Goal: Task Accomplishment & Management: Manage account settings

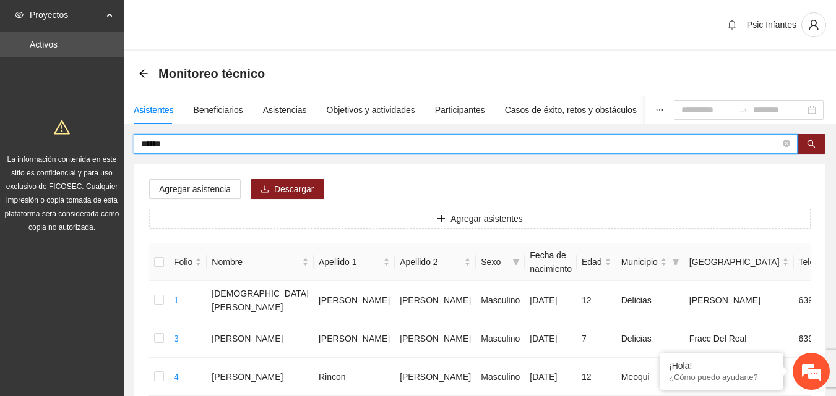
drag, startPoint x: 174, startPoint y: 145, endPoint x: 119, endPoint y: 142, distance: 54.5
click at [347, 24] on div "Psic Infantes" at bounding box center [480, 25] width 712 height 51
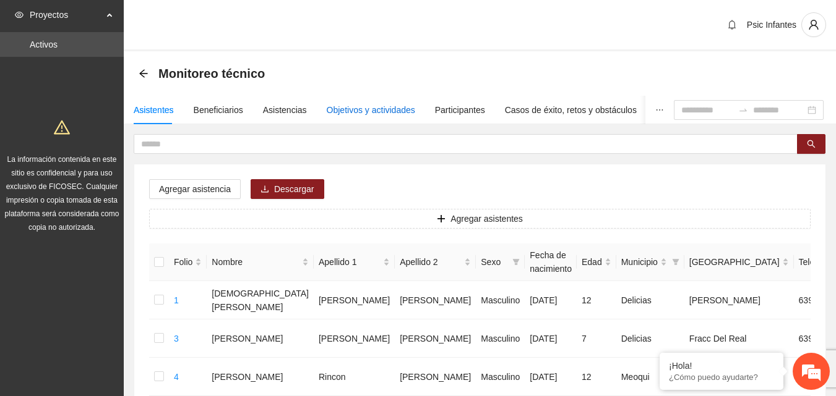
click at [385, 110] on div "Objetivos y actividades" at bounding box center [371, 110] width 88 height 14
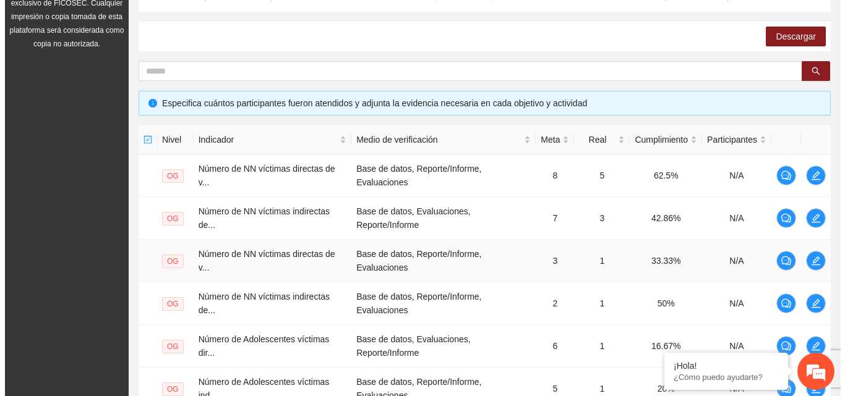
scroll to position [186, 0]
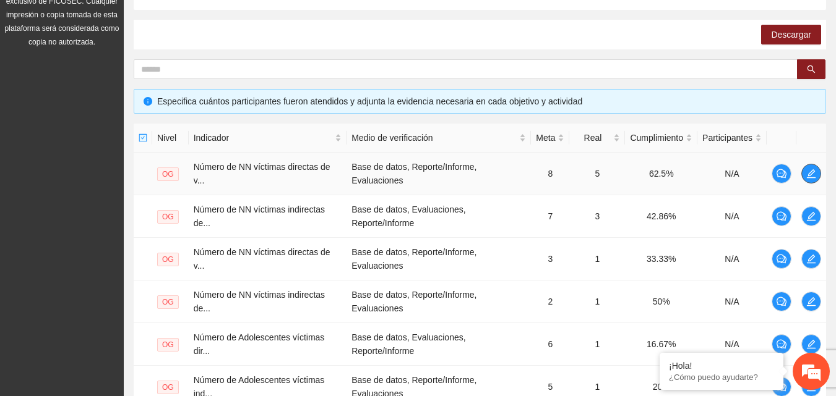
click at [809, 176] on icon "edit" at bounding box center [811, 173] width 9 height 9
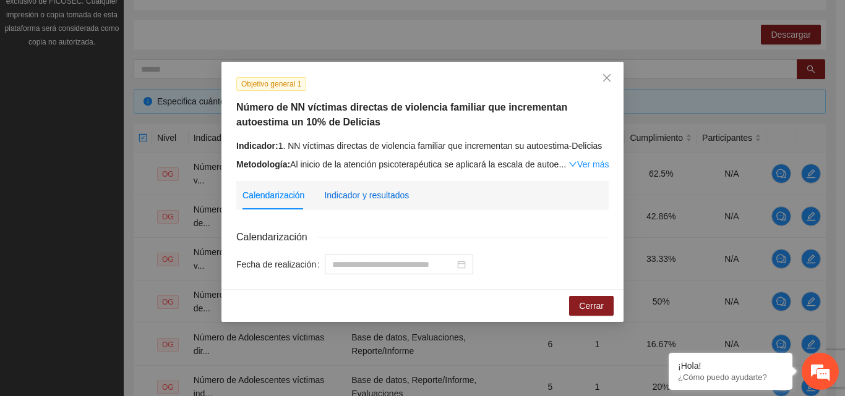
click at [361, 191] on div "Indicador y resultados" at bounding box center [366, 196] width 85 height 14
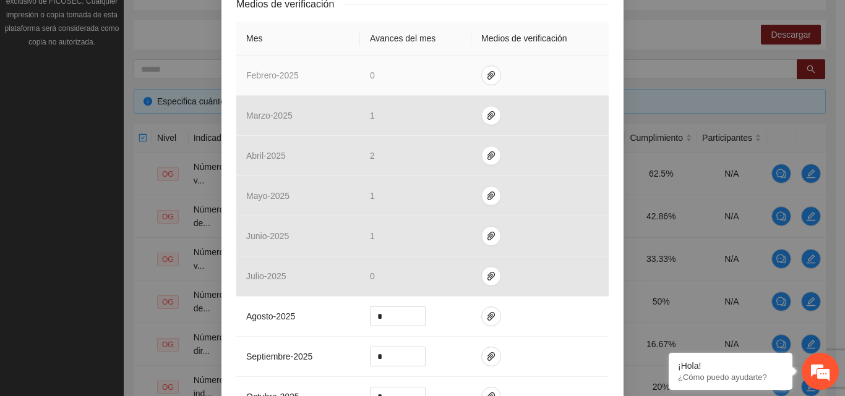
scroll to position [371, 0]
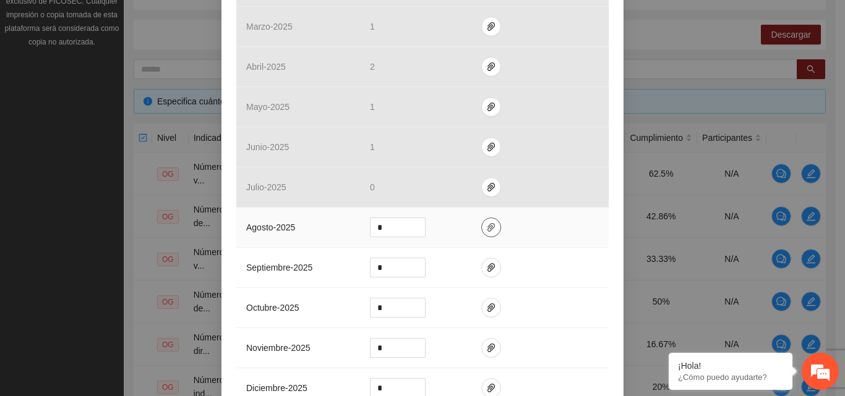
click at [486, 229] on icon "paper-clip" at bounding box center [491, 228] width 10 height 10
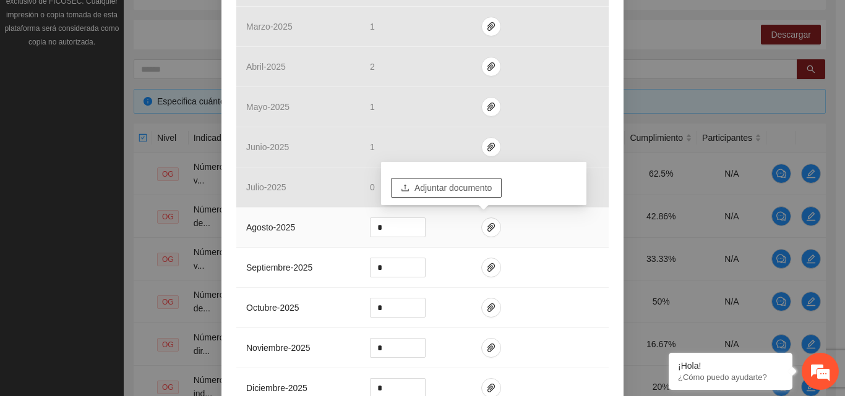
click at [470, 191] on span "Adjuntar documento" at bounding box center [452, 188] width 77 height 14
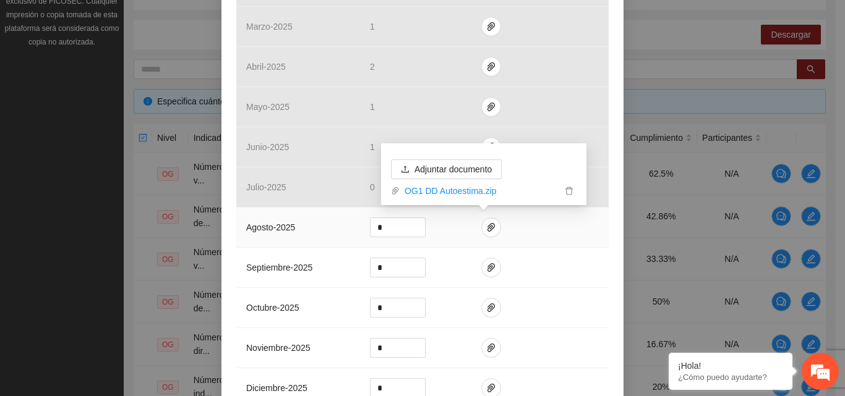
click at [447, 221] on td "*" at bounding box center [415, 228] width 111 height 40
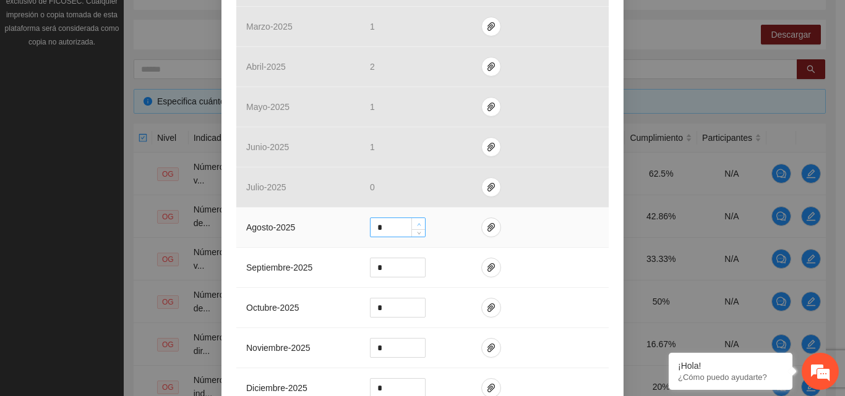
type input "*"
click at [417, 223] on icon "up" at bounding box center [419, 225] width 4 height 4
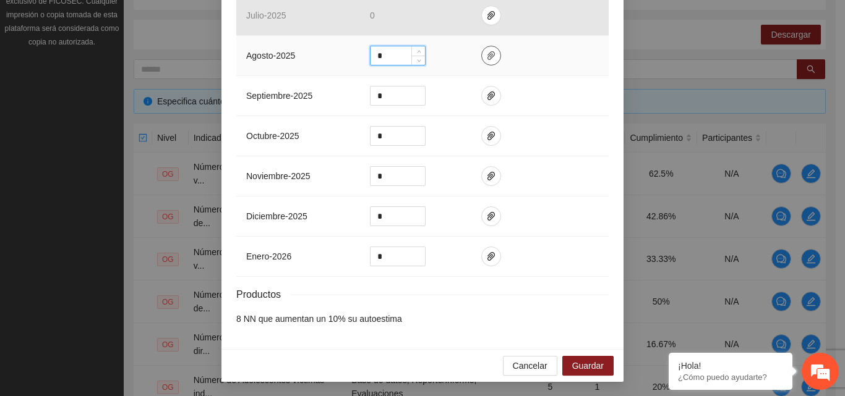
click at [486, 51] on icon "paper-clip" at bounding box center [491, 56] width 10 height 10
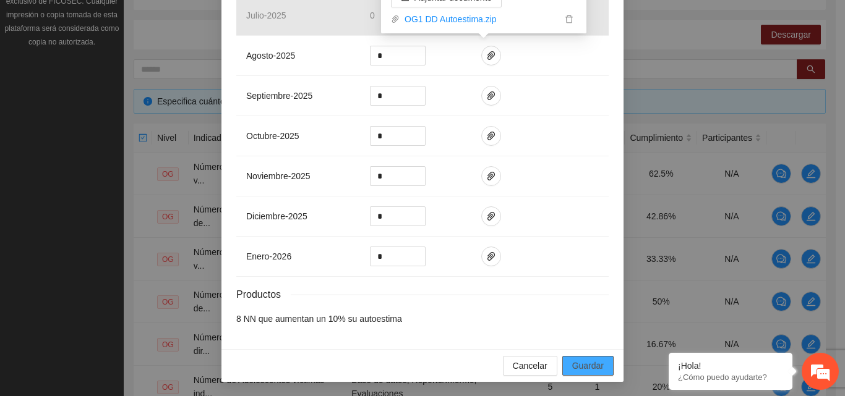
click at [575, 368] on span "Guardar" at bounding box center [588, 366] width 32 height 14
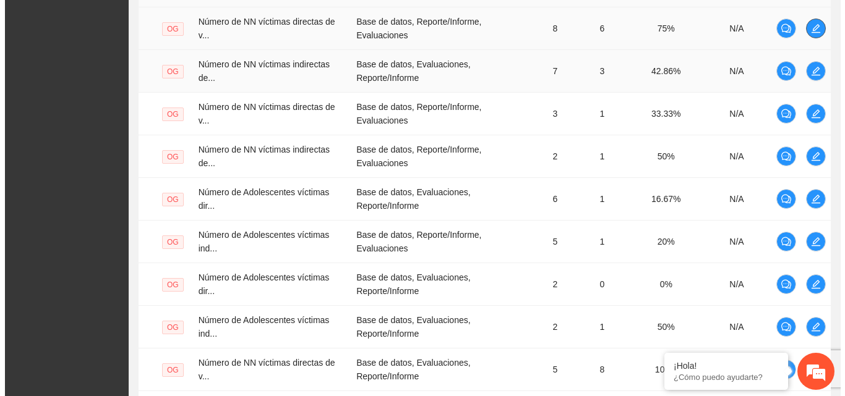
scroll to position [309, 0]
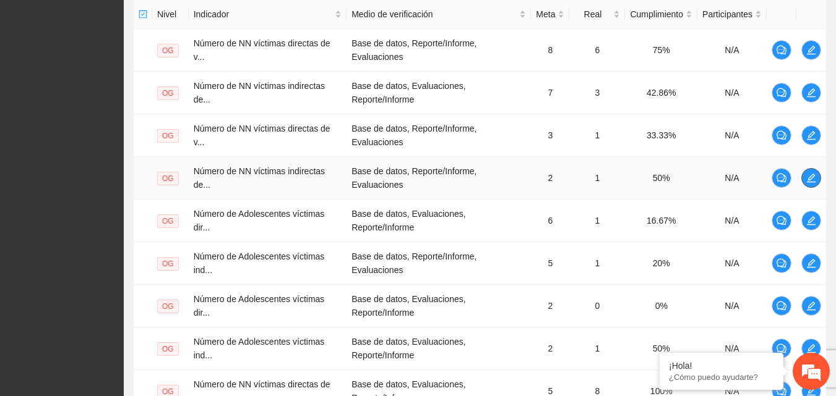
click at [805, 182] on span "edit" at bounding box center [811, 178] width 19 height 10
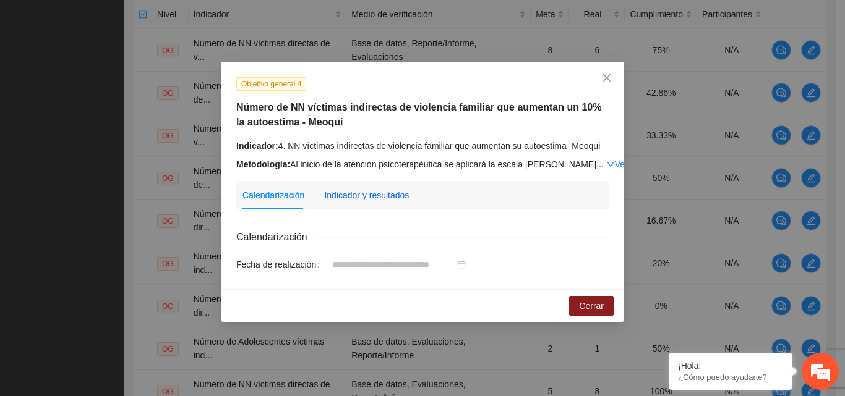
click at [395, 197] on div "Indicador y resultados" at bounding box center [366, 196] width 85 height 14
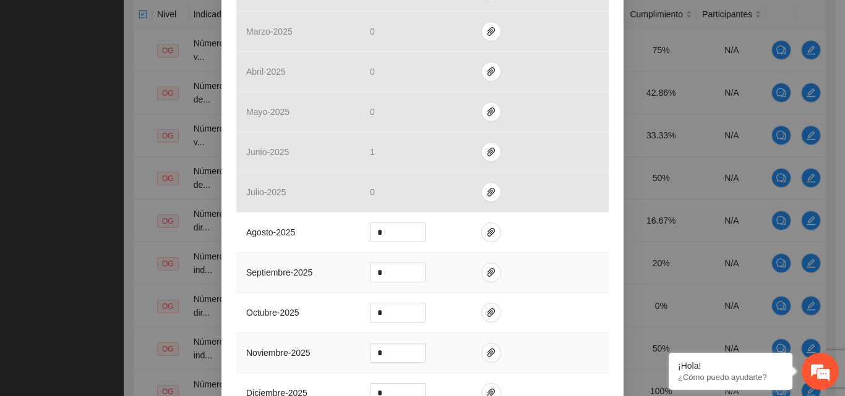
scroll to position [495, 0]
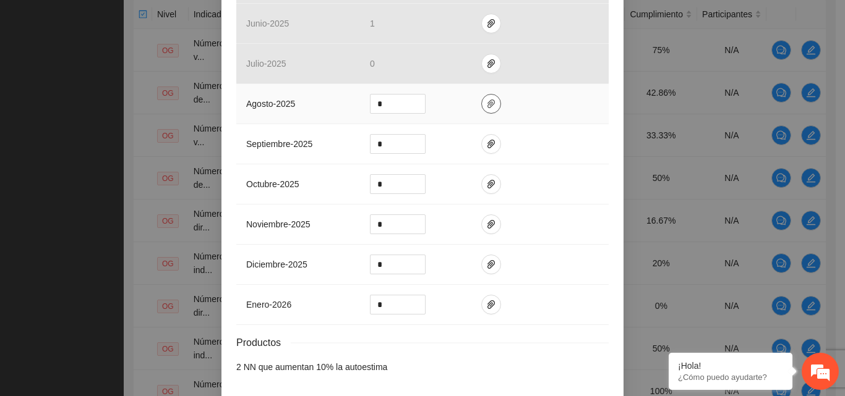
click at [482, 101] on span "paper-clip" at bounding box center [491, 104] width 19 height 10
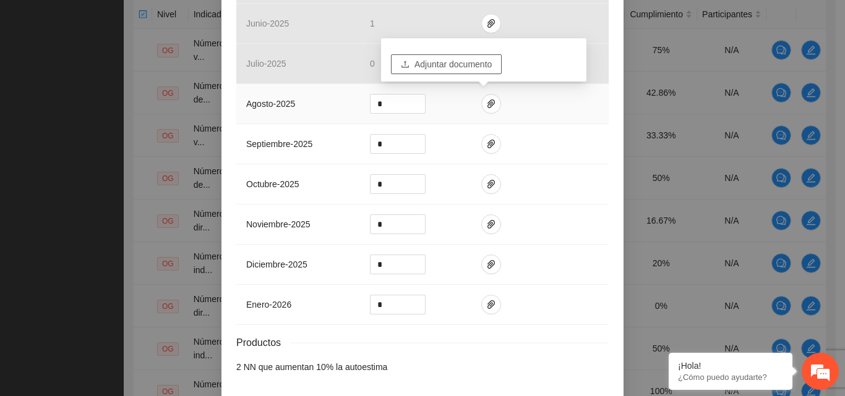
click at [474, 64] on span "Adjuntar documento" at bounding box center [452, 65] width 77 height 14
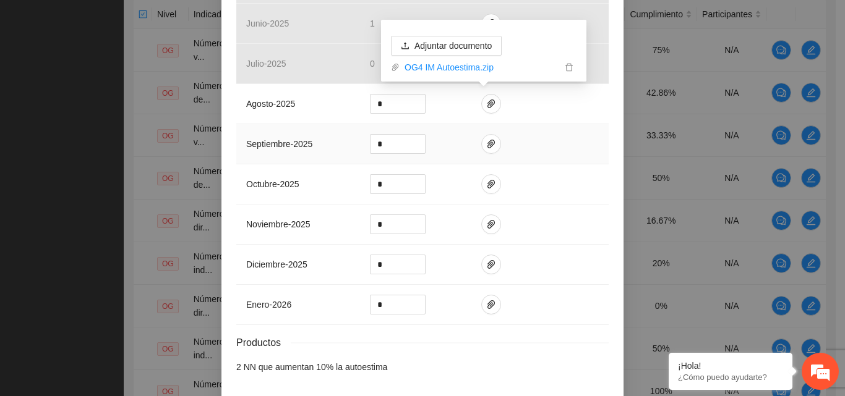
click at [575, 127] on td at bounding box center [539, 144] width 137 height 40
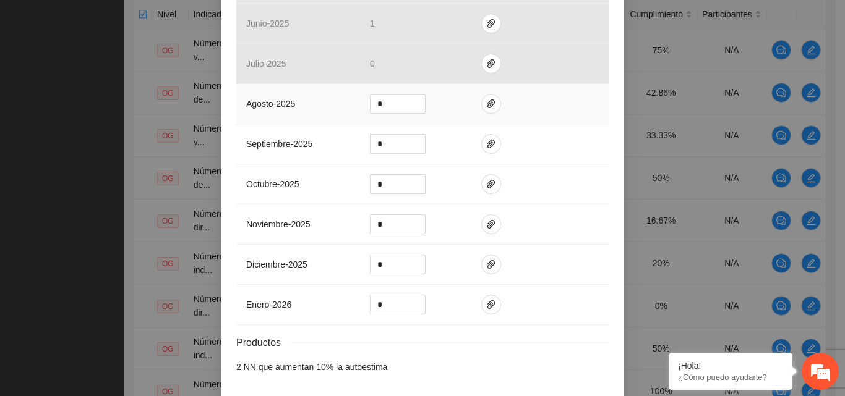
click at [551, 108] on td at bounding box center [539, 104] width 137 height 40
click at [486, 105] on icon "paper-clip" at bounding box center [491, 104] width 10 height 10
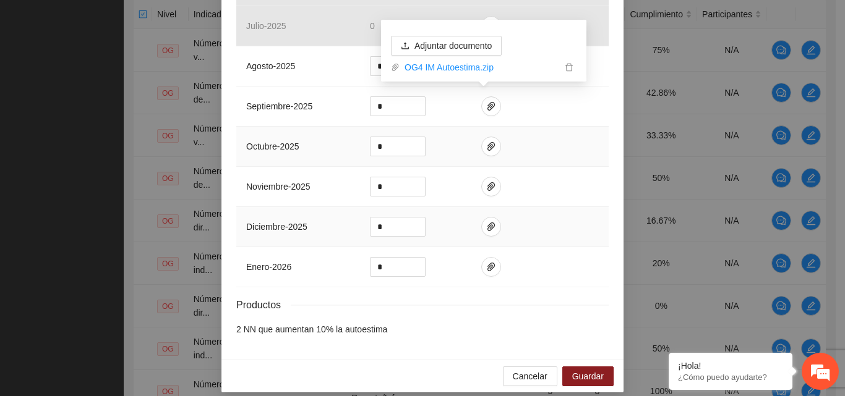
scroll to position [543, 0]
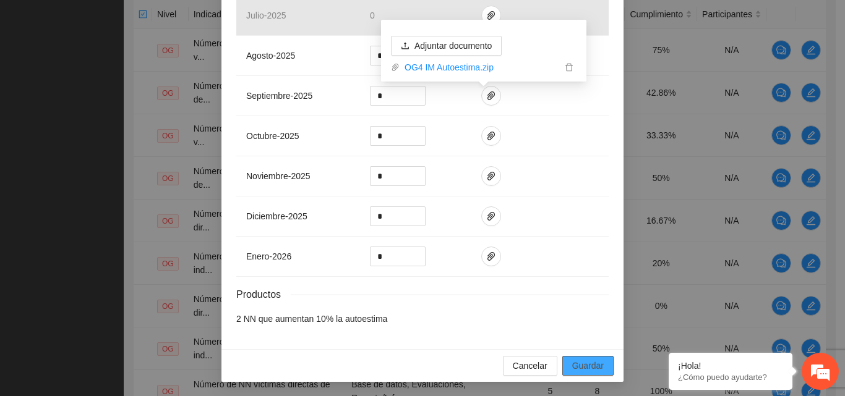
click at [587, 366] on span "Guardar" at bounding box center [588, 366] width 32 height 14
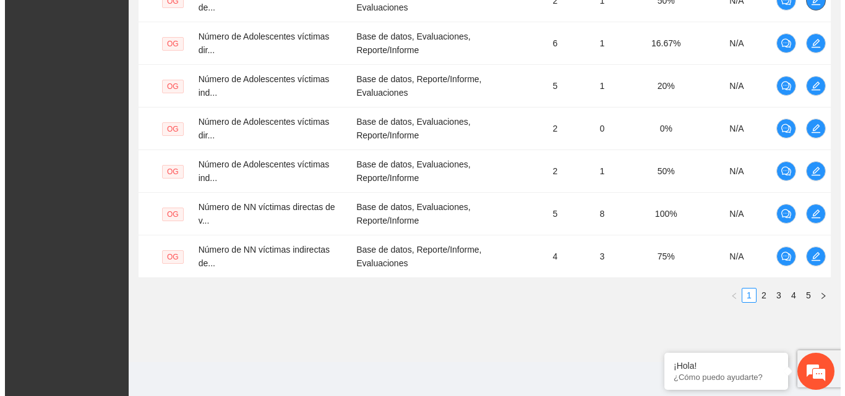
scroll to position [487, 0]
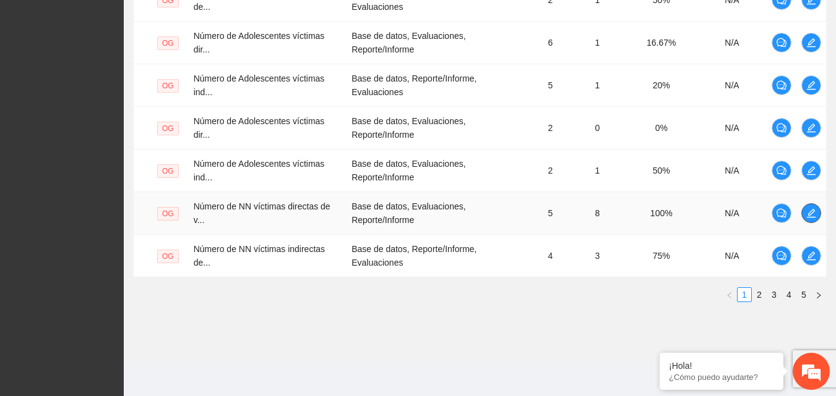
click at [813, 216] on icon "edit" at bounding box center [811, 213] width 10 height 10
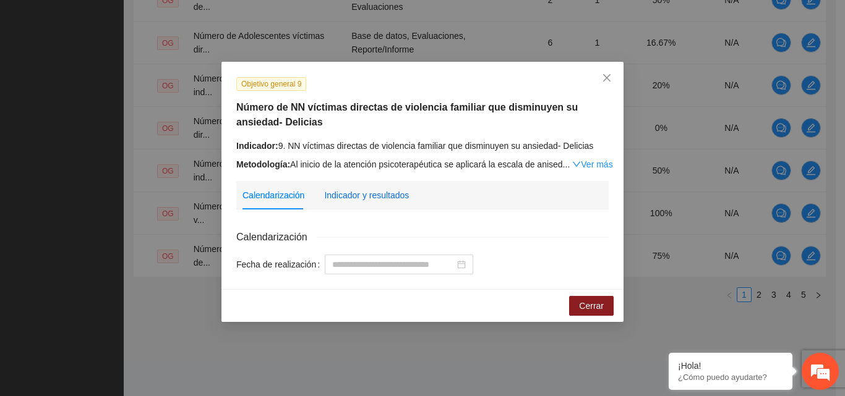
click at [362, 198] on div "Indicador y resultados" at bounding box center [366, 196] width 85 height 14
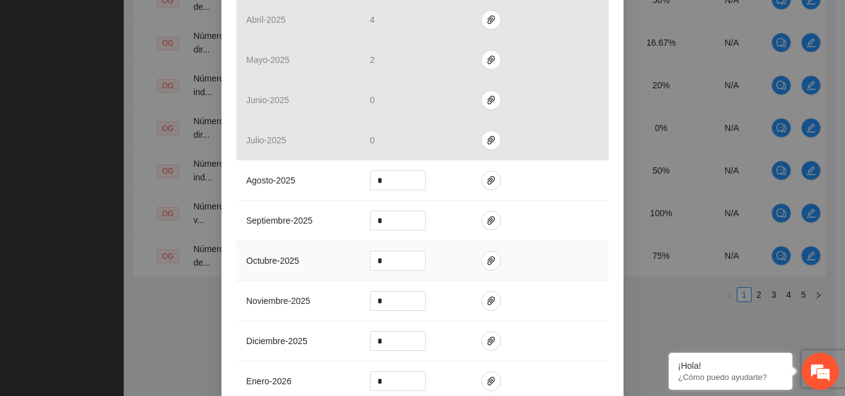
scroll to position [433, 0]
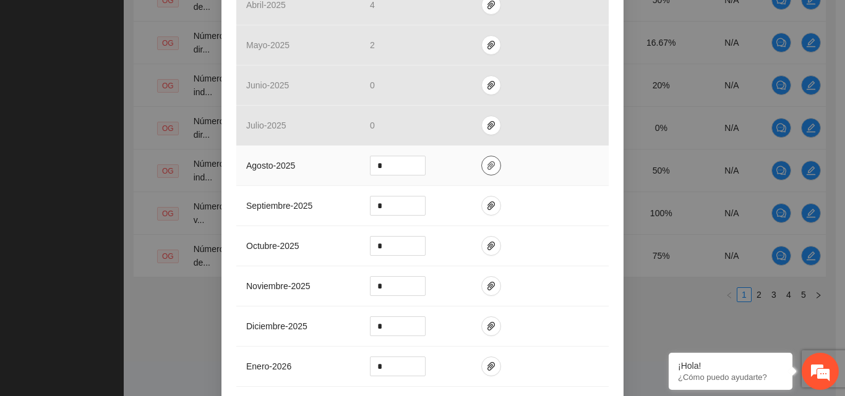
click at [486, 162] on icon "paper-clip" at bounding box center [491, 166] width 10 height 10
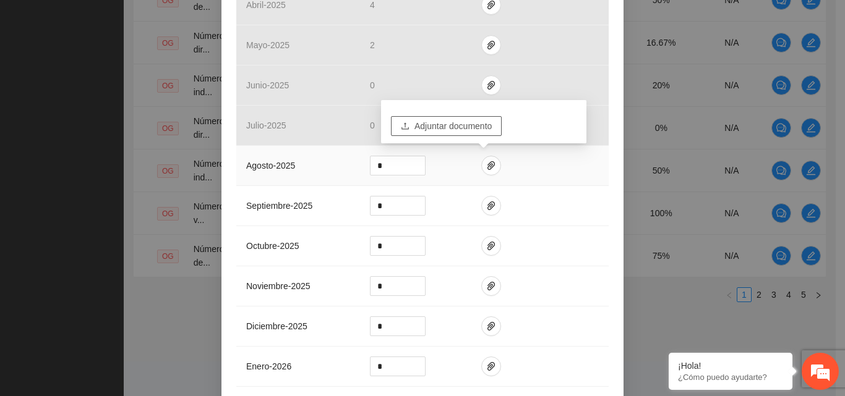
click at [469, 124] on span "Adjuntar documento" at bounding box center [452, 126] width 77 height 14
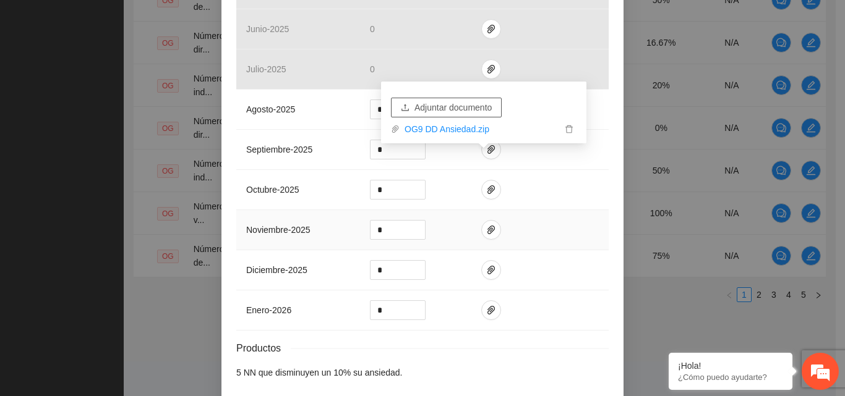
scroll to position [543, 0]
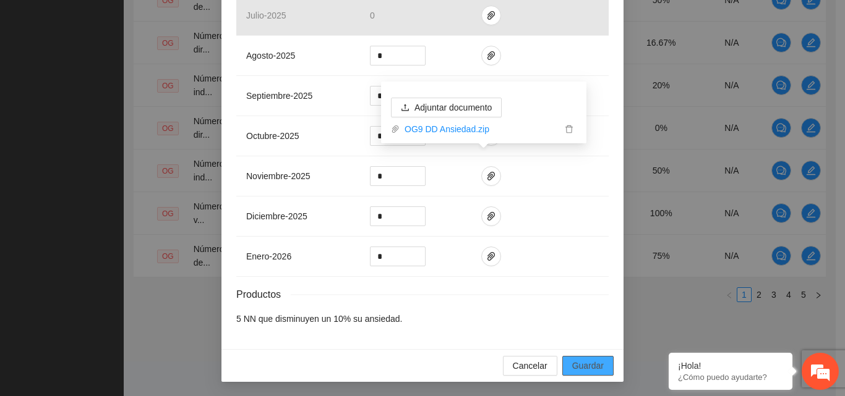
click at [586, 368] on span "Guardar" at bounding box center [588, 366] width 32 height 14
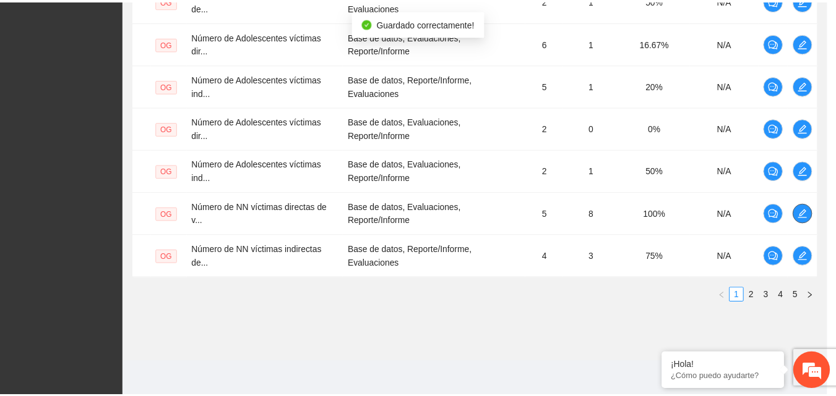
scroll to position [413, 0]
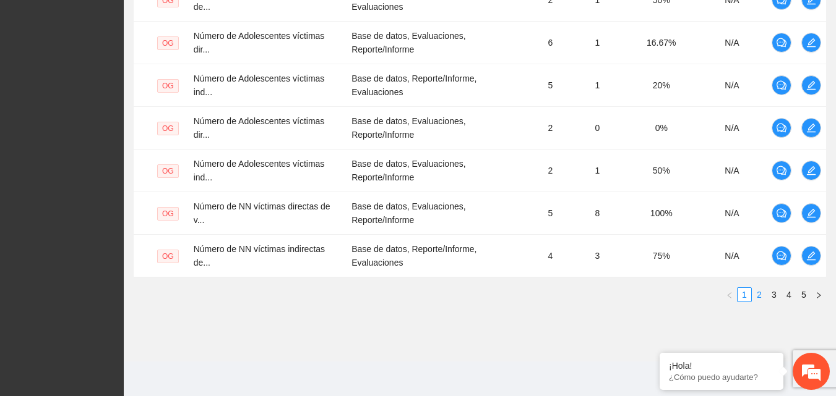
click at [760, 297] on link "2" at bounding box center [759, 295] width 14 height 14
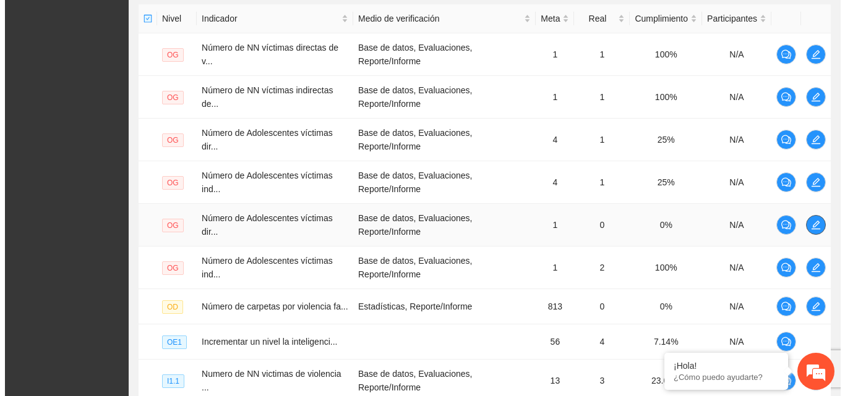
scroll to position [225, 0]
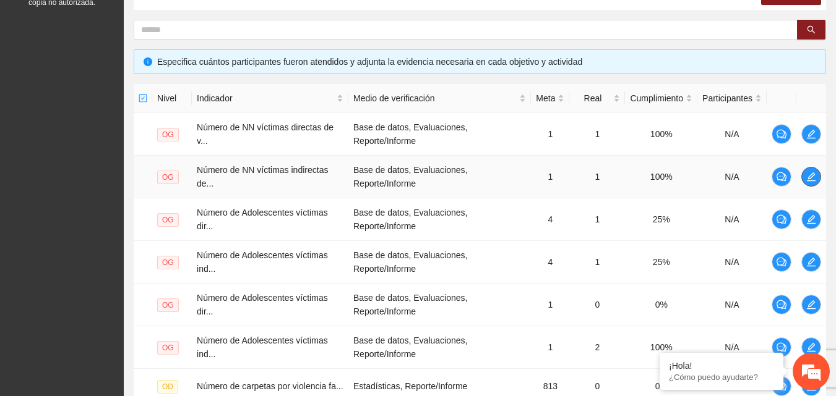
click at [807, 180] on icon "edit" at bounding box center [811, 177] width 10 height 10
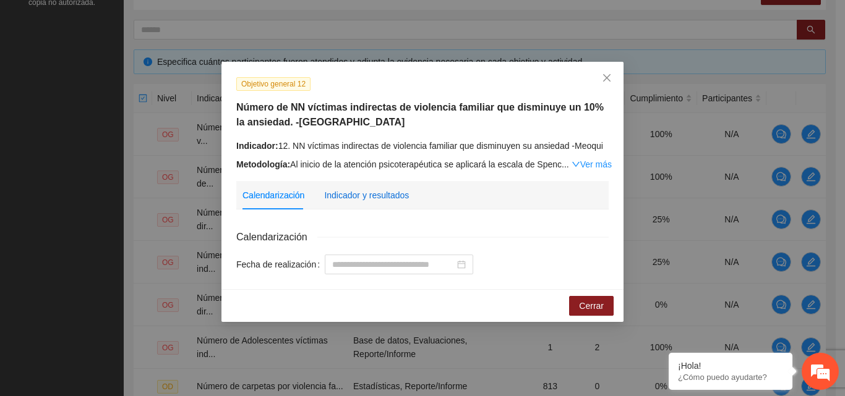
click at [405, 197] on div "Indicador y resultados" at bounding box center [366, 196] width 85 height 14
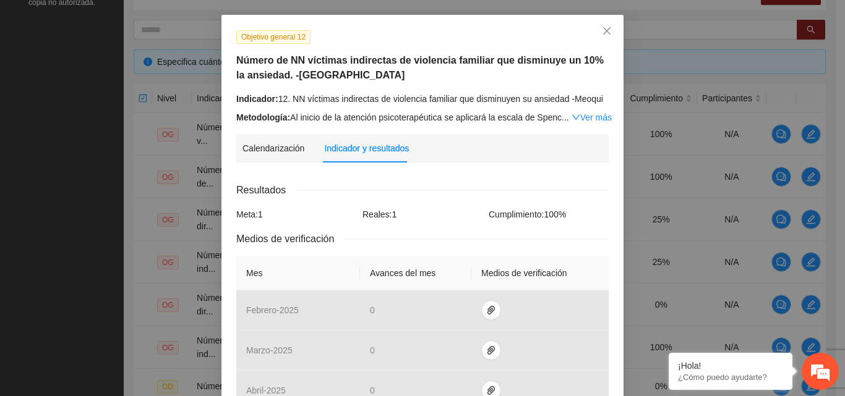
scroll to position [309, 0]
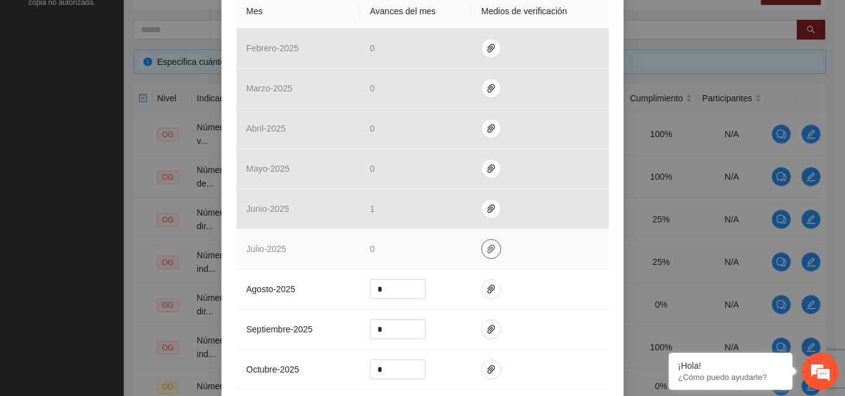
click at [486, 249] on icon "paper-clip" at bounding box center [491, 249] width 10 height 10
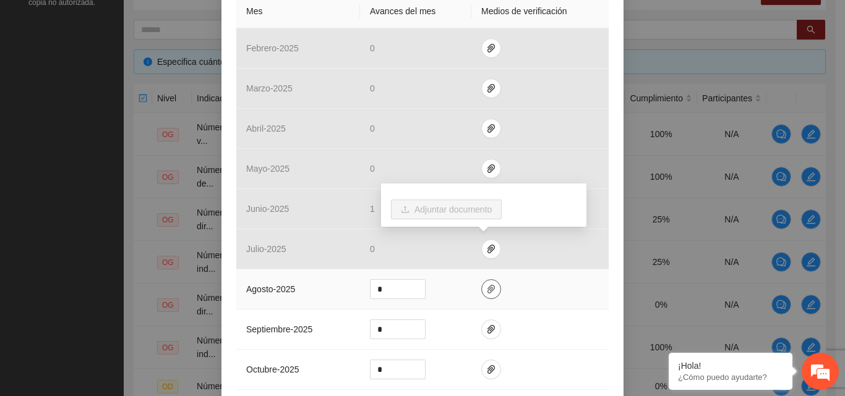
click at [482, 283] on button "button" at bounding box center [491, 290] width 20 height 20
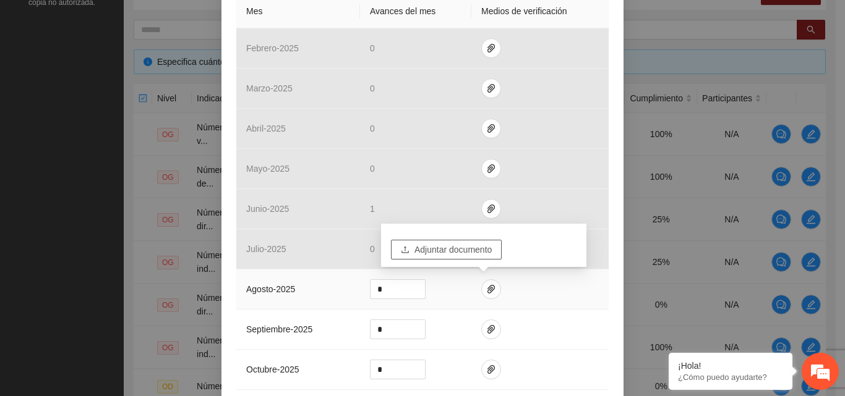
click at [481, 249] on span "Adjuntar documento" at bounding box center [452, 250] width 77 height 14
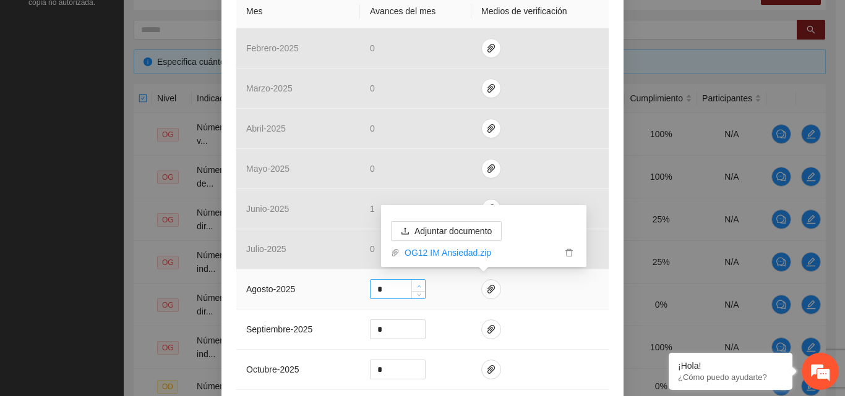
type input "*"
click at [418, 286] on span "Increase Value" at bounding box center [418, 285] width 14 height 11
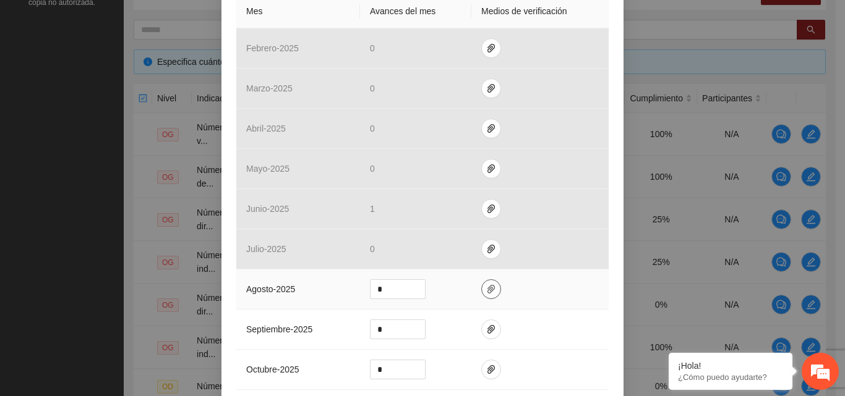
click at [486, 289] on icon "paper-clip" at bounding box center [491, 290] width 10 height 10
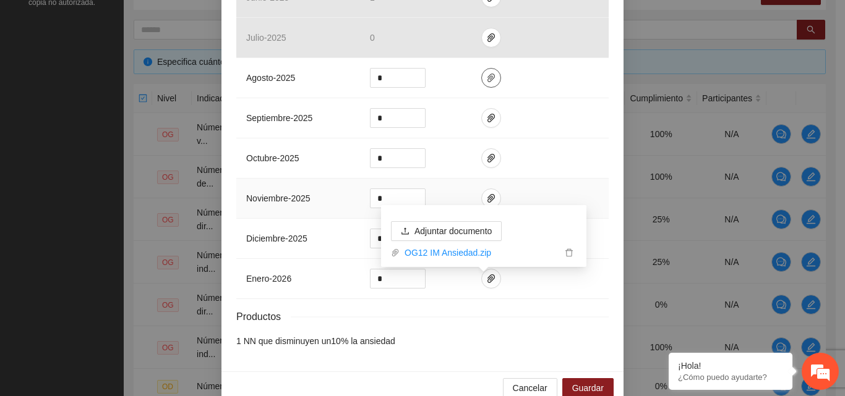
scroll to position [543, 0]
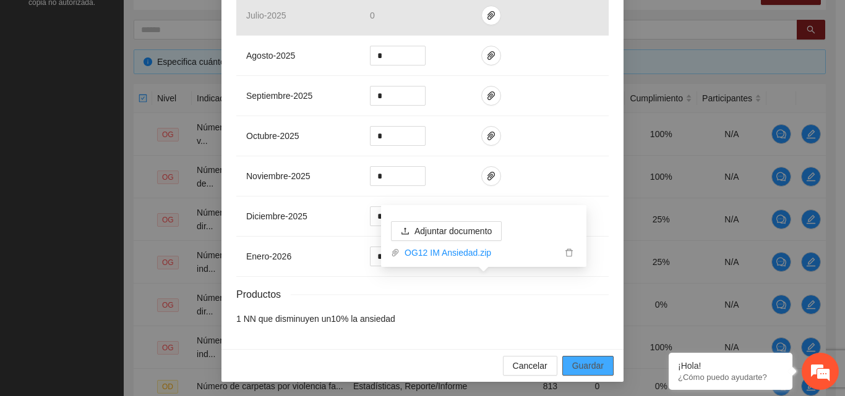
click at [580, 371] on span "Guardar" at bounding box center [588, 366] width 32 height 14
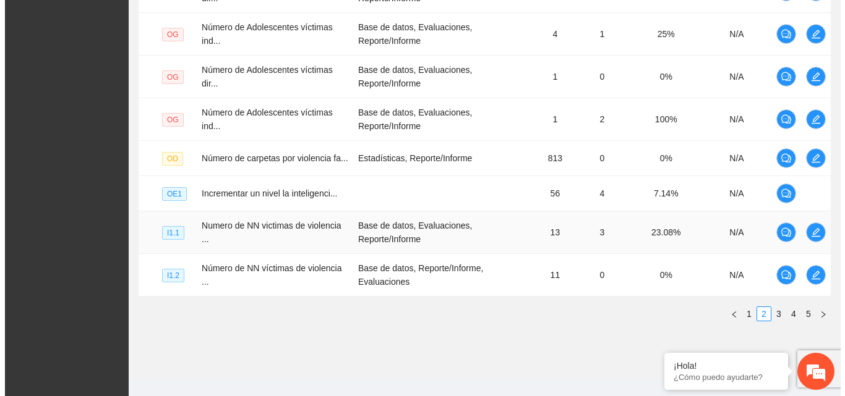
scroll to position [473, 0]
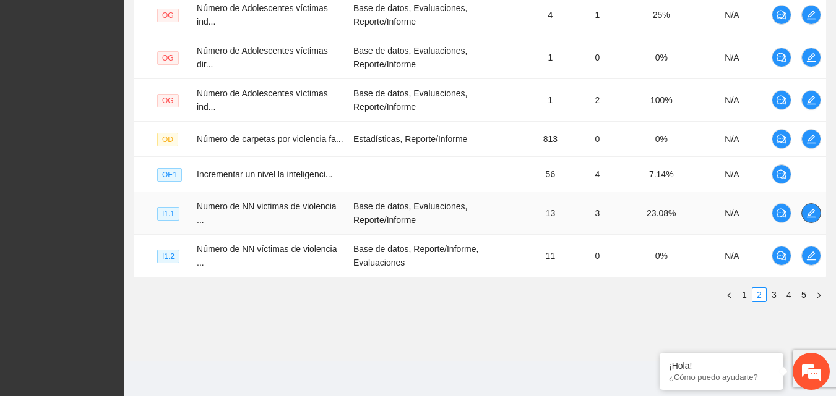
click at [810, 218] on icon "edit" at bounding box center [811, 213] width 9 height 9
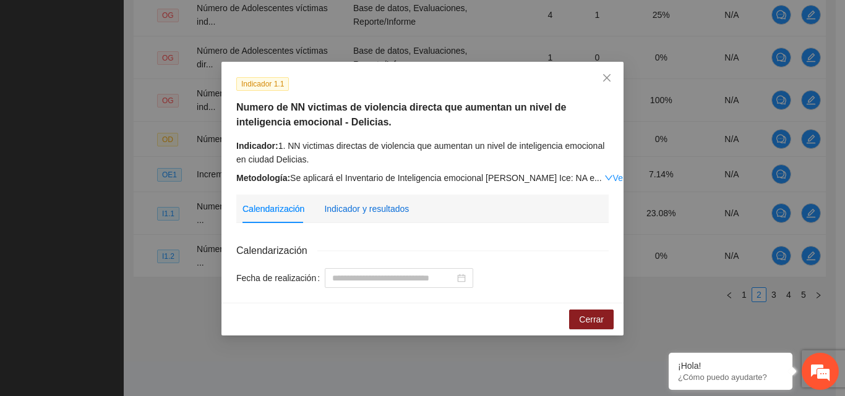
click at [361, 212] on div "Indicador y resultados" at bounding box center [366, 209] width 85 height 14
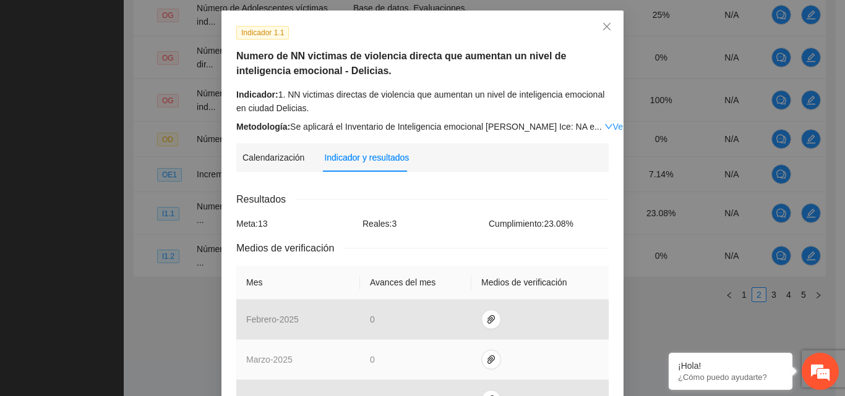
scroll to position [371, 0]
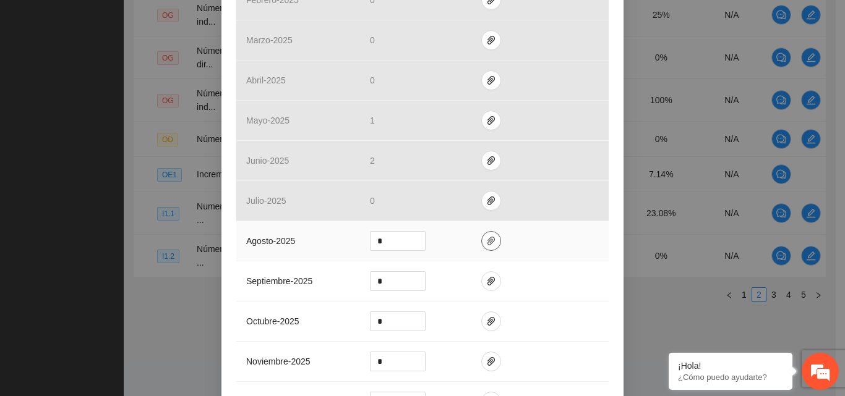
click at [487, 238] on icon "paper-clip" at bounding box center [490, 241] width 7 height 9
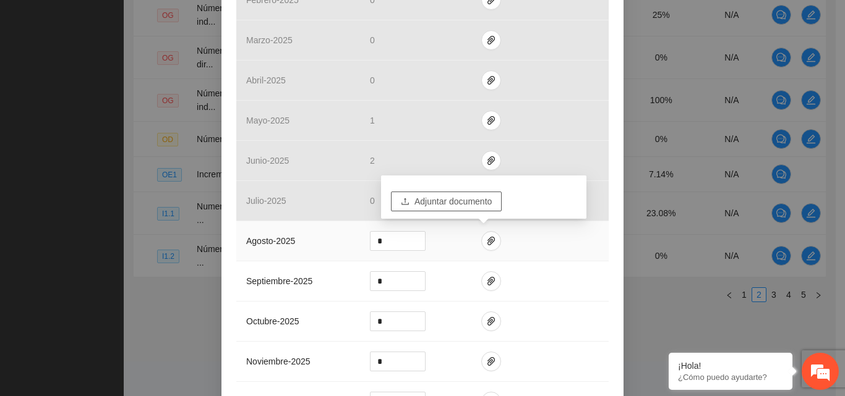
click at [466, 200] on span "Adjuntar documento" at bounding box center [452, 202] width 77 height 14
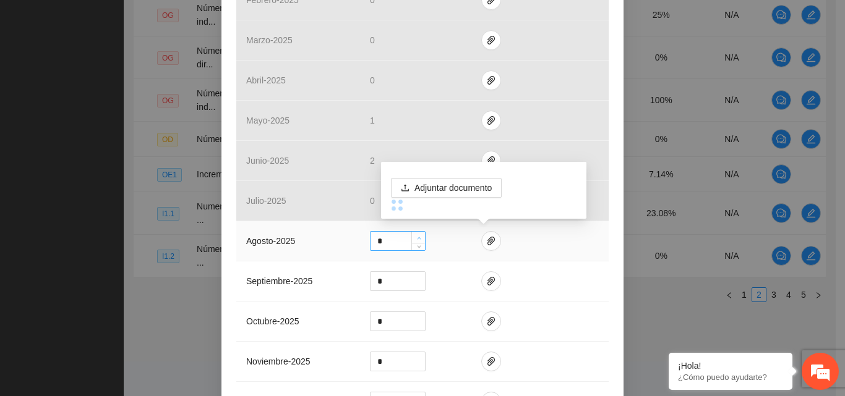
type input "*"
click at [416, 234] on span "up" at bounding box center [418, 237] width 7 height 7
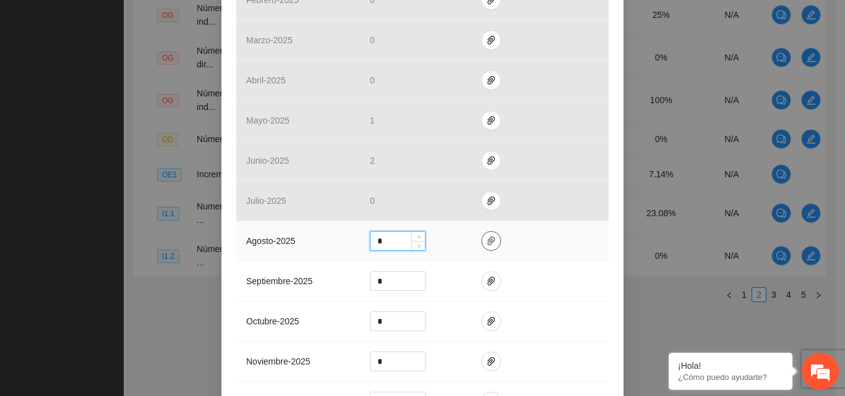
click at [487, 242] on icon "paper-clip" at bounding box center [491, 241] width 10 height 10
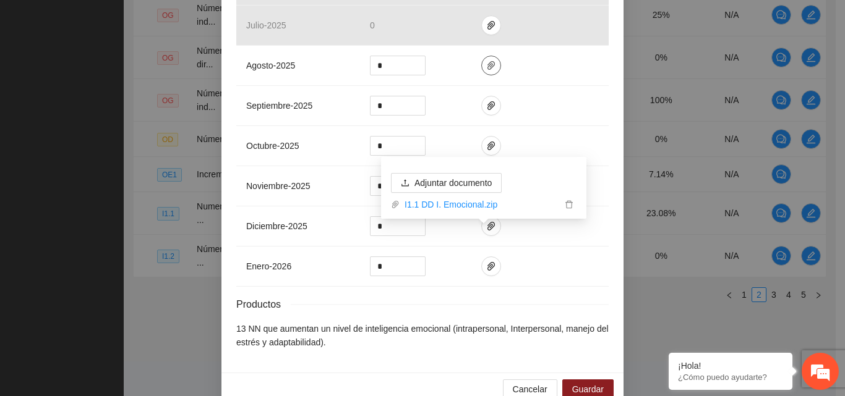
scroll to position [570, 0]
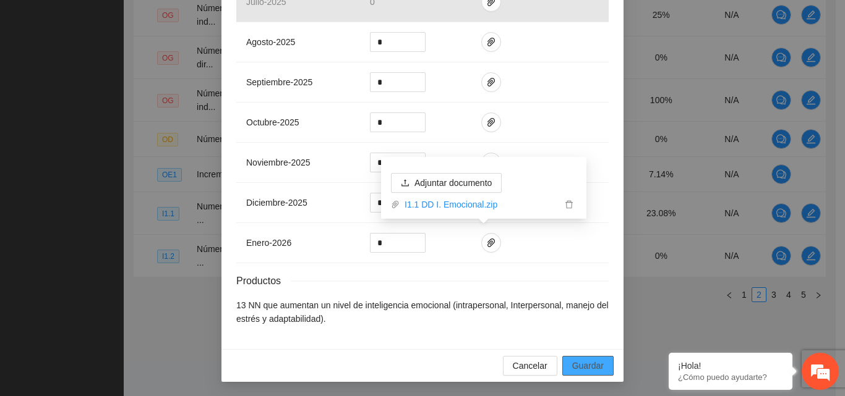
click at [592, 367] on span "Guardar" at bounding box center [588, 366] width 32 height 14
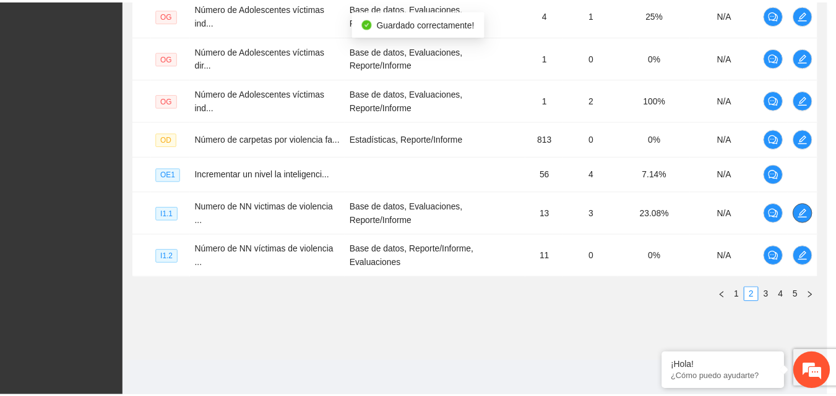
scroll to position [413, 0]
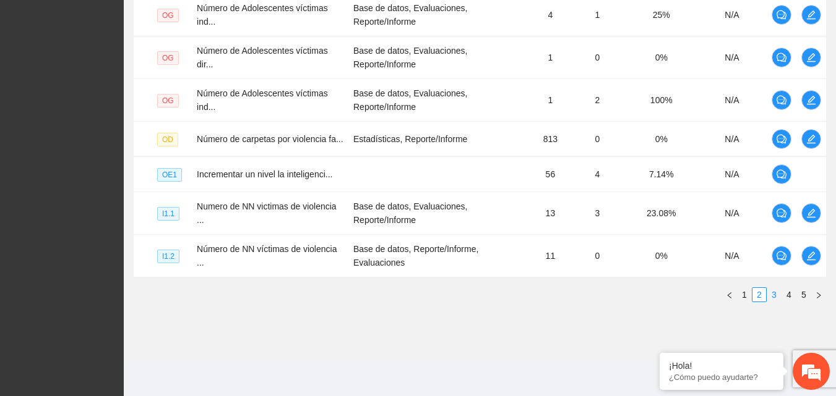
click at [774, 299] on link "3" at bounding box center [774, 295] width 14 height 14
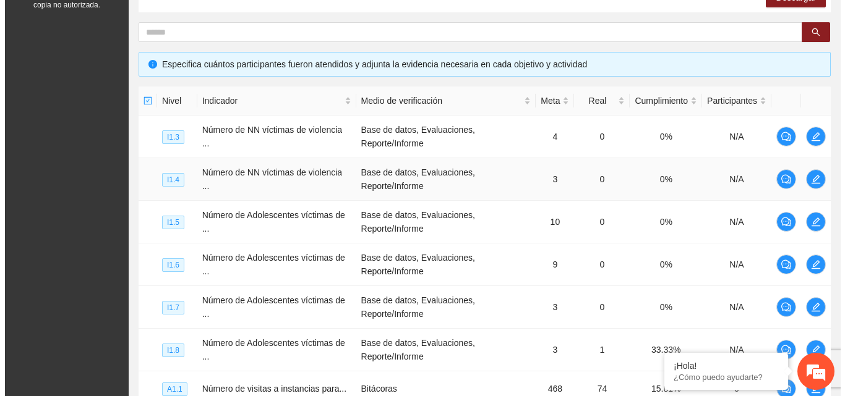
scroll to position [218, 0]
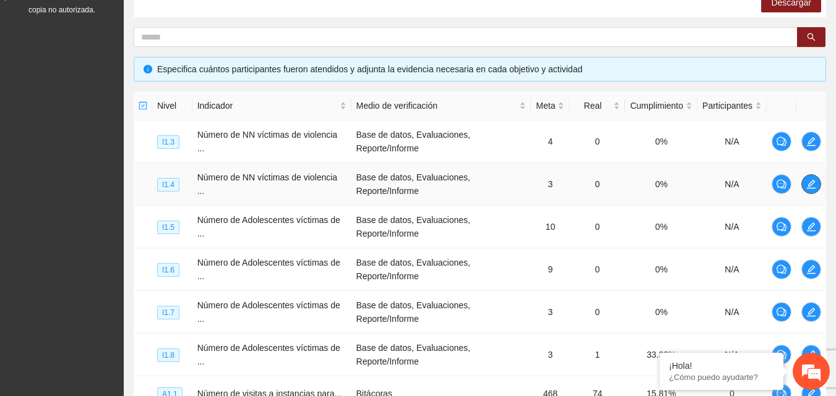
click at [813, 188] on icon "edit" at bounding box center [811, 184] width 9 height 9
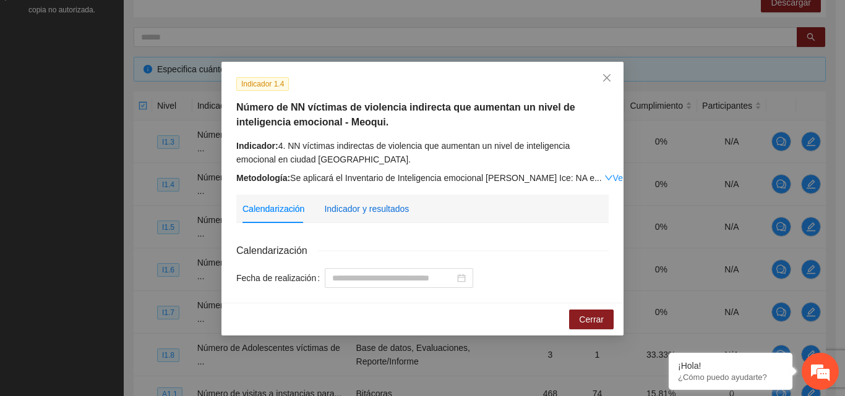
click at [358, 206] on div "Indicador y resultados" at bounding box center [366, 209] width 85 height 14
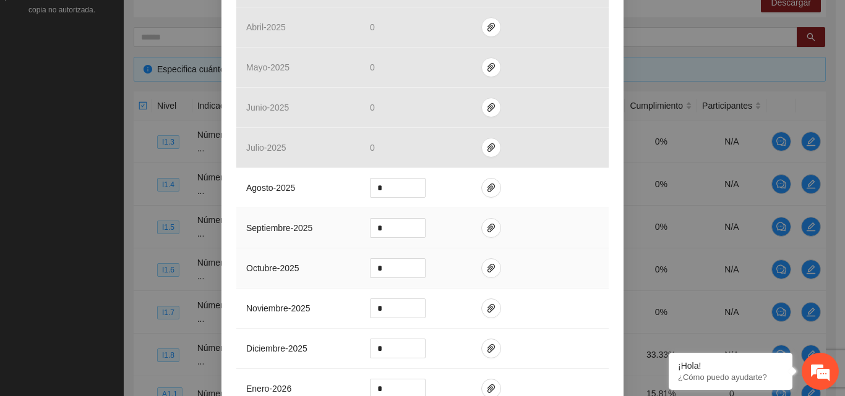
scroll to position [433, 0]
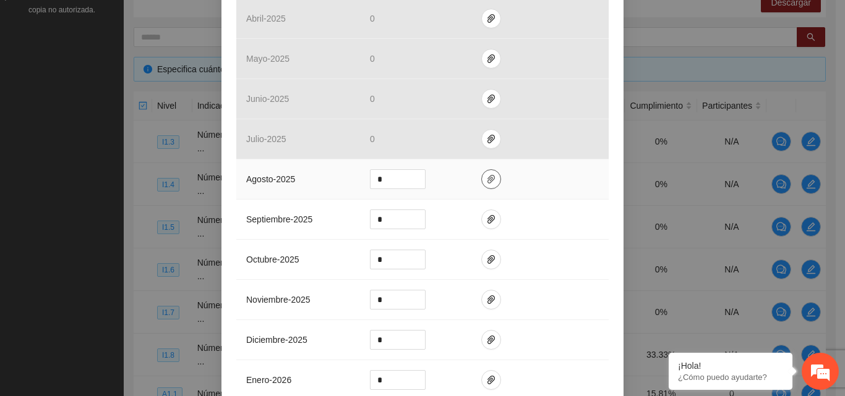
click at [486, 182] on icon "paper-clip" at bounding box center [491, 179] width 10 height 10
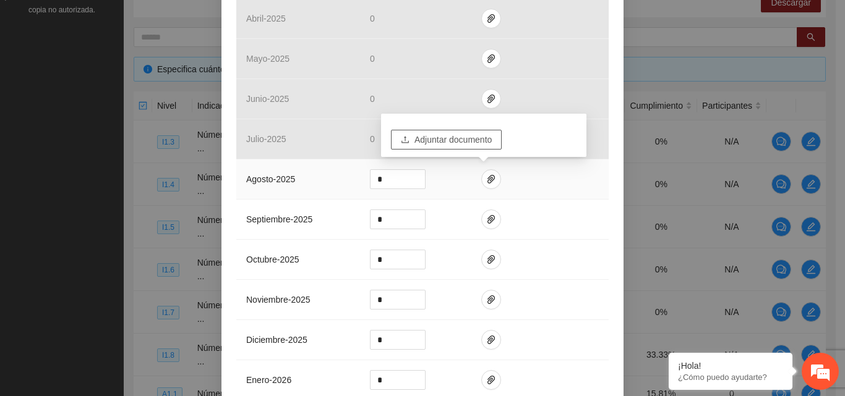
click at [453, 137] on span "Adjuntar documento" at bounding box center [452, 140] width 77 height 14
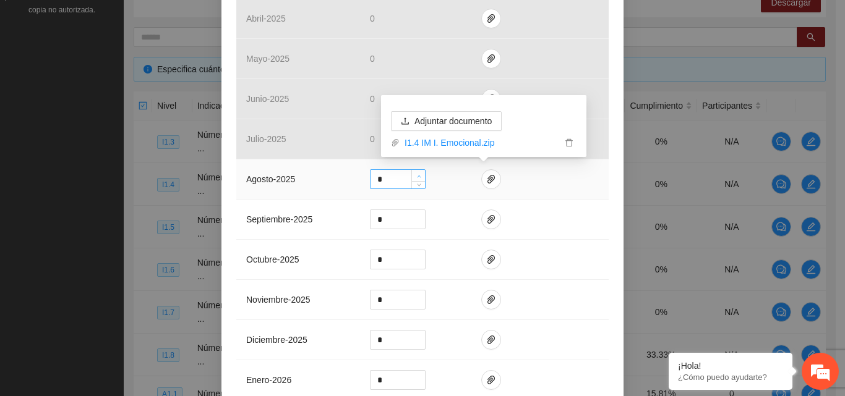
type input "*"
click at [417, 174] on span "up" at bounding box center [418, 176] width 7 height 7
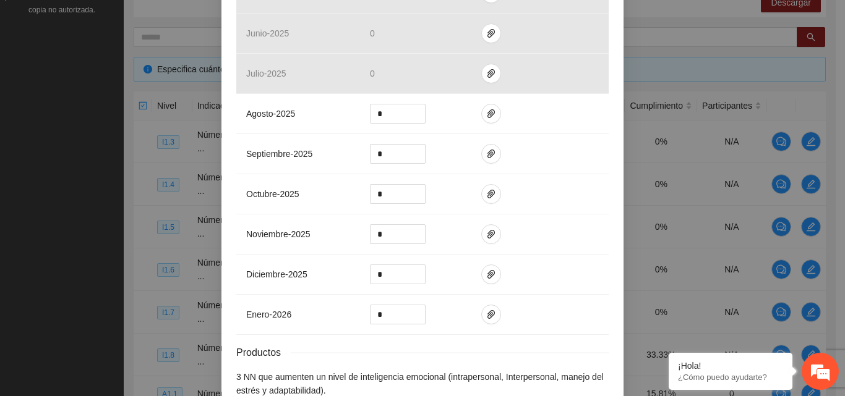
scroll to position [570, 0]
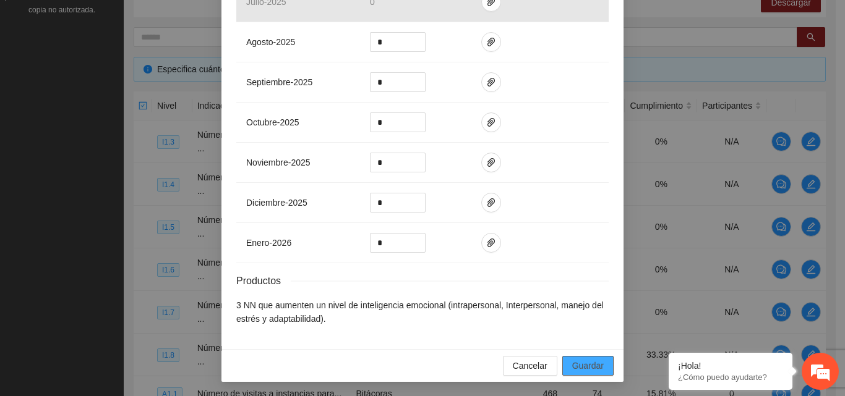
click at [574, 366] on span "Guardar" at bounding box center [588, 366] width 32 height 14
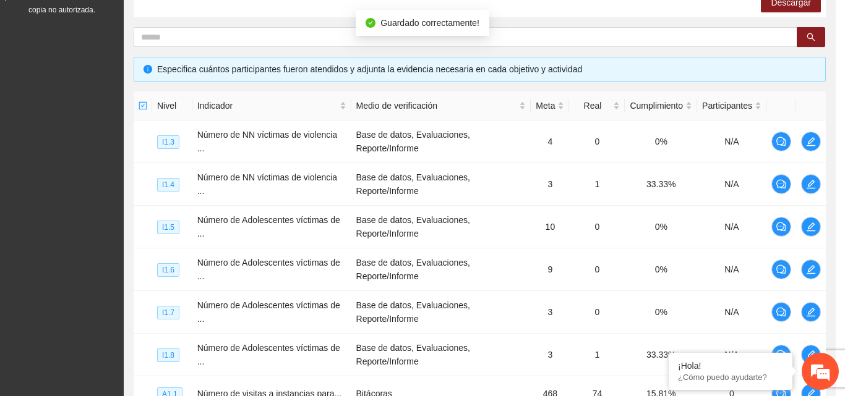
scroll to position [508, 0]
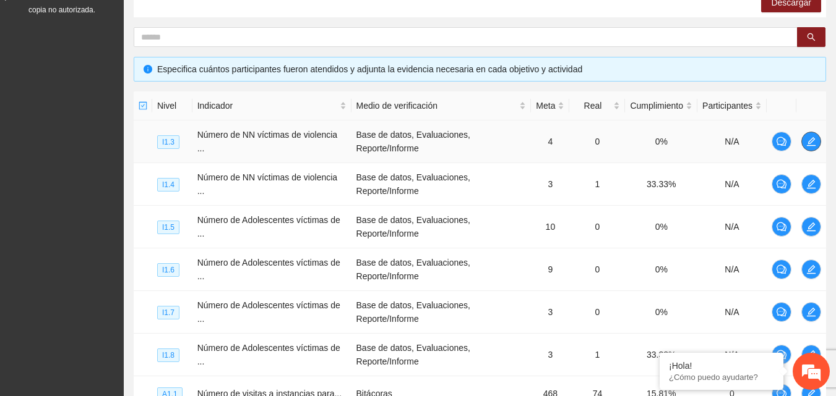
click at [813, 143] on icon "edit" at bounding box center [811, 142] width 10 height 10
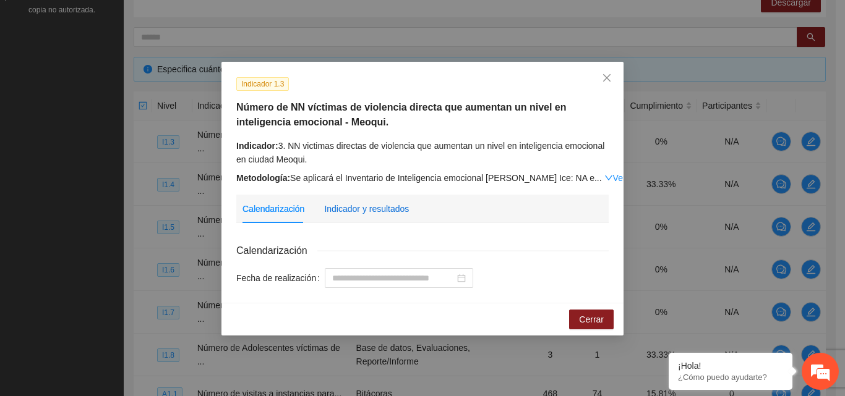
click at [397, 206] on div "Indicador y resultados" at bounding box center [366, 209] width 85 height 14
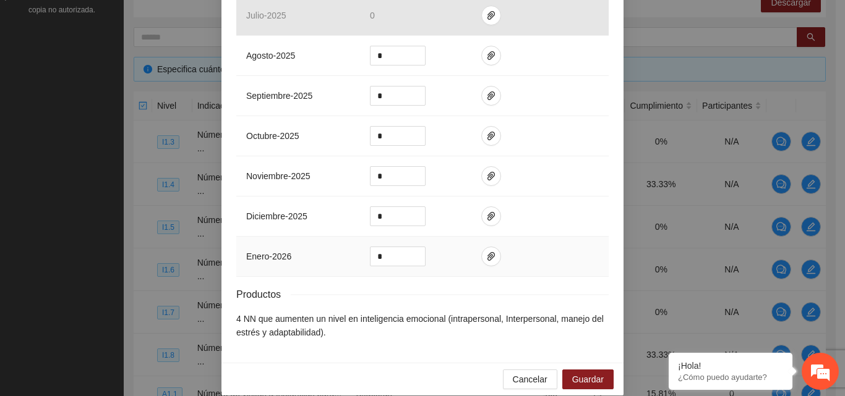
scroll to position [570, 0]
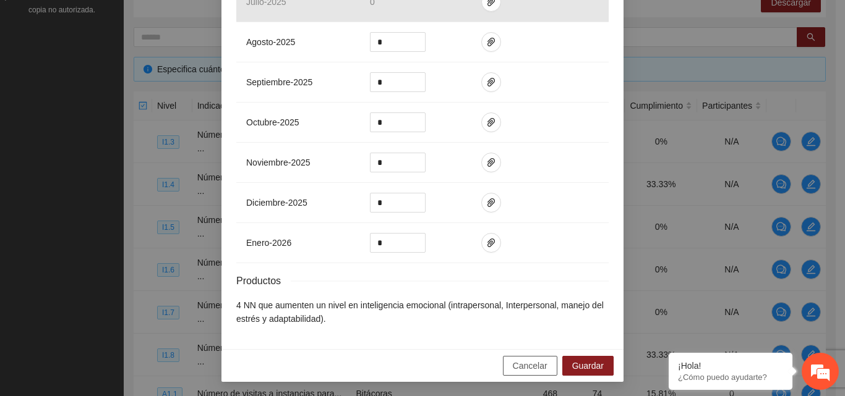
click at [516, 364] on span "Cancelar" at bounding box center [530, 366] width 35 height 14
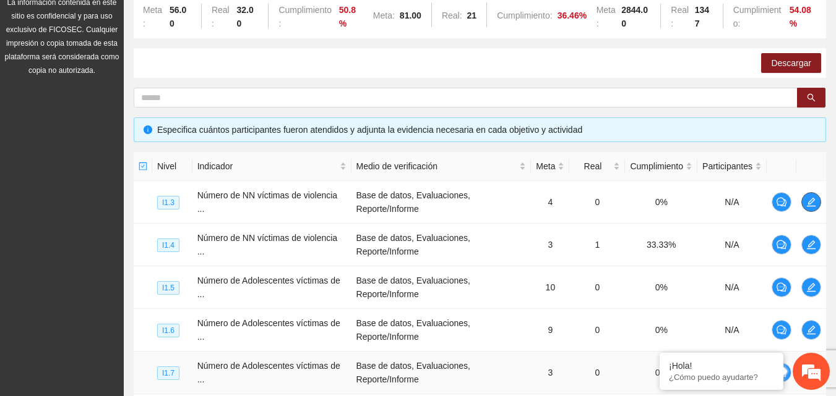
scroll to position [0, 0]
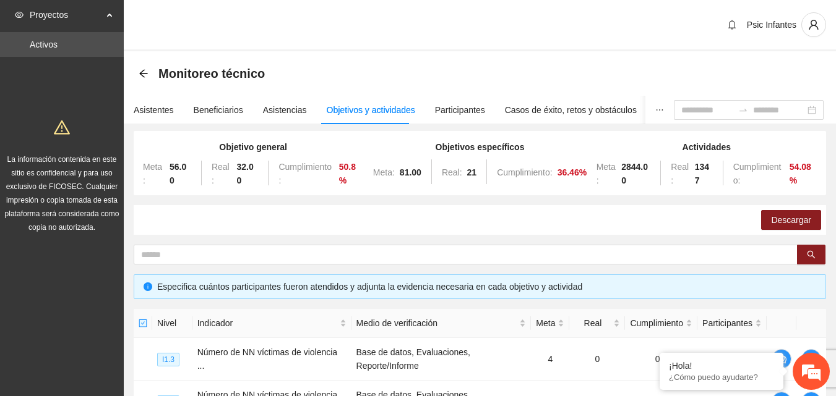
click at [383, 32] on div "Psic Infantes" at bounding box center [480, 25] width 712 height 51
click at [385, 45] on div "Psic Infantes" at bounding box center [480, 25] width 712 height 51
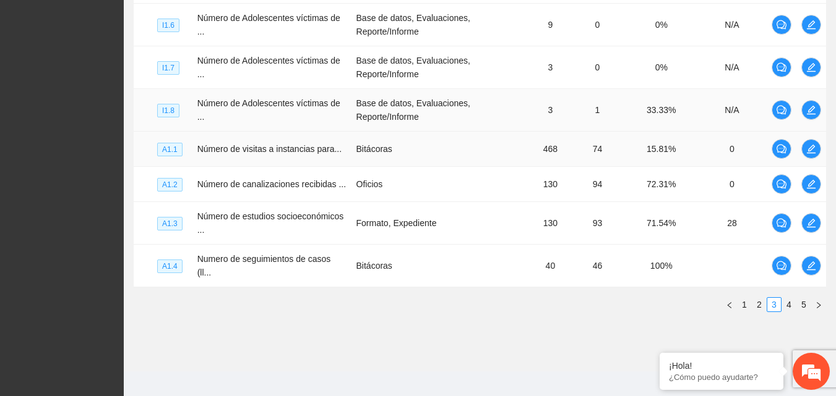
scroll to position [465, 0]
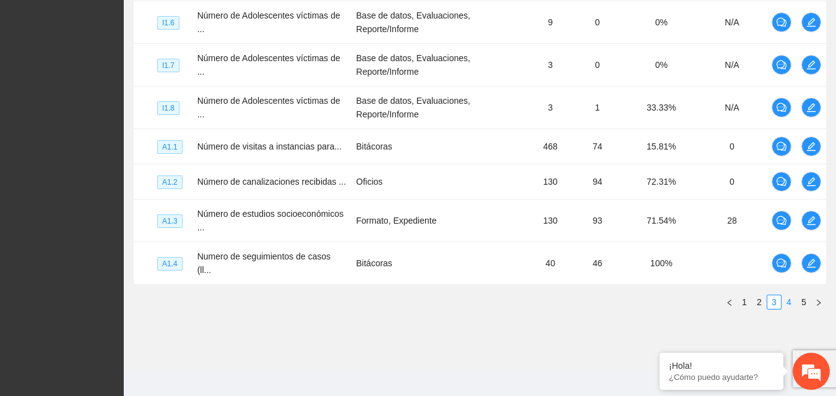
click at [787, 299] on link "4" at bounding box center [789, 303] width 14 height 14
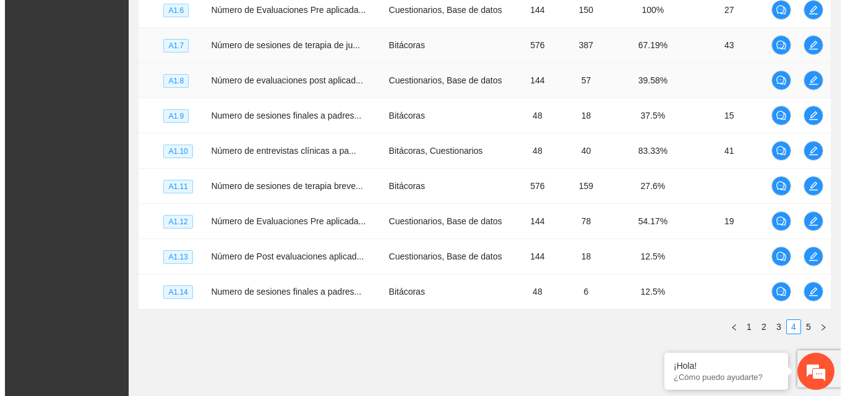
scroll to position [351, 0]
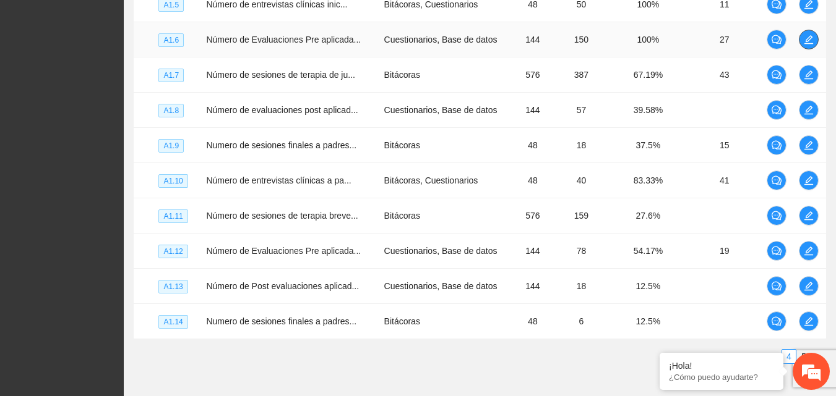
click at [815, 40] on span "edit" at bounding box center [808, 40] width 19 height 10
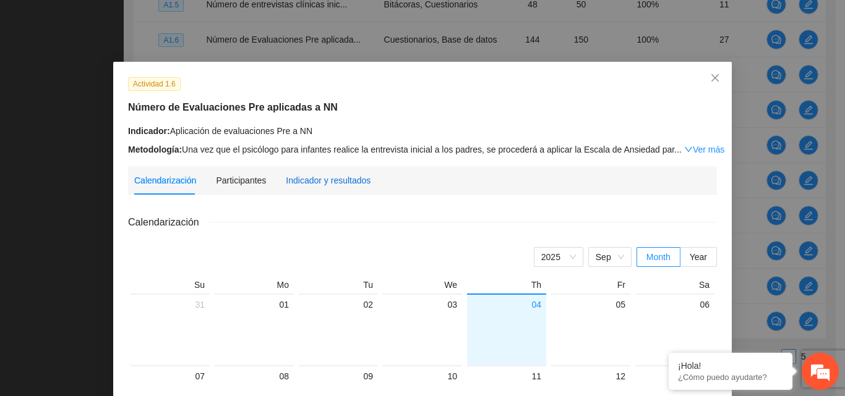
click at [306, 179] on div "Indicador y resultados" at bounding box center [328, 181] width 85 height 14
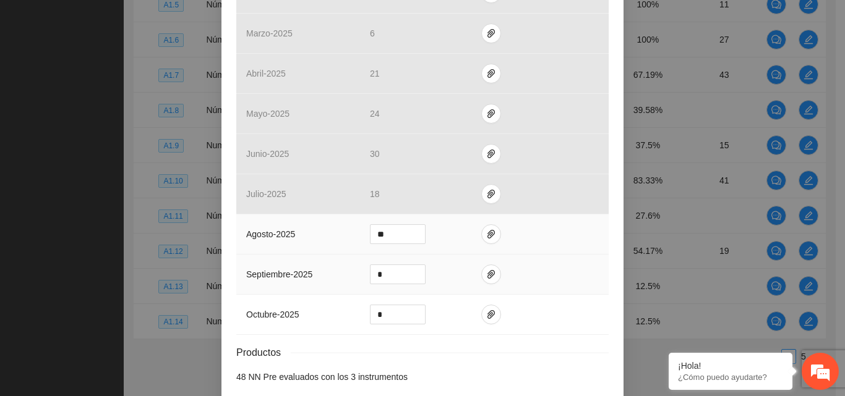
scroll to position [371, 0]
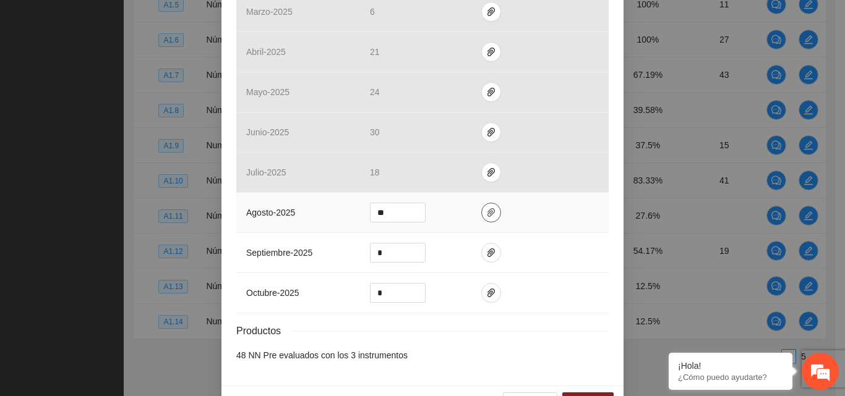
click at [486, 214] on icon "paper-clip" at bounding box center [491, 213] width 10 height 10
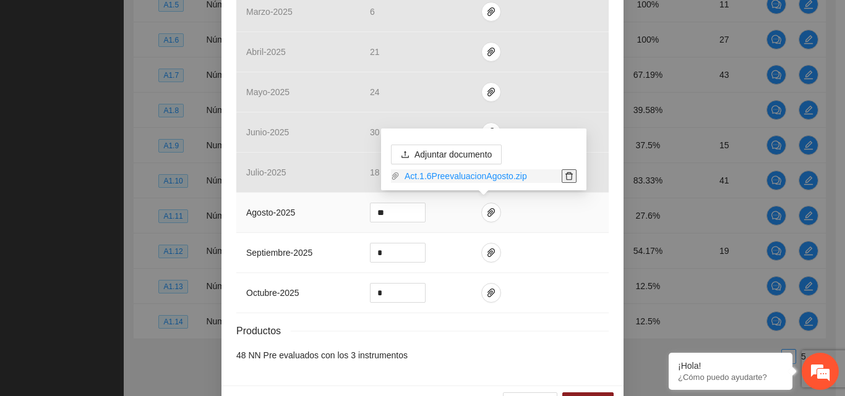
click at [565, 176] on icon "delete" at bounding box center [569, 176] width 9 height 9
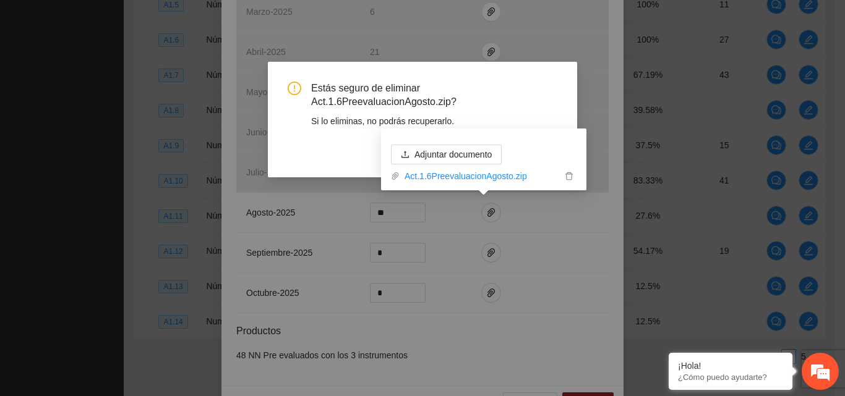
click at [551, 105] on span "Estás seguro de eliminar Act.1.6PreevaluacionAgosto.zip?" at bounding box center [434, 96] width 246 height 28
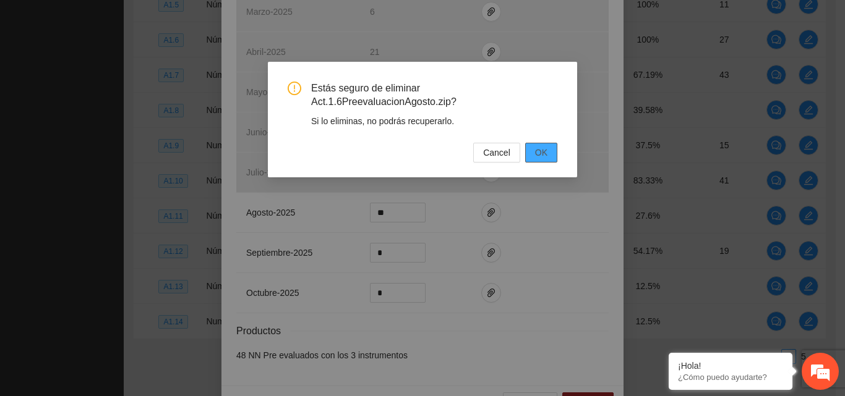
click at [550, 154] on button "OK" at bounding box center [541, 153] width 32 height 20
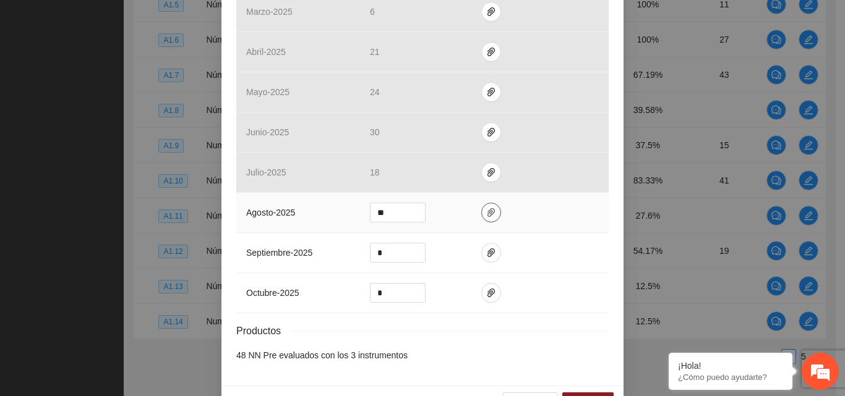
click at [486, 212] on icon "paper-clip" at bounding box center [491, 213] width 10 height 10
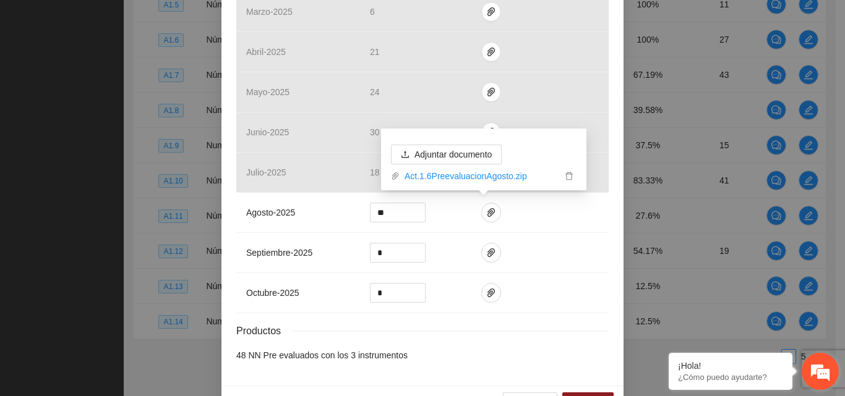
click at [823, 375] on em at bounding box center [819, 371] width 33 height 33
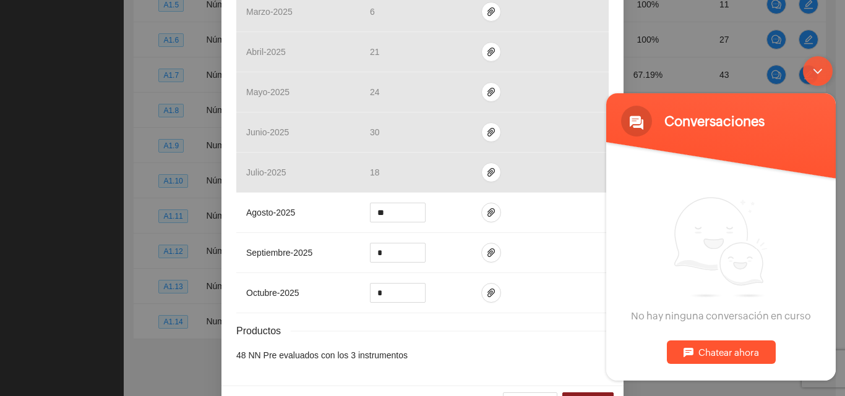
click at [699, 349] on div "Chatear ahora" at bounding box center [721, 353] width 109 height 24
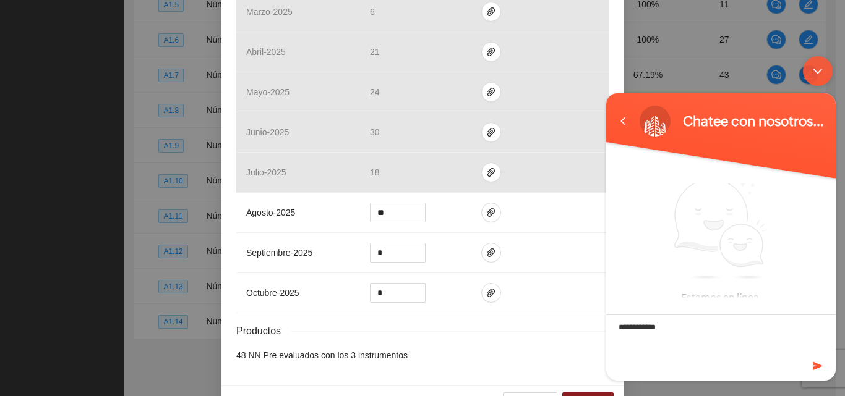
type textarea "**********"
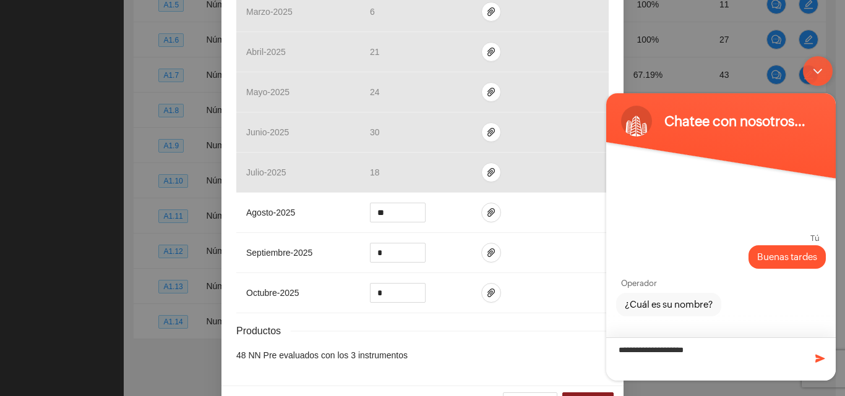
type textarea "**********"
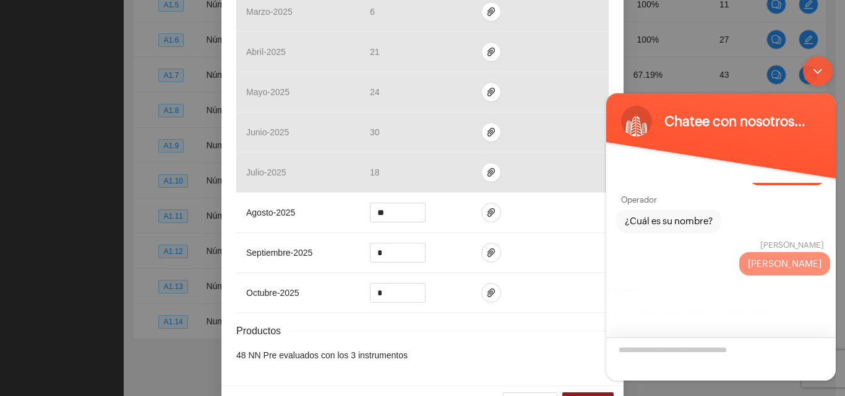
scroll to position [56, 0]
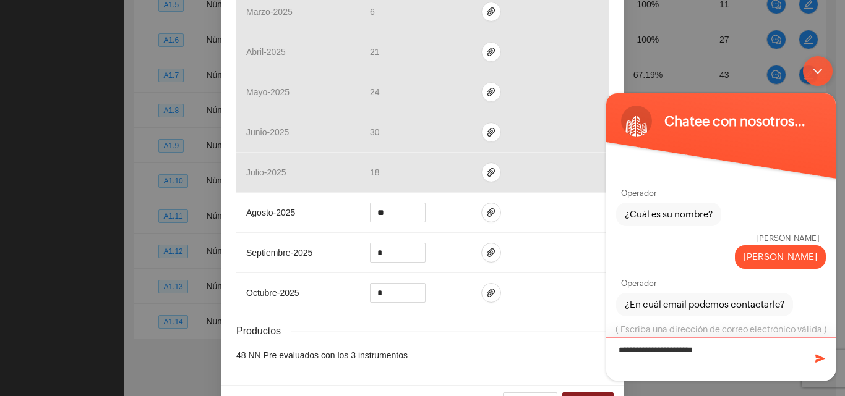
click at [705, 353] on textarea "**********" at bounding box center [720, 359] width 229 height 43
type textarea "**********"
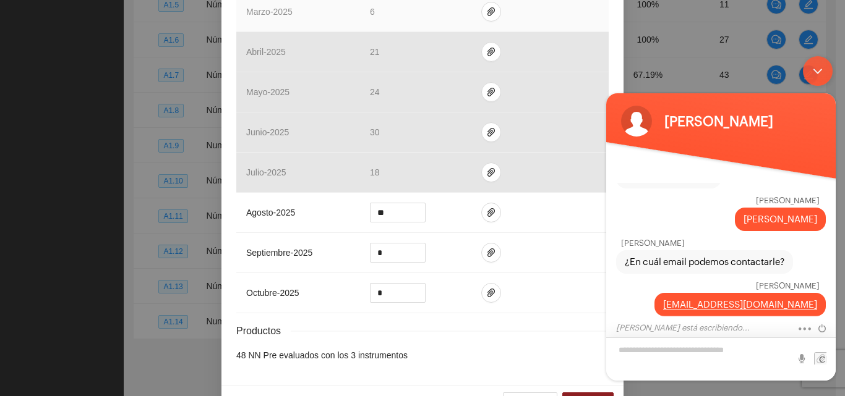
scroll to position [89, 0]
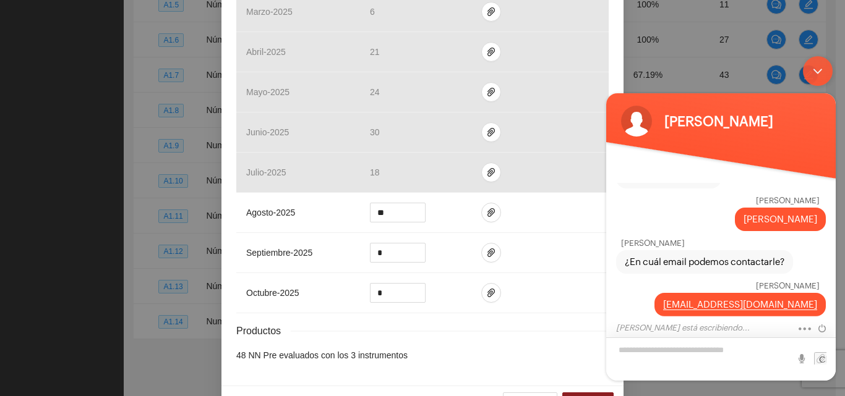
click at [688, 352] on textarea "Escriba su mensaje y pulse “Intro”" at bounding box center [720, 359] width 229 height 43
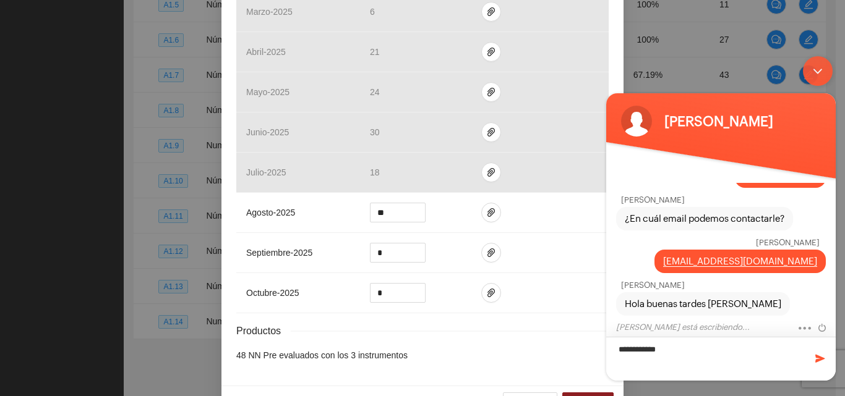
scroll to position [158, 0]
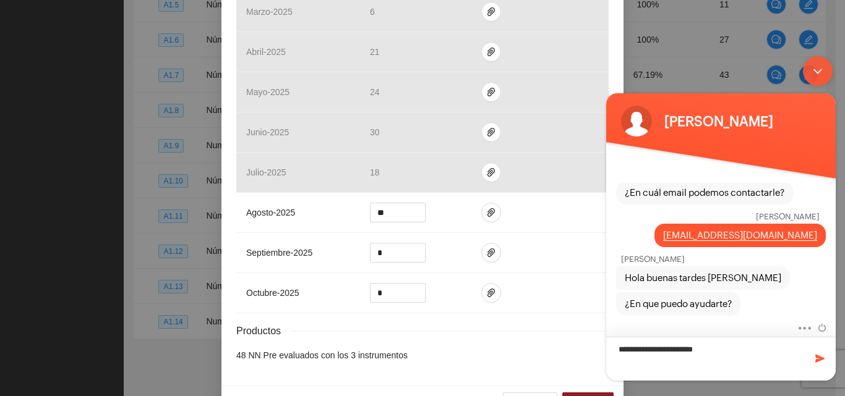
type textarea "**********"
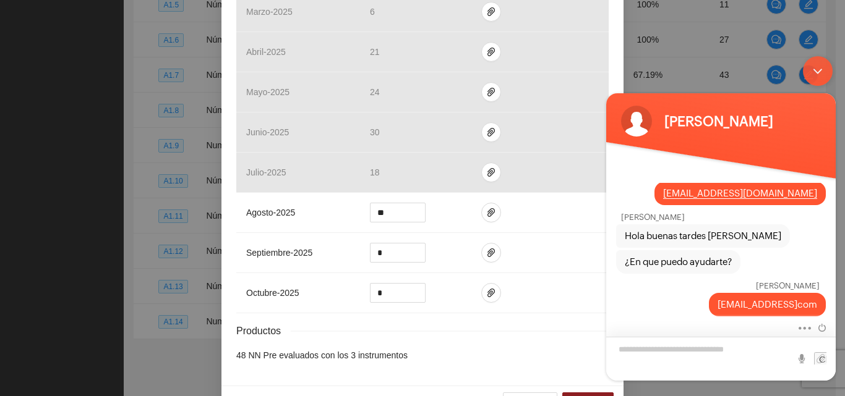
click at [654, 347] on textarea "Escriba su mensaje y pulse “Intro”" at bounding box center [720, 359] width 229 height 44
click at [732, 250] on em at bounding box center [732, 248] width 16 height 14
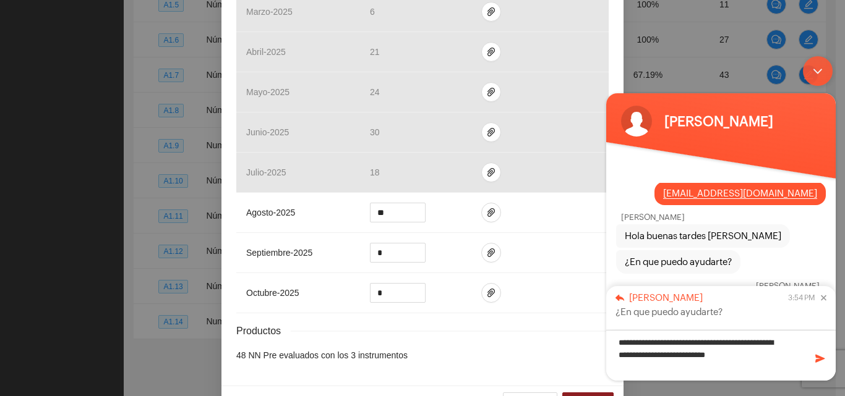
type textarea "**********"
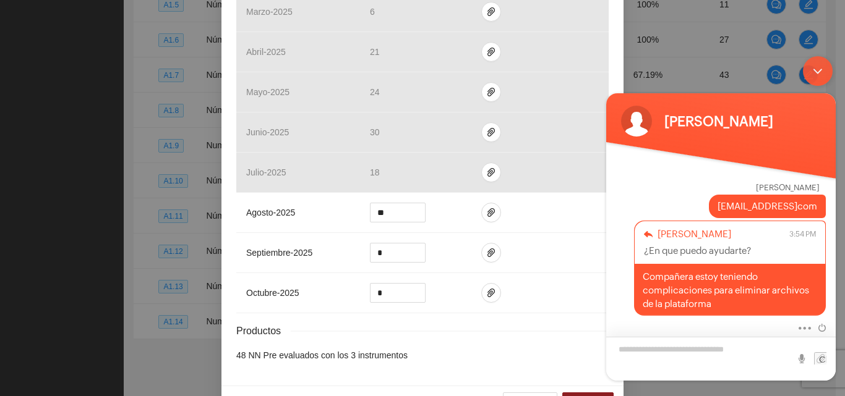
click at [659, 346] on textarea "Escriba su mensaje y pulse “Intro”" at bounding box center [720, 359] width 229 height 44
click at [662, 353] on textarea "Escriba su mensaje y pulse “Intro”" at bounding box center [720, 359] width 229 height 44
click at [486, 215] on icon "paper-clip" at bounding box center [491, 213] width 10 height 10
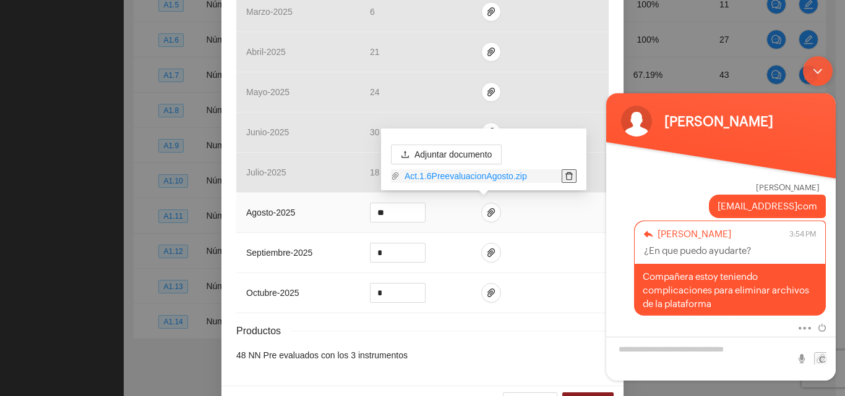
click at [572, 176] on icon "delete" at bounding box center [569, 176] width 9 height 9
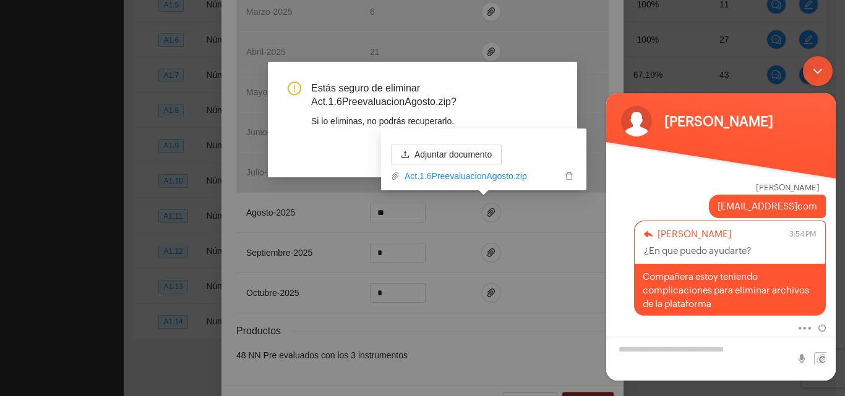
click at [512, 98] on span "Estás seguro de eliminar Act.1.6PreevaluacionAgosto.zip?" at bounding box center [434, 96] width 246 height 28
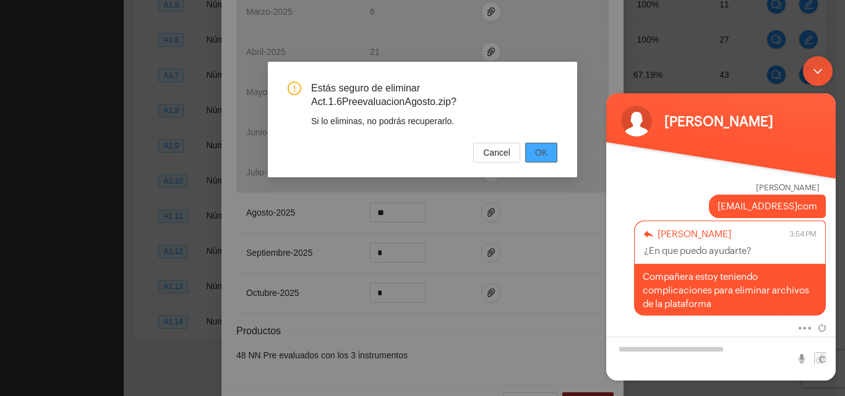
click at [544, 155] on span "OK" at bounding box center [541, 153] width 12 height 14
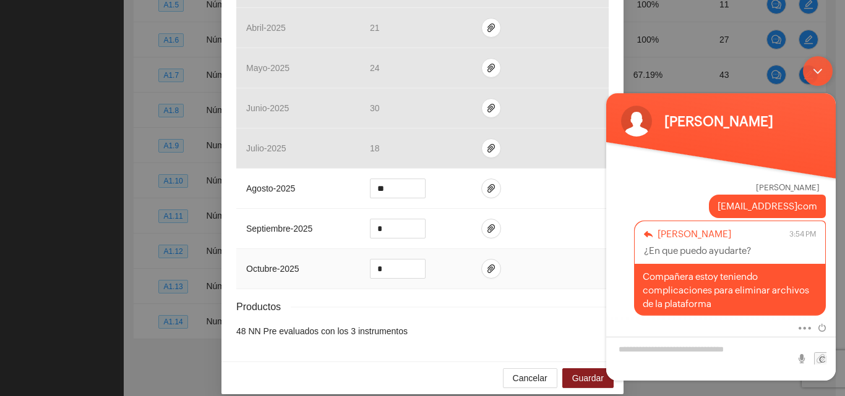
scroll to position [408, 0]
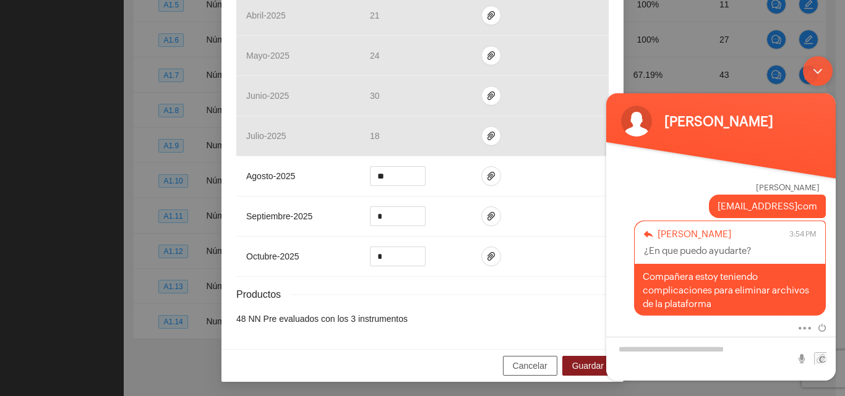
click at [522, 361] on span "Cancelar" at bounding box center [530, 366] width 35 height 14
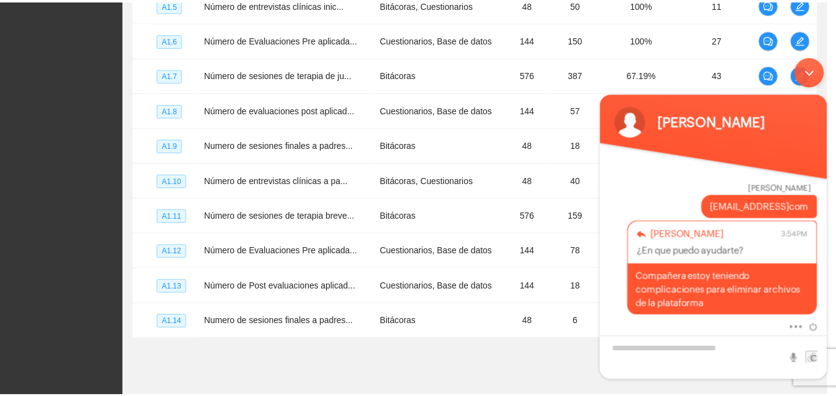
scroll to position [346, 0]
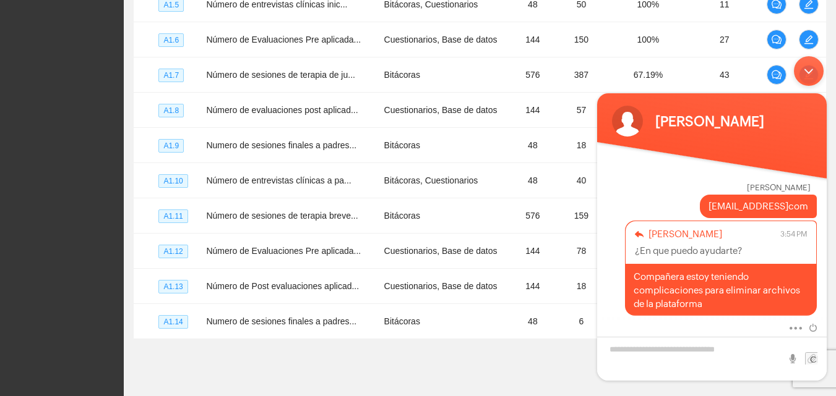
click at [806, 66] on div "Minimizar ventana de chat en vivo" at bounding box center [809, 71] width 30 height 30
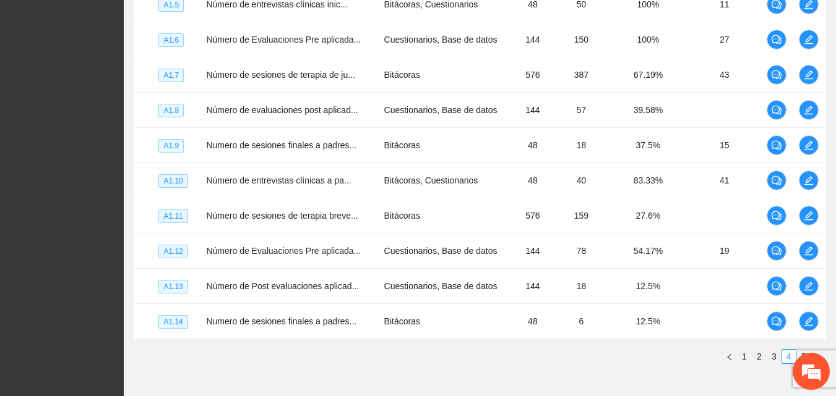
scroll to position [0, 0]
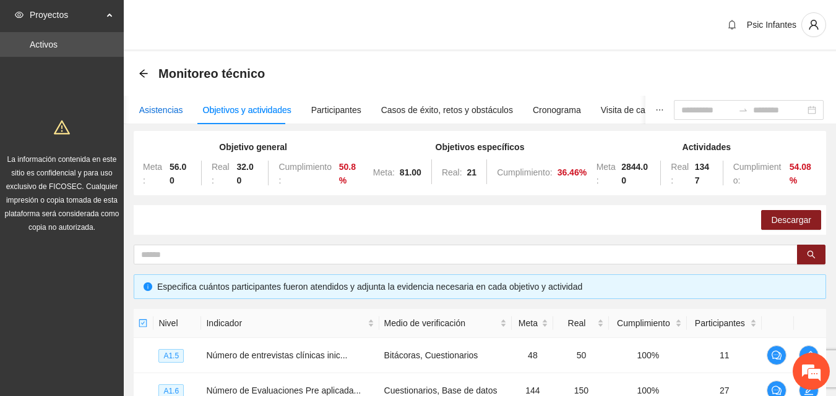
click at [160, 114] on div "Asistencias" at bounding box center [161, 110] width 44 height 14
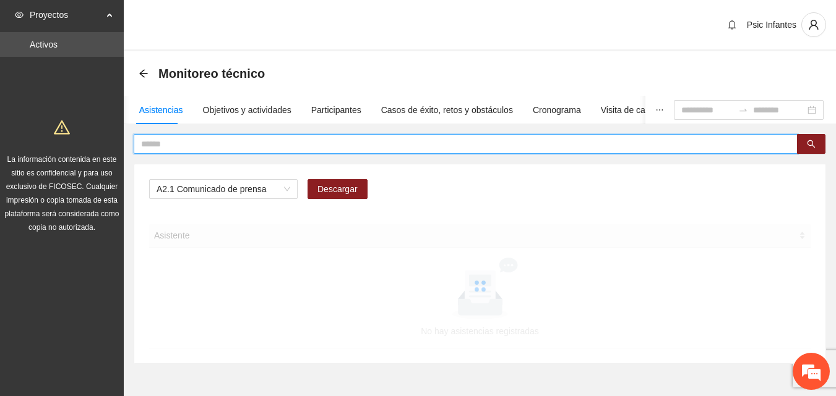
click at [195, 143] on input "text" at bounding box center [460, 144] width 639 height 14
click at [195, 142] on input "text" at bounding box center [460, 144] width 639 height 14
click at [278, 191] on span "A2.1 Comunicado de prensa" at bounding box center [223, 189] width 134 height 19
type input "**********"
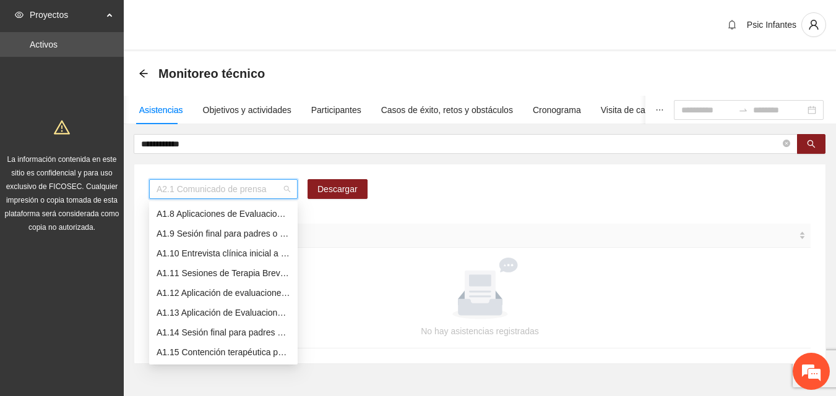
scroll to position [119, 0]
click at [267, 209] on div "A1.7 Sesiones de Terapia de Juego para niños y niñas" at bounding box center [223, 214] width 134 height 14
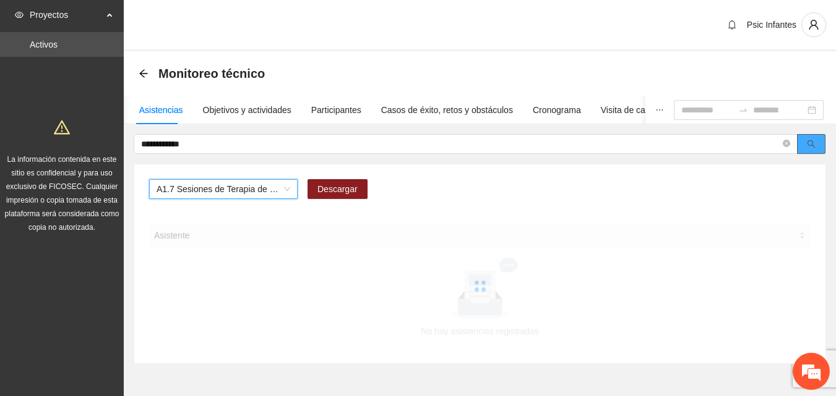
click at [805, 145] on button "button" at bounding box center [811, 144] width 28 height 20
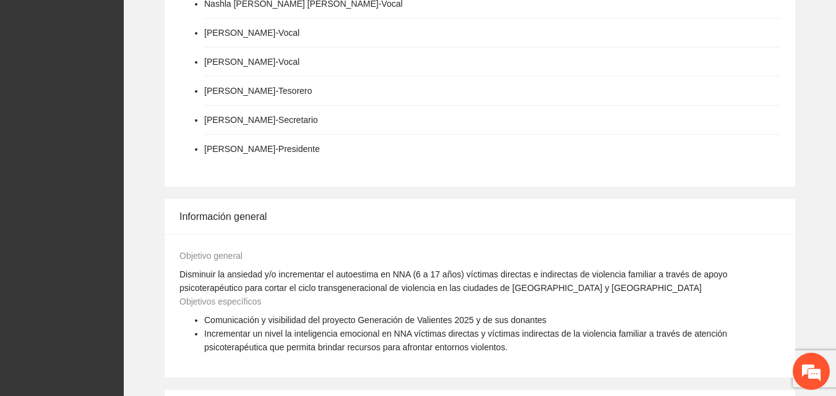
scroll to position [992, 0]
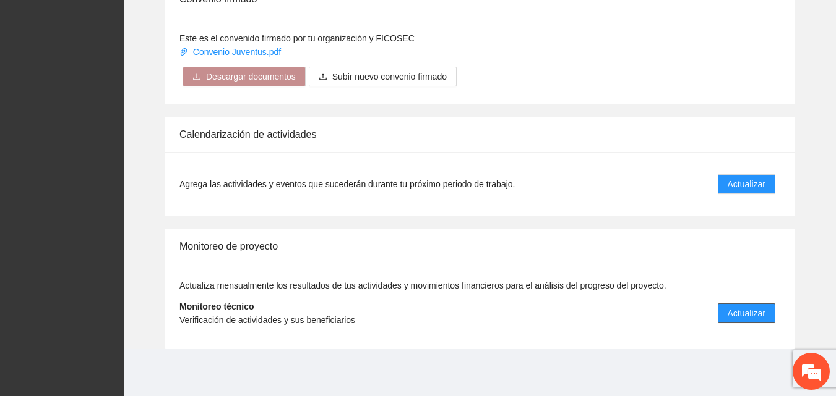
click at [740, 317] on span "Actualizar" at bounding box center [746, 314] width 38 height 14
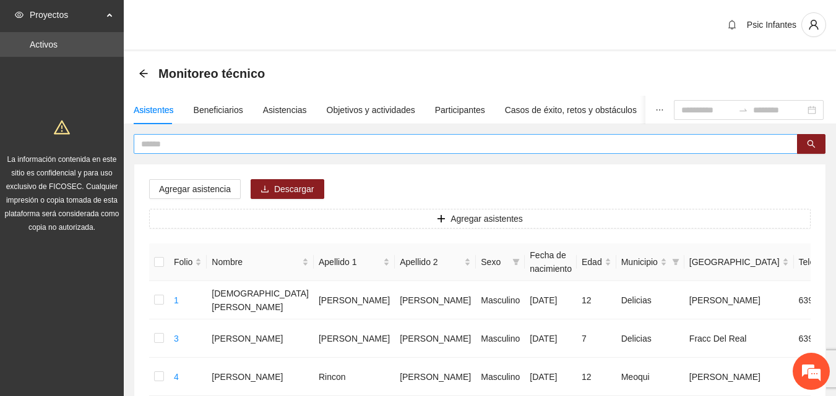
click at [178, 143] on input "text" at bounding box center [460, 144] width 639 height 14
type input "*****"
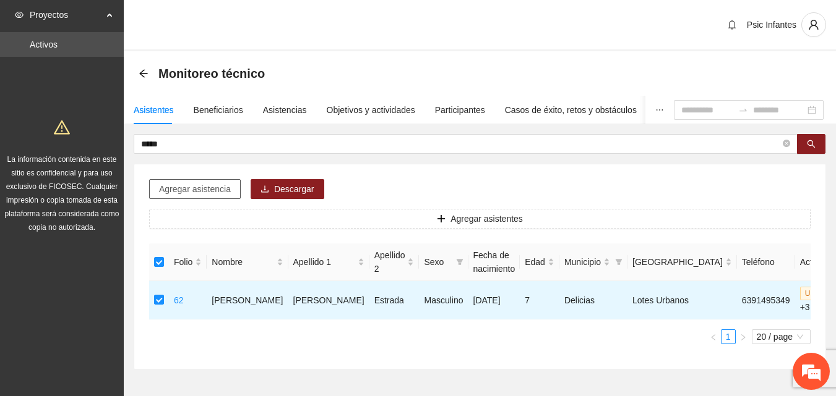
click at [198, 184] on span "Agregar asistencia" at bounding box center [195, 189] width 72 height 14
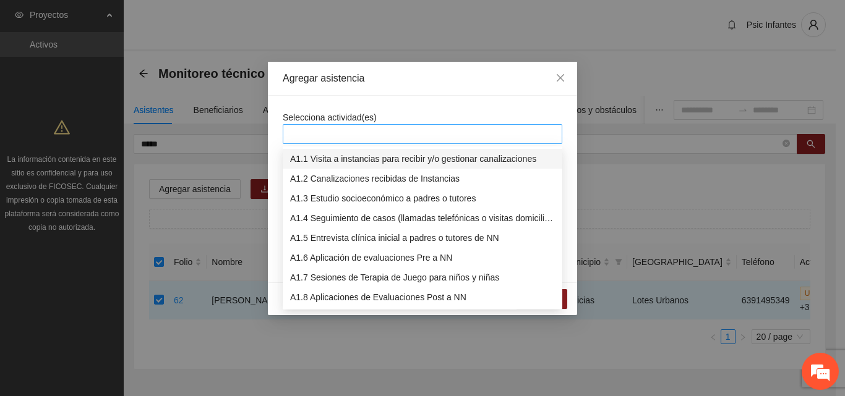
click at [422, 134] on div at bounding box center [422, 134] width 273 height 15
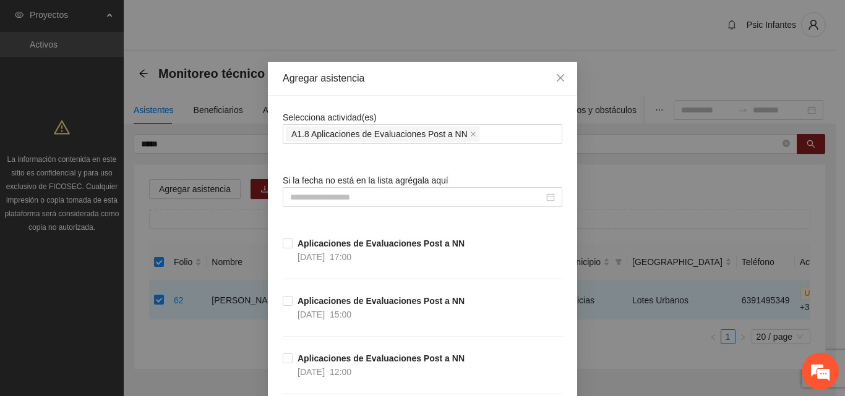
click at [495, 93] on div "Agregar asistencia" at bounding box center [422, 79] width 309 height 34
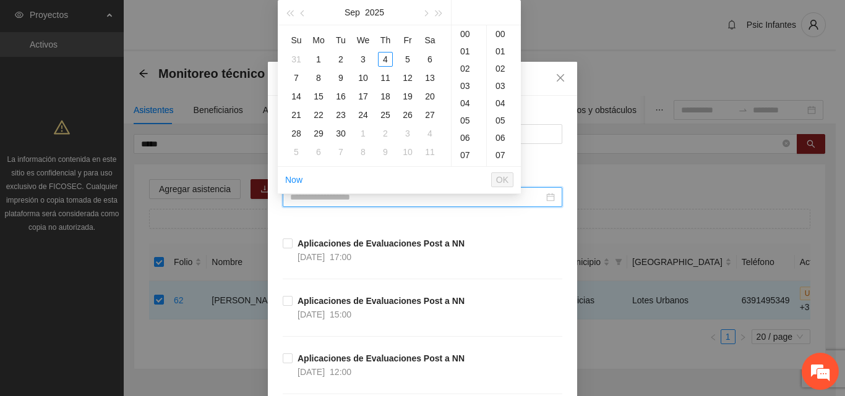
click at [432, 199] on input at bounding box center [417, 198] width 254 height 14
type input "**********"
click at [387, 59] on div "4" at bounding box center [385, 59] width 15 height 15
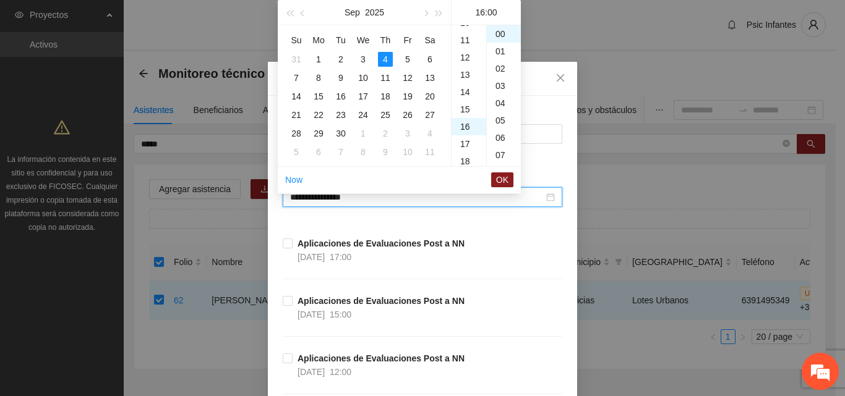
scroll to position [277, 0]
click at [505, 177] on span "OK" at bounding box center [502, 180] width 12 height 14
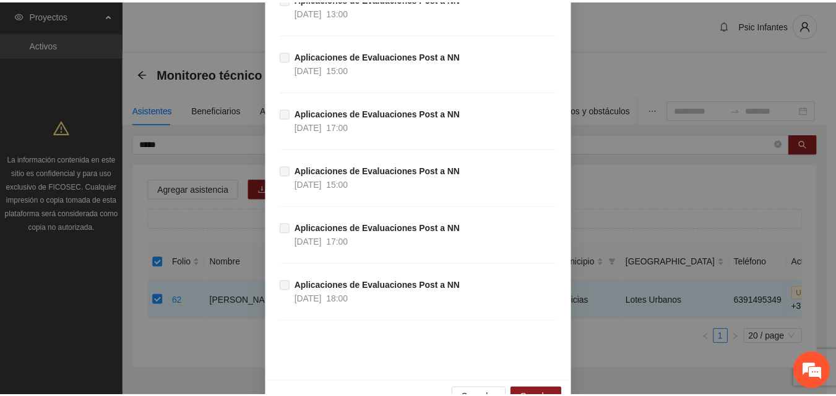
scroll to position [623, 0]
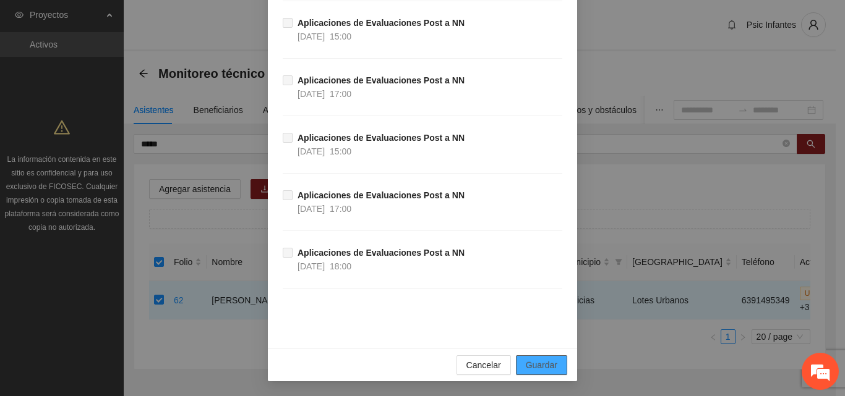
click at [537, 360] on span "Guardar" at bounding box center [542, 366] width 32 height 14
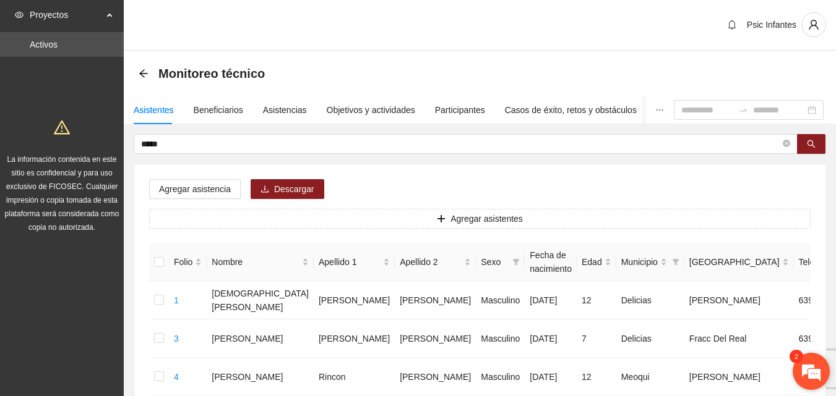
click at [803, 369] on em at bounding box center [810, 371] width 33 height 33
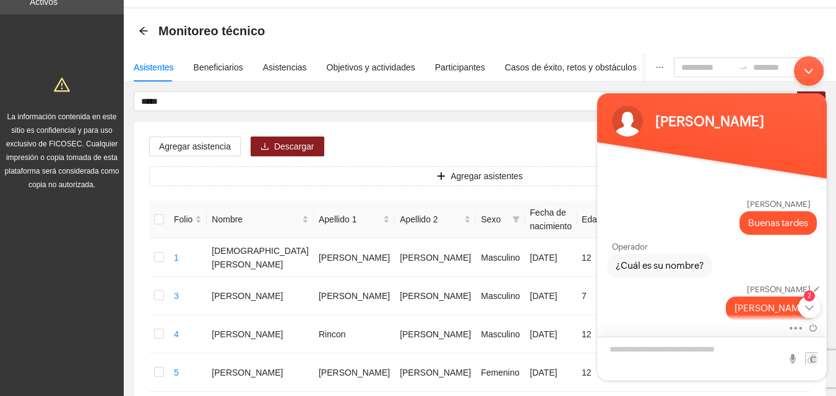
scroll to position [62, 0]
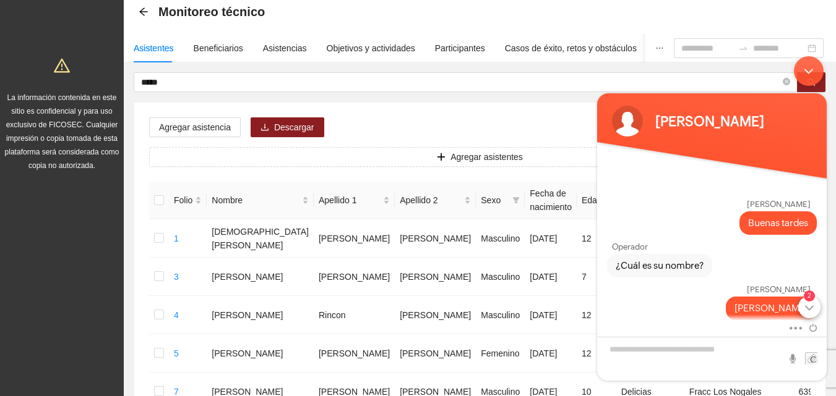
click at [808, 307] on div "2" at bounding box center [809, 307] width 22 height 22
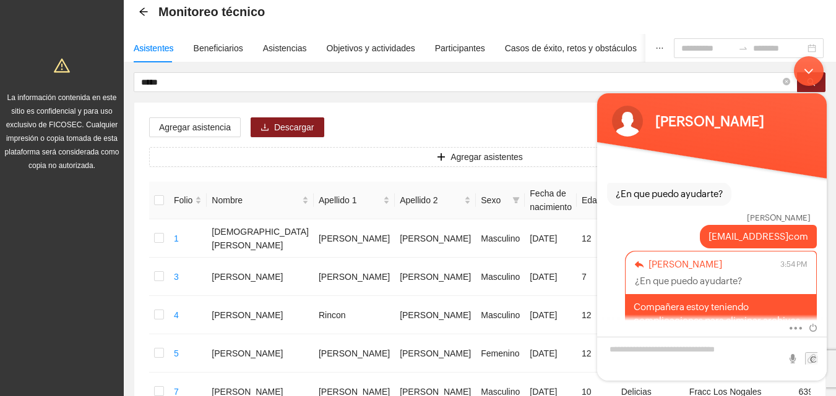
scroll to position [408, 0]
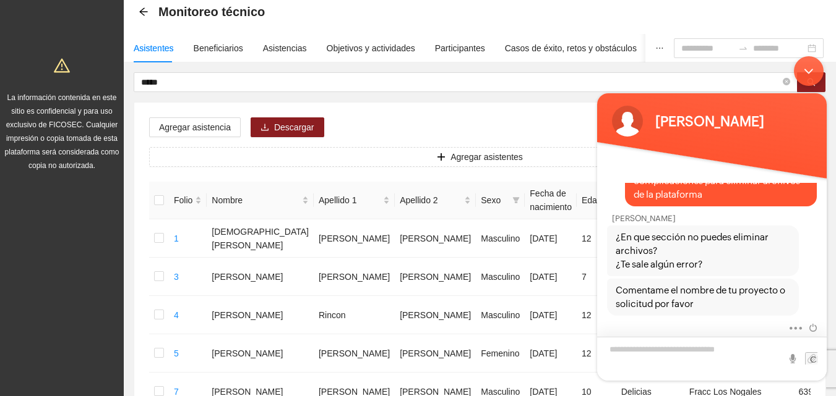
click at [665, 357] on textarea "Escriba su mensaje y pulse “Intro”" at bounding box center [711, 359] width 229 height 44
type textarea "**********"
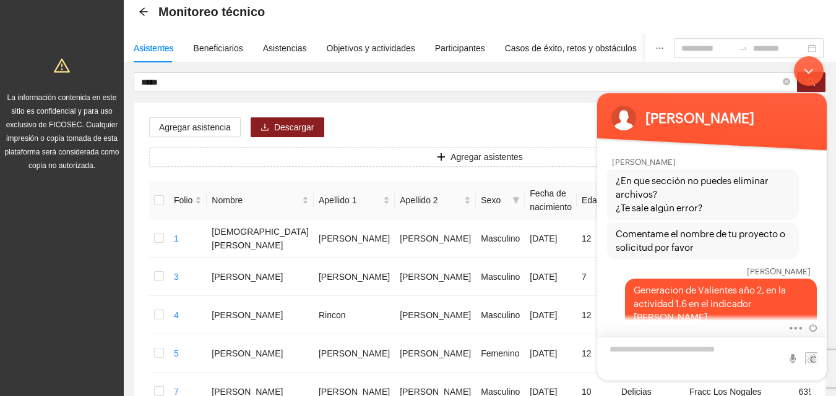
scroll to position [0, 0]
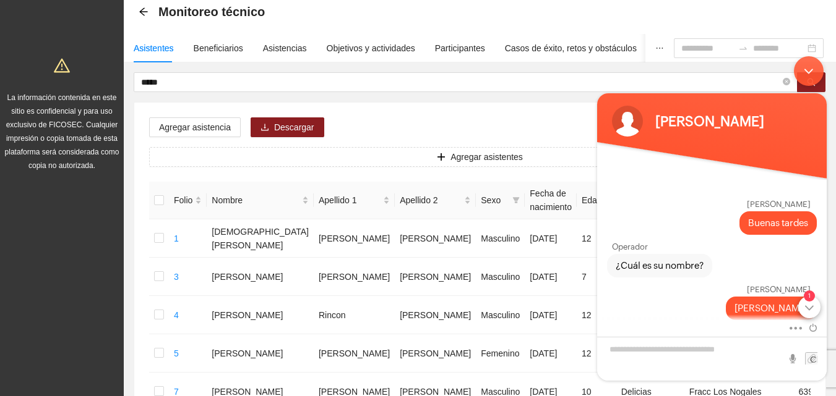
click at [810, 309] on div "1" at bounding box center [809, 307] width 22 height 22
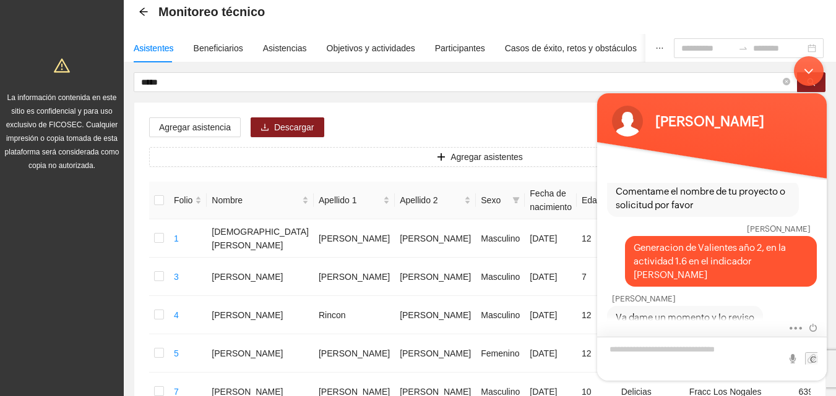
click at [652, 357] on textarea "Escriba su mensaje y pulse “Intro”" at bounding box center [711, 359] width 229 height 44
type textarea "*******"
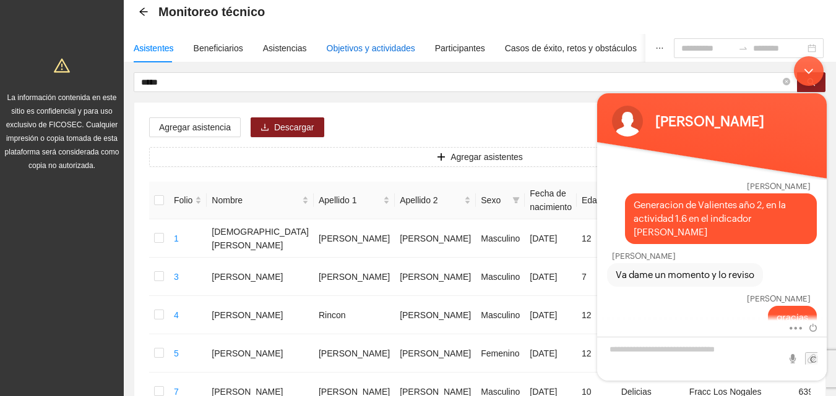
click at [379, 48] on div "Objetivos y actividades" at bounding box center [371, 48] width 88 height 14
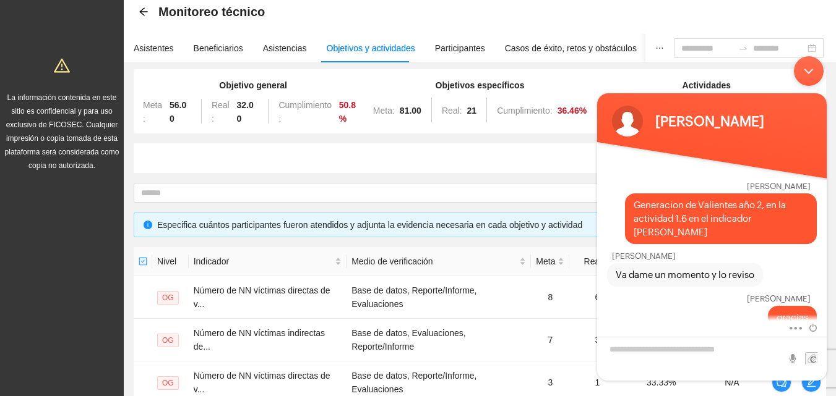
click at [810, 76] on div "Minimizar ventana de chat en vivo" at bounding box center [809, 71] width 30 height 30
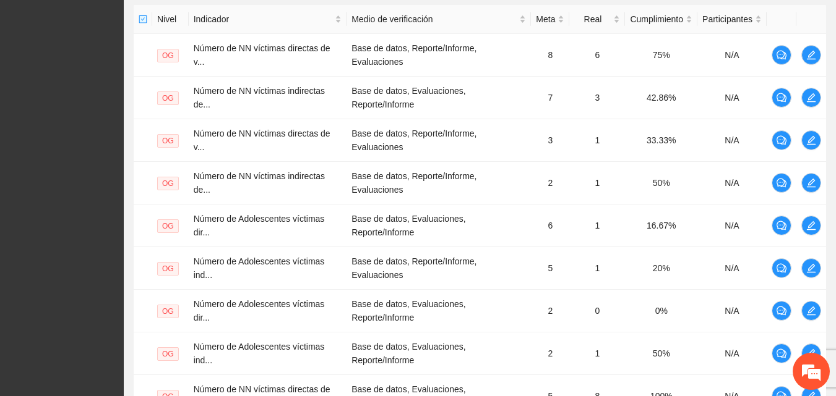
scroll to position [487, 0]
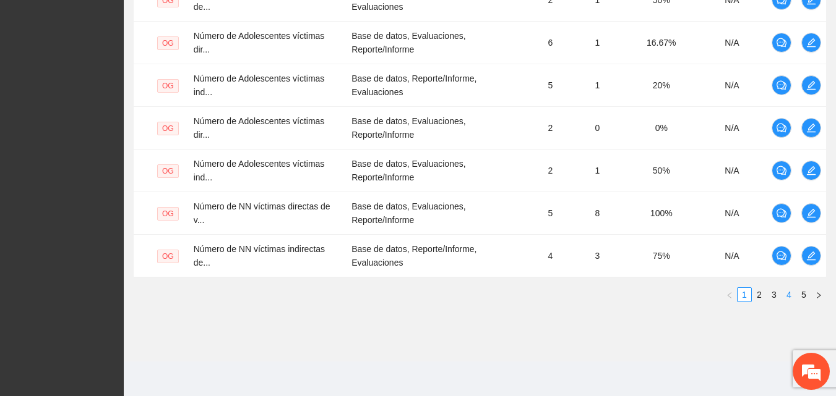
click at [791, 294] on link "4" at bounding box center [789, 295] width 14 height 14
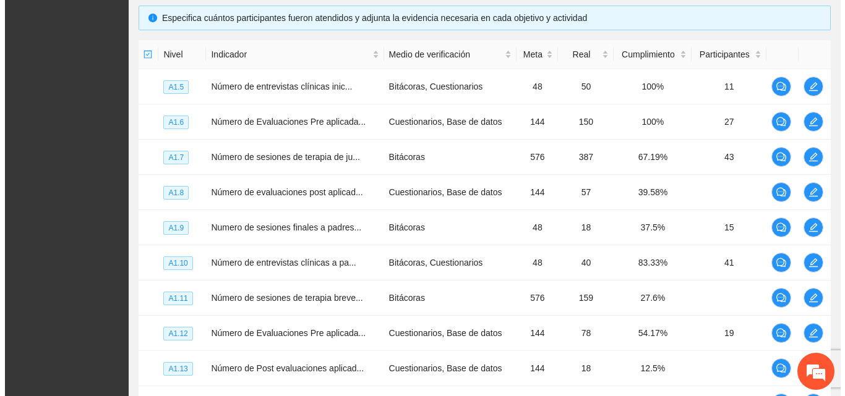
scroll to position [266, 0]
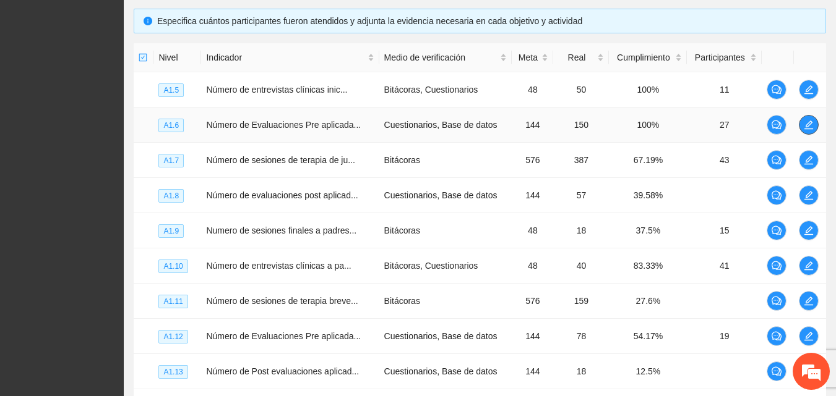
click at [805, 128] on icon "edit" at bounding box center [808, 125] width 10 height 10
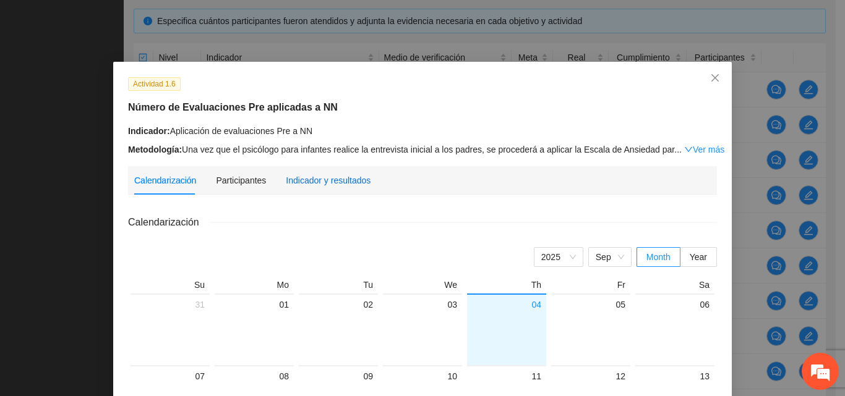
click at [324, 182] on div "Indicador y resultados" at bounding box center [328, 181] width 85 height 14
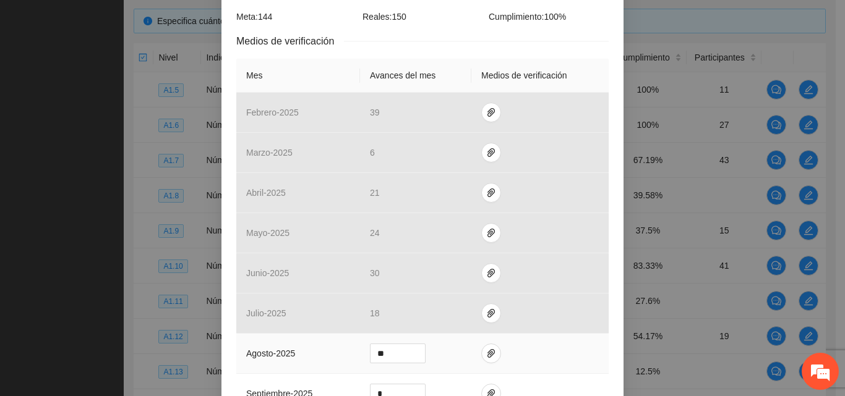
scroll to position [371, 0]
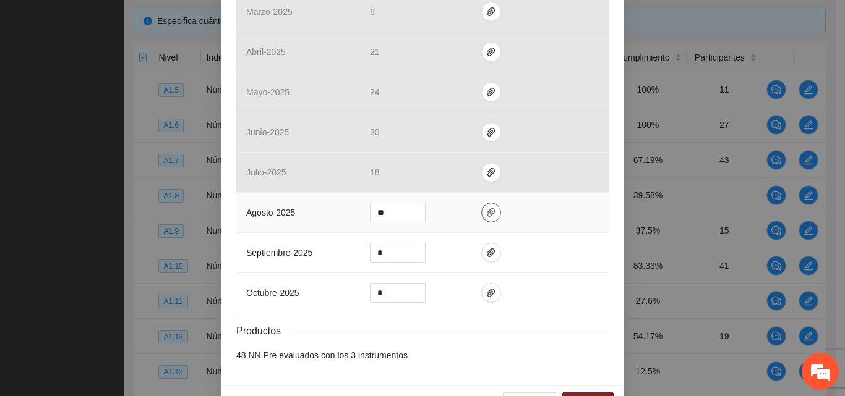
click at [486, 217] on icon "paper-clip" at bounding box center [491, 213] width 10 height 10
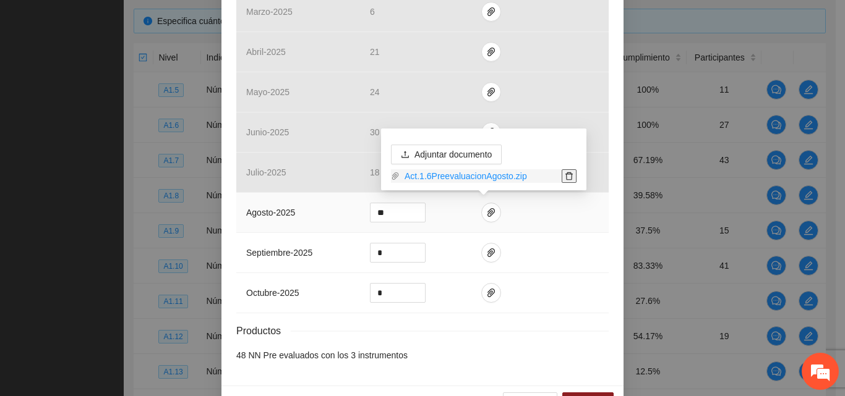
click at [569, 180] on icon "delete" at bounding box center [568, 177] width 7 height 8
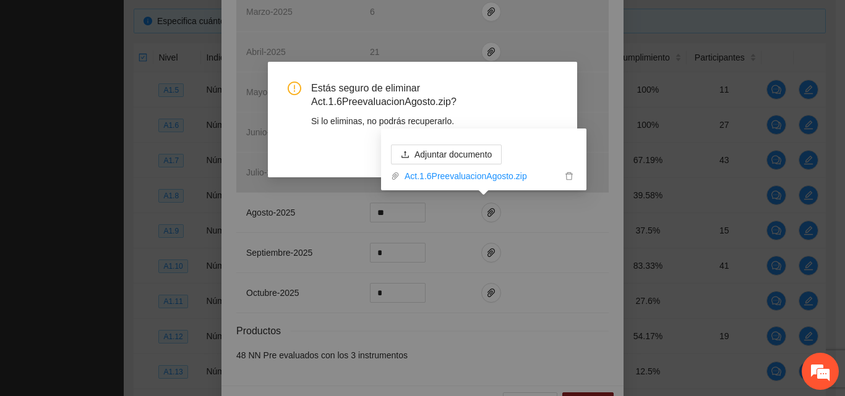
click at [500, 117] on div "Si lo eliminas, no podrás recuperarlo." at bounding box center [434, 121] width 246 height 14
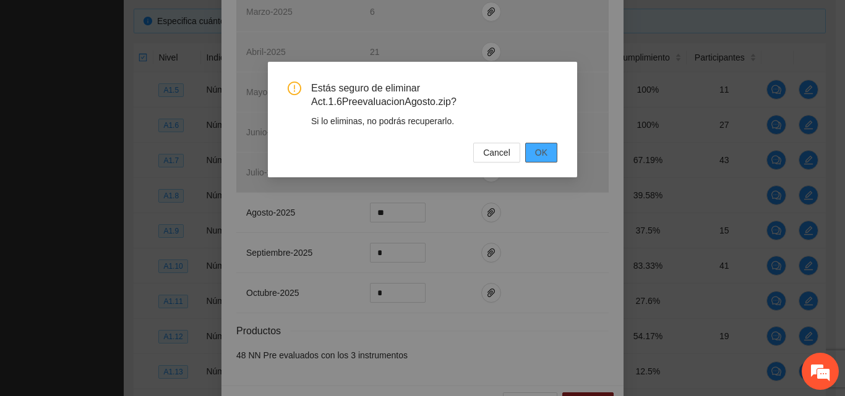
click at [539, 156] on span "OK" at bounding box center [541, 153] width 12 height 14
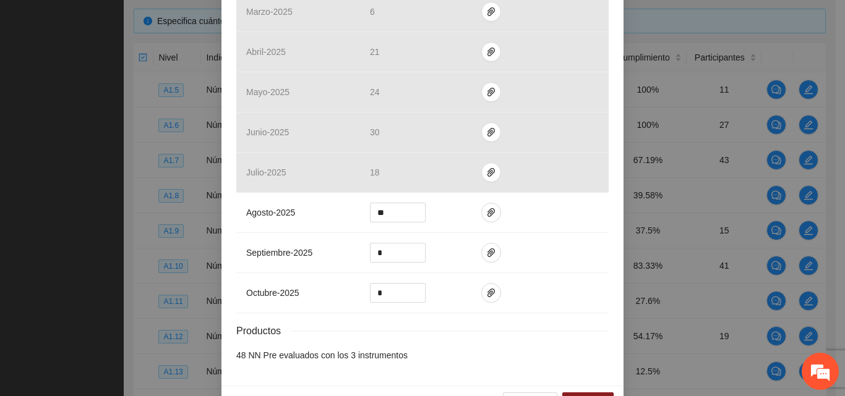
scroll to position [408, 0]
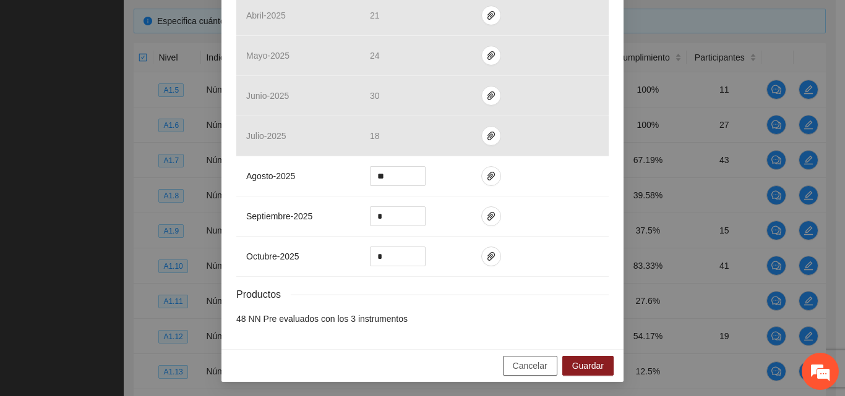
click at [528, 366] on span "Cancelar" at bounding box center [530, 366] width 35 height 14
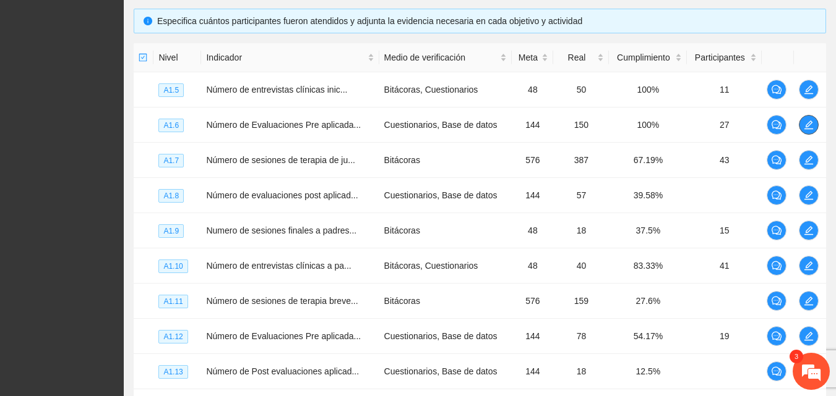
scroll to position [821, 0]
click at [805, 375] on em at bounding box center [810, 371] width 33 height 33
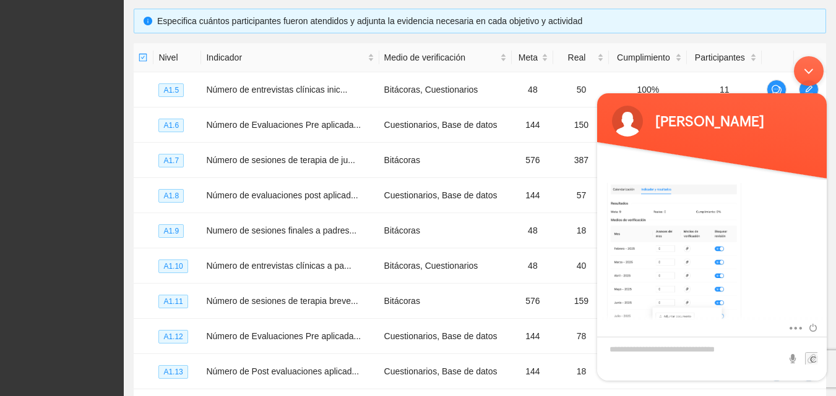
click at [823, 304] on div at bounding box center [711, 236] width 229 height 187
click at [661, 273] on img at bounding box center [673, 236] width 133 height 186
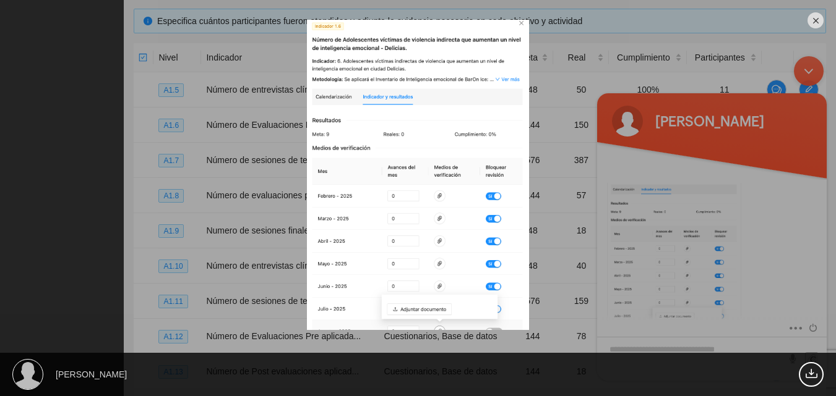
click at [811, 25] on em at bounding box center [815, 20] width 16 height 16
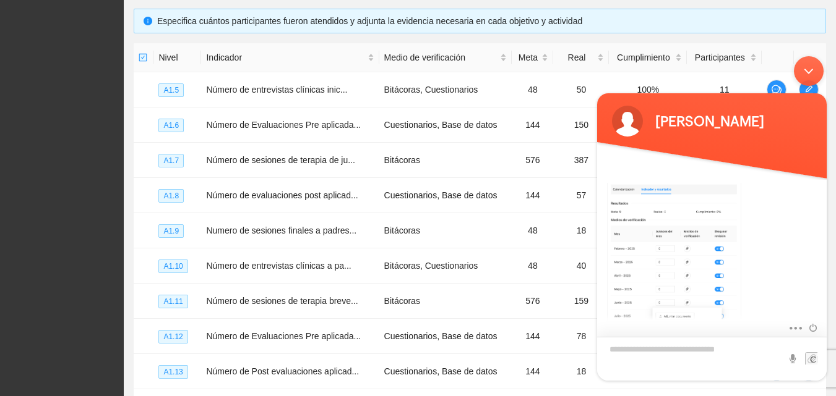
click at [675, 353] on textarea "Escriba su mensaje y pulse “Intro”" at bounding box center [711, 359] width 229 height 44
type textarea "*"
click at [805, 78] on div "Minimizar ventana de chat en vivo" at bounding box center [809, 71] width 30 height 30
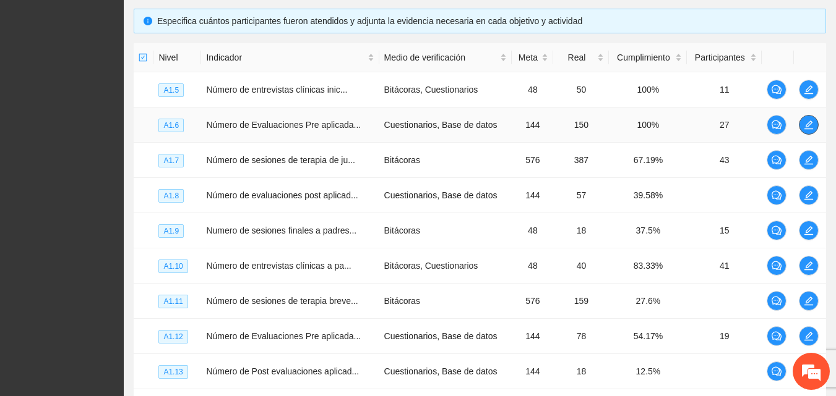
click at [807, 132] on button "button" at bounding box center [809, 125] width 20 height 20
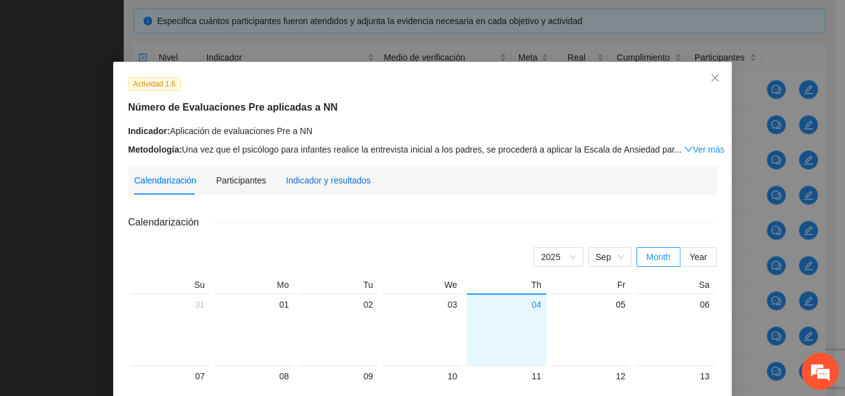
click at [331, 181] on div "Indicador y resultados" at bounding box center [328, 181] width 85 height 14
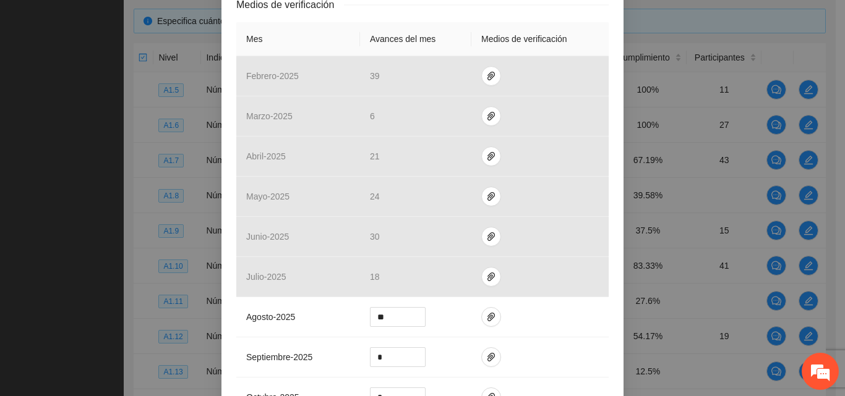
scroll to position [289, 0]
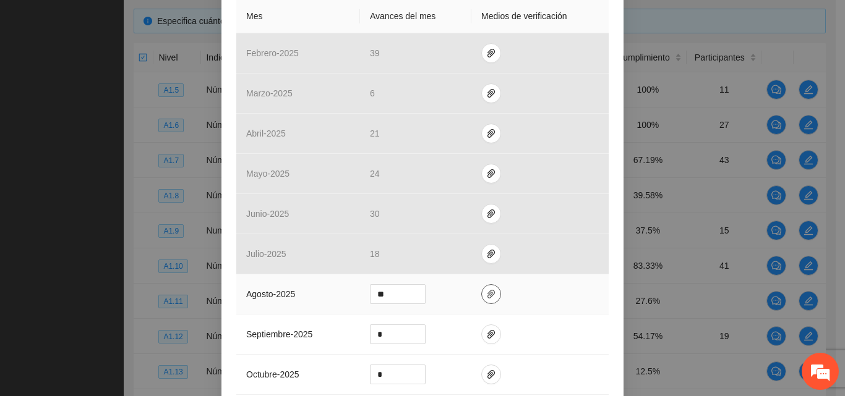
click at [486, 292] on icon "paper-clip" at bounding box center [491, 294] width 10 height 10
click at [818, 379] on em at bounding box center [819, 371] width 33 height 33
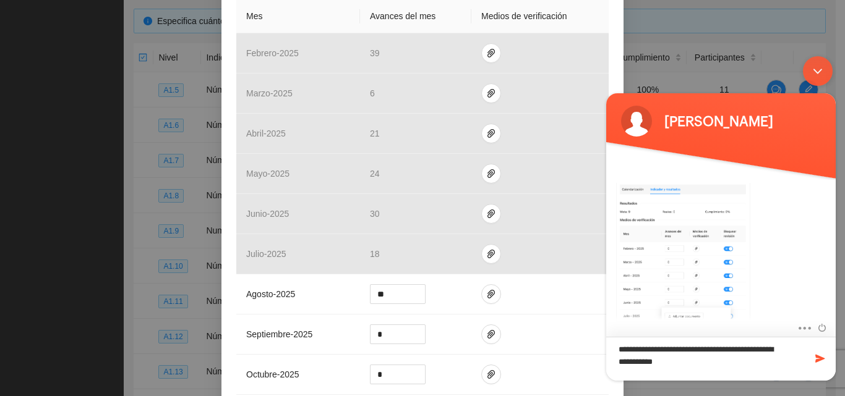
type textarea "**********"
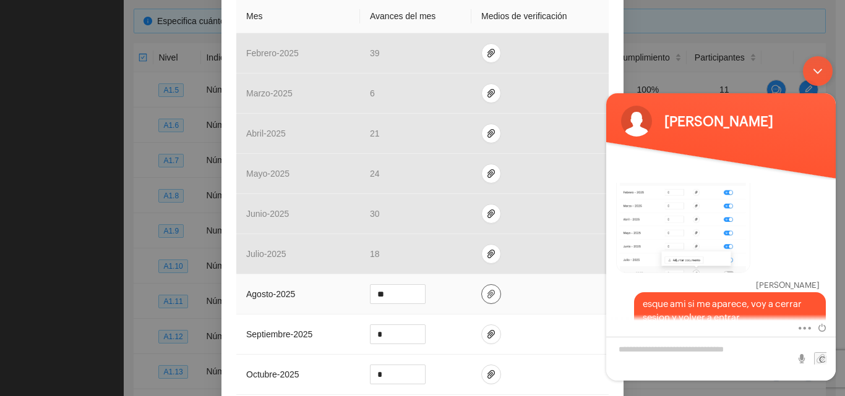
click at [487, 294] on icon "paper-clip" at bounding box center [490, 294] width 7 height 9
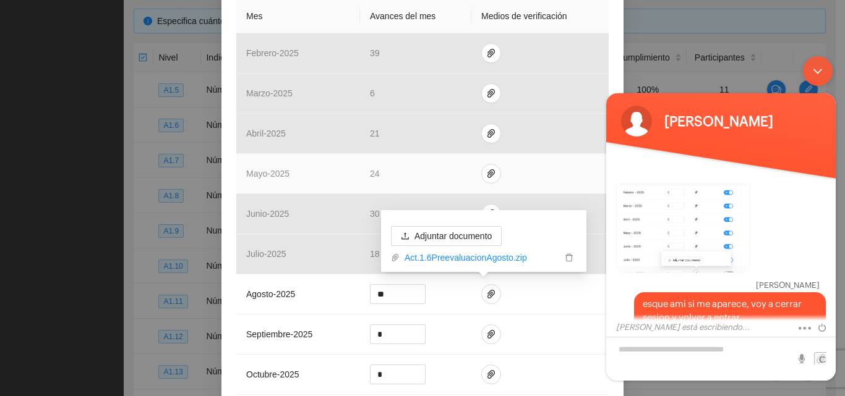
scroll to position [920, 0]
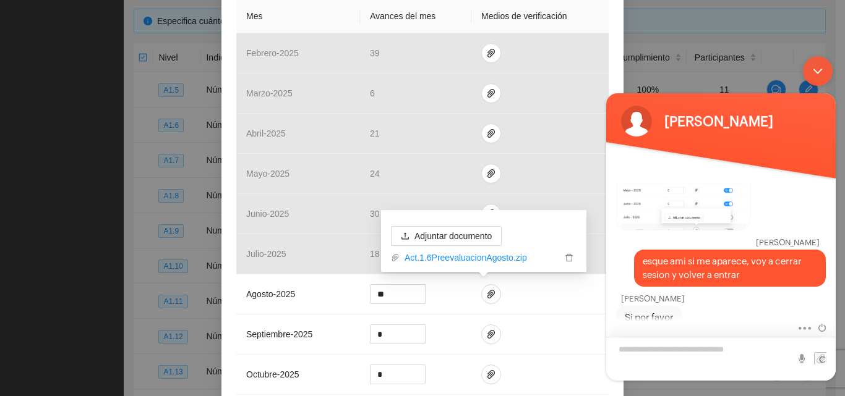
click at [647, 348] on textarea "Escriba su mensaje y pulse “Intro”" at bounding box center [720, 359] width 229 height 44
type textarea "*"
type textarea "**********"
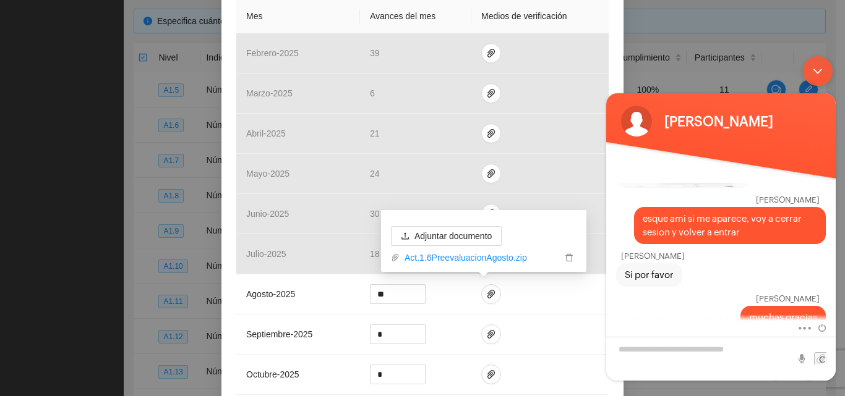
click at [815, 70] on div "Minimizar ventana de chat en vivo" at bounding box center [818, 71] width 30 height 30
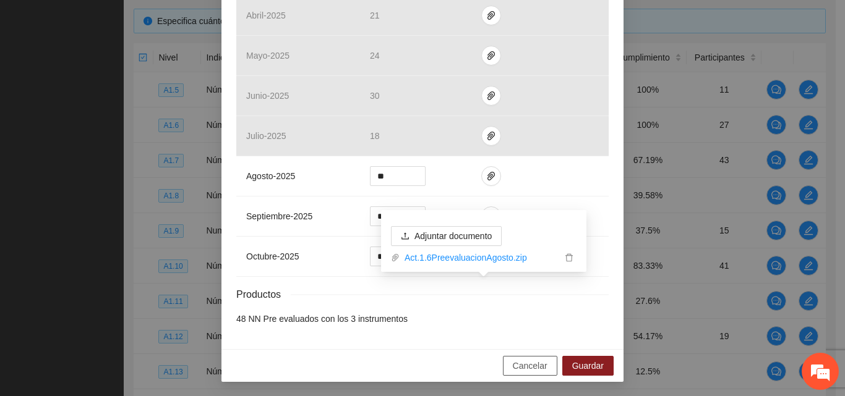
click at [513, 367] on span "Cancelar" at bounding box center [530, 366] width 35 height 14
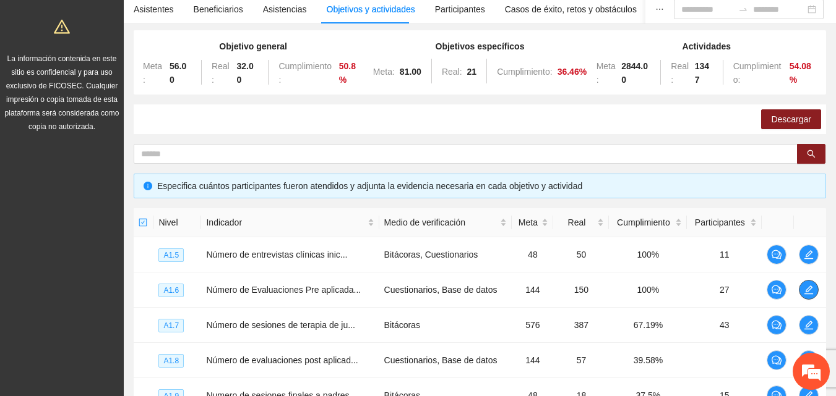
scroll to position [0, 0]
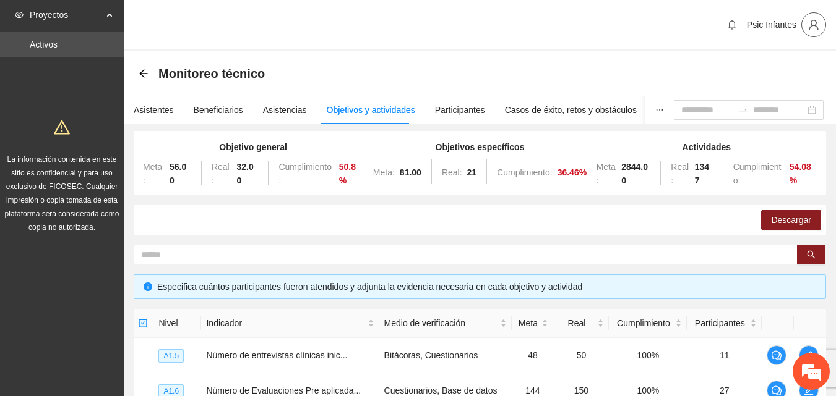
click at [815, 30] on icon "user" at bounding box center [813, 24] width 11 height 11
click at [770, 77] on span "Cerrar sesión" at bounding box center [781, 72] width 78 height 14
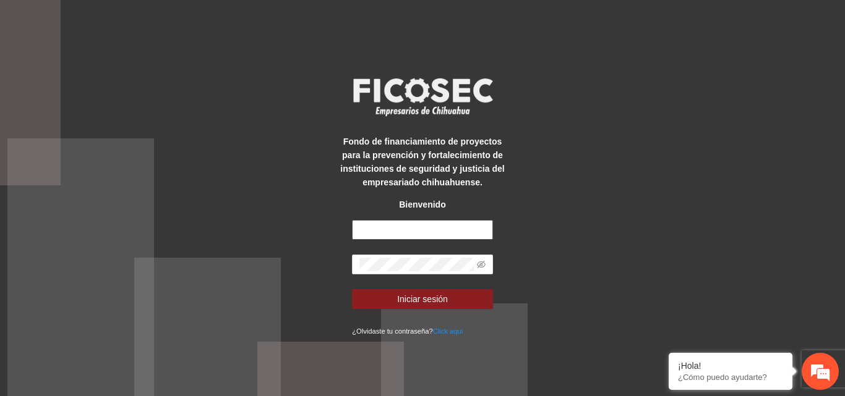
click at [429, 234] on input "text" at bounding box center [422, 230] width 141 height 20
type input "**********"
click at [352, 289] on button "Iniciar sesión" at bounding box center [422, 299] width 141 height 20
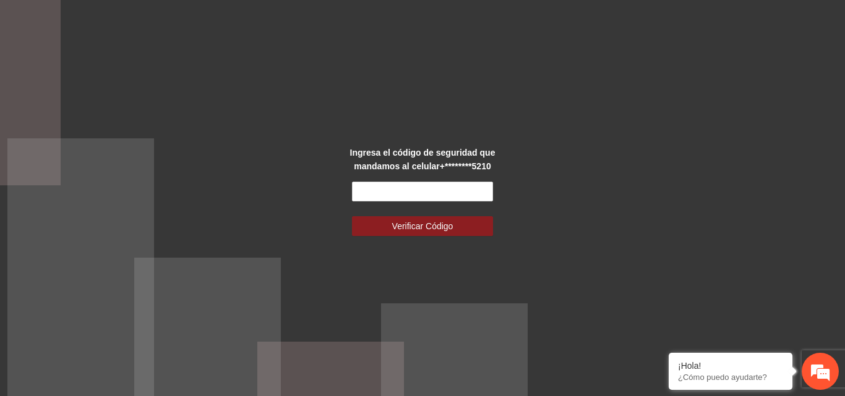
click at [390, 180] on div "Ingresa el código de seguridad que mandamos al celular +********5210 Verificar …" at bounding box center [423, 198] width 176 height 105
click at [391, 191] on input "text" at bounding box center [422, 192] width 141 height 20
type input "******"
click at [352, 216] on button "Verificar Código" at bounding box center [422, 226] width 141 height 20
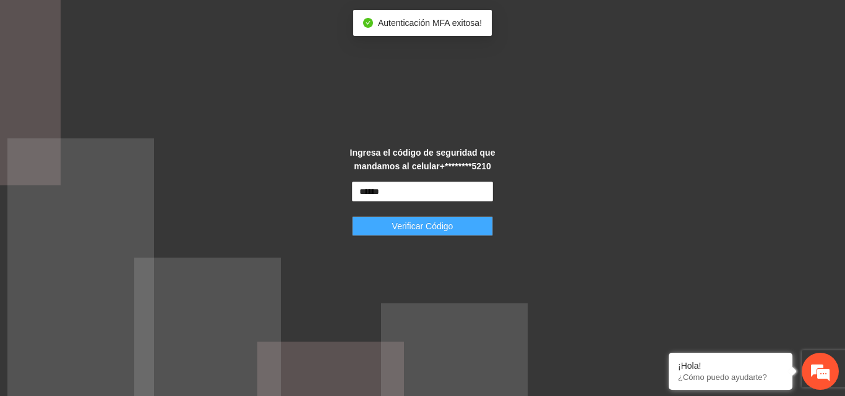
click at [458, 226] on button "Verificar Código" at bounding box center [422, 226] width 141 height 20
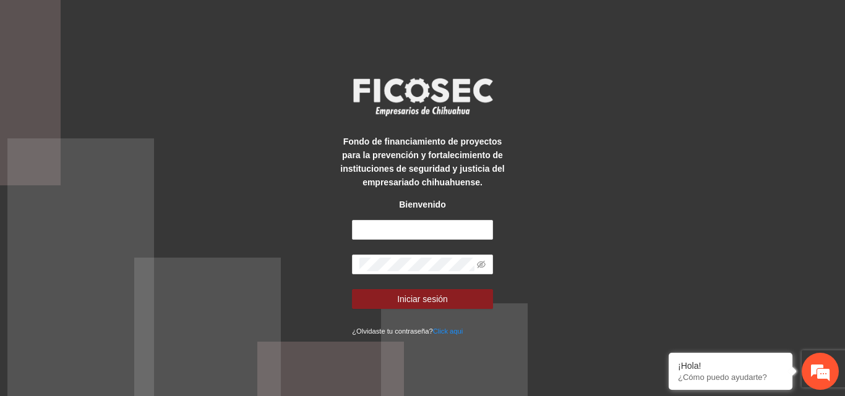
click at [610, 79] on div "Fondo de financiamiento de proyectos para la prevención y fortalecimiento de in…" at bounding box center [422, 198] width 845 height 396
click at [399, 230] on input "text" at bounding box center [422, 230] width 141 height 20
type input "**********"
click at [352, 289] on button "Iniciar sesión" at bounding box center [422, 299] width 141 height 20
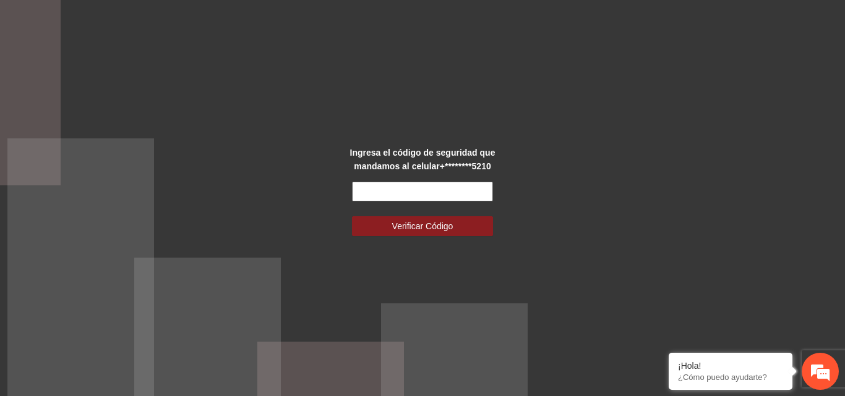
click at [416, 196] on input "text" at bounding box center [422, 192] width 141 height 20
type input "******"
click at [352, 216] on button "Verificar Código" at bounding box center [422, 226] width 141 height 20
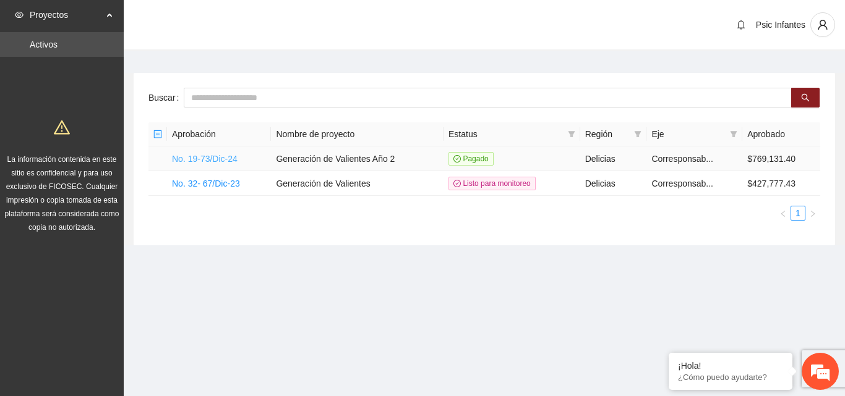
click at [223, 155] on link "No. 19-73/Dic-24" at bounding box center [205, 159] width 66 height 10
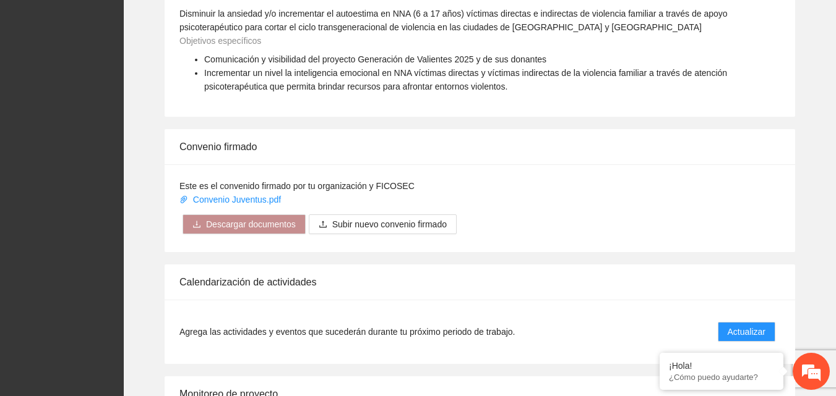
scroll to position [992, 0]
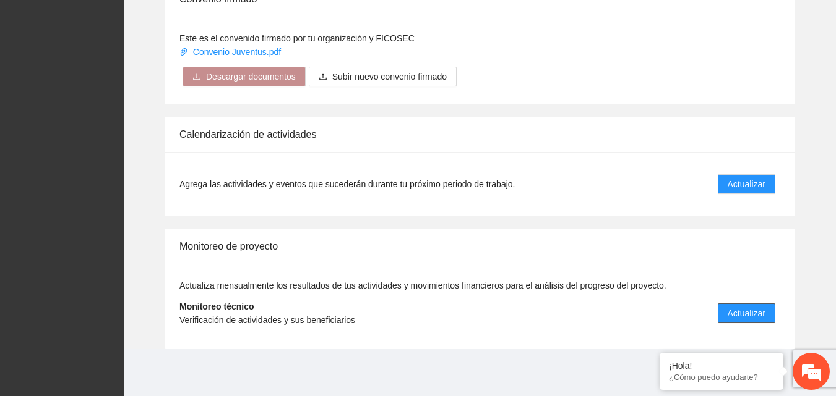
click at [761, 314] on span "Actualizar" at bounding box center [746, 314] width 38 height 14
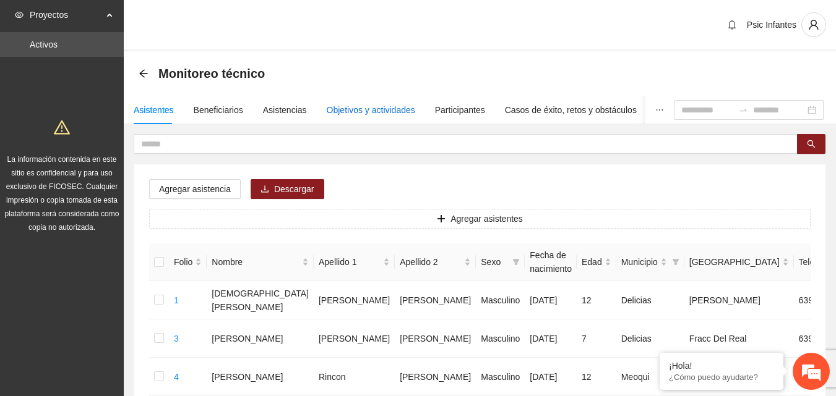
click at [355, 116] on div "Objetivos y actividades" at bounding box center [371, 110] width 88 height 14
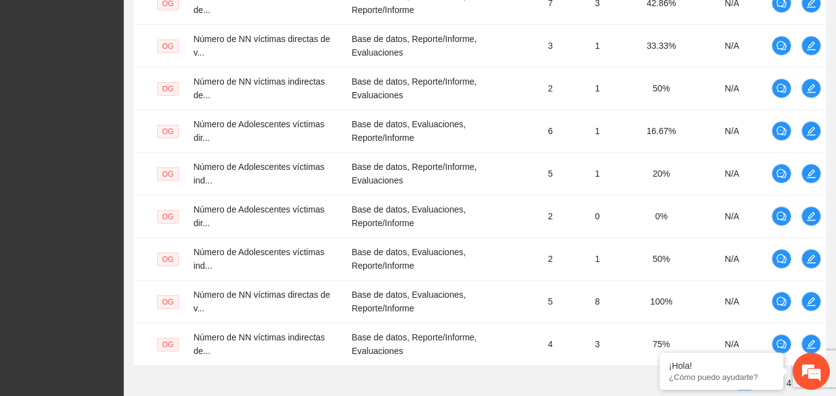
scroll to position [487, 0]
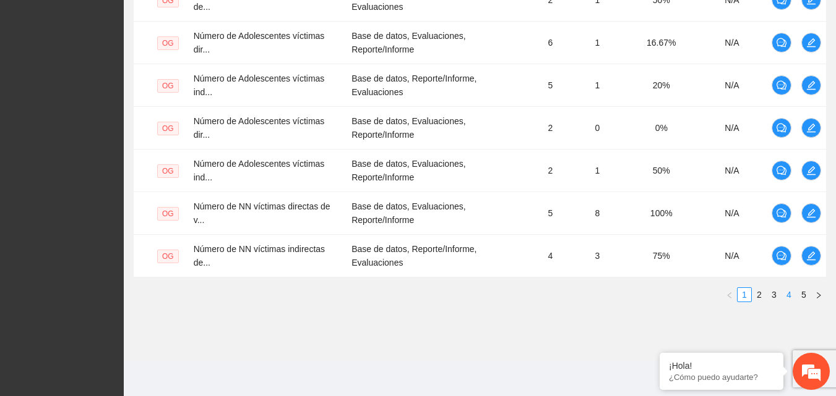
click at [789, 296] on link "4" at bounding box center [789, 295] width 14 height 14
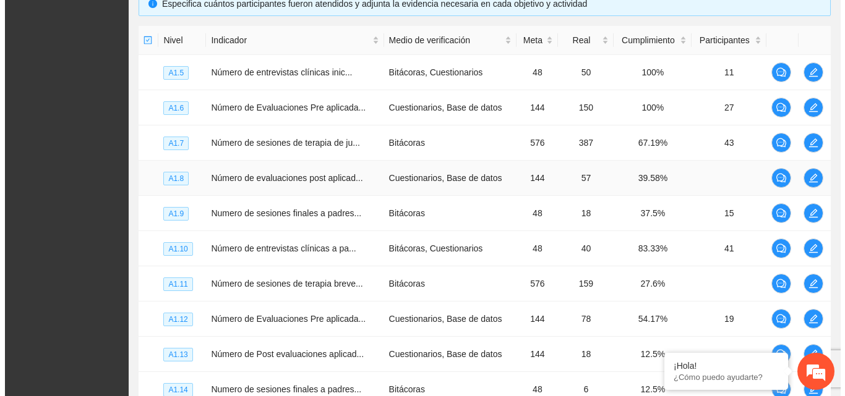
scroll to position [228, 0]
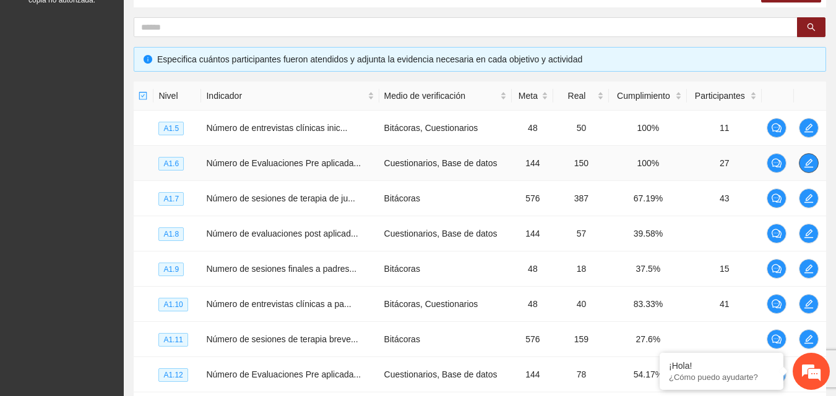
click at [805, 162] on icon "edit" at bounding box center [808, 163] width 10 height 10
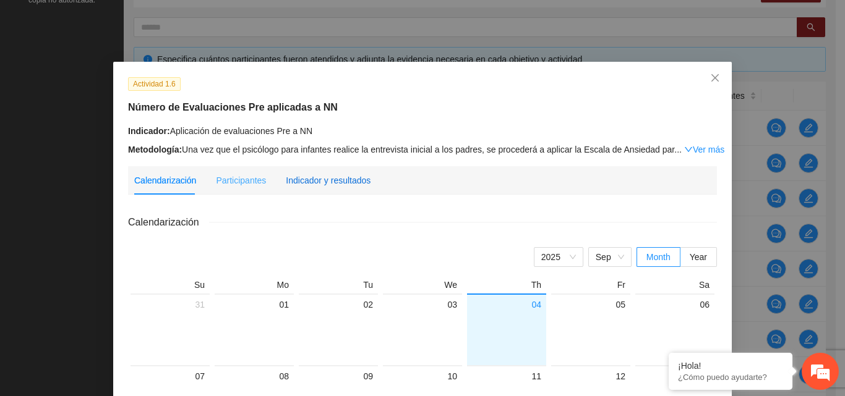
click at [324, 178] on div "Indicador y resultados" at bounding box center [328, 181] width 85 height 14
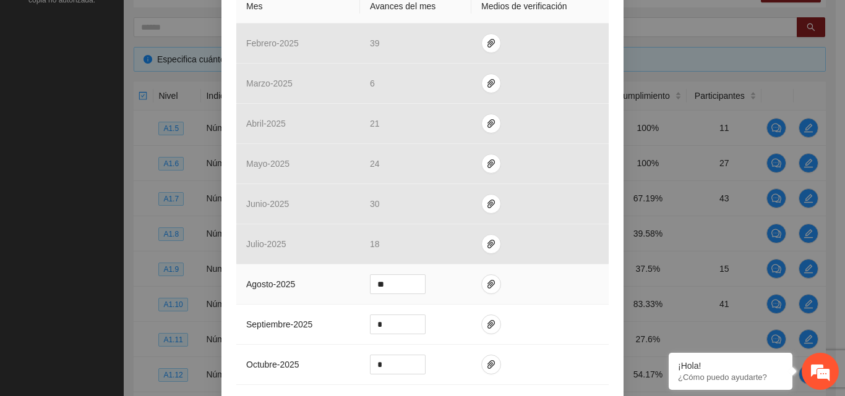
scroll to position [309, 0]
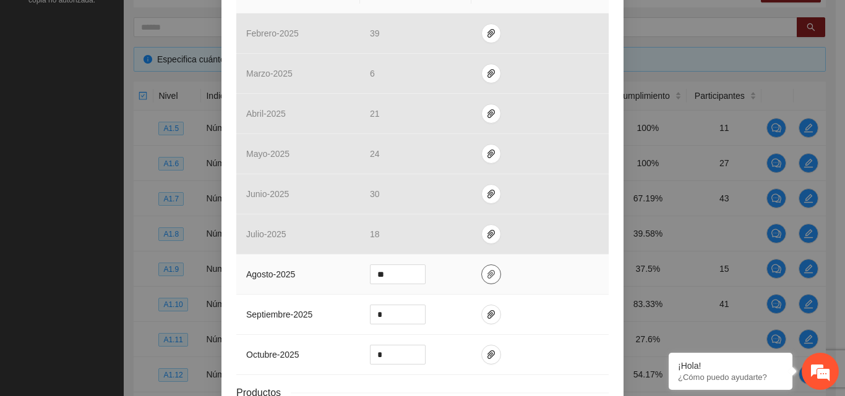
click at [487, 273] on icon "paper-clip" at bounding box center [490, 274] width 7 height 9
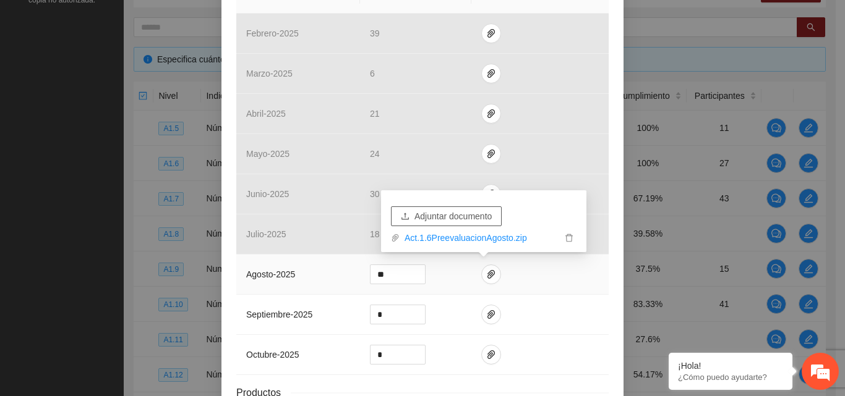
click at [465, 215] on span "Adjuntar documento" at bounding box center [452, 217] width 77 height 14
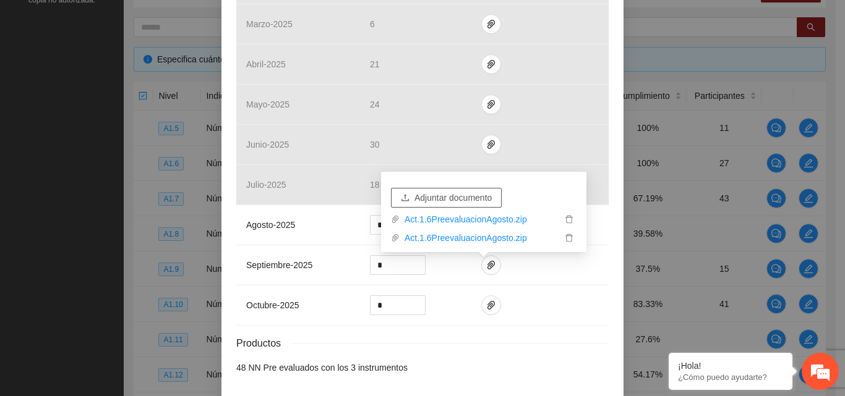
scroll to position [408, 0]
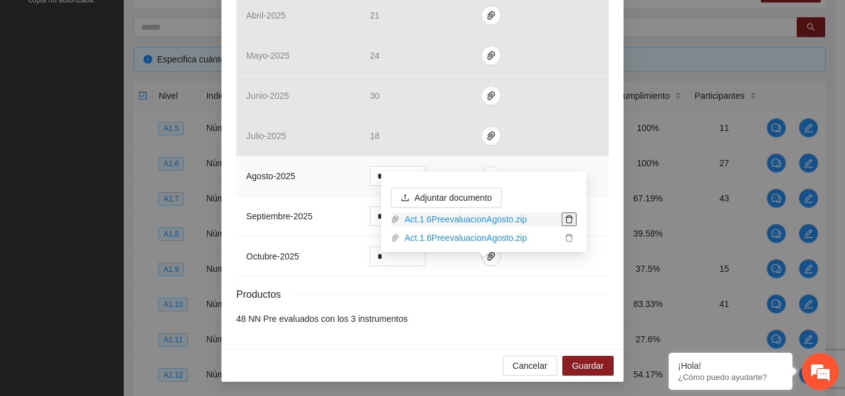
click at [570, 217] on icon "delete" at bounding box center [568, 220] width 7 height 8
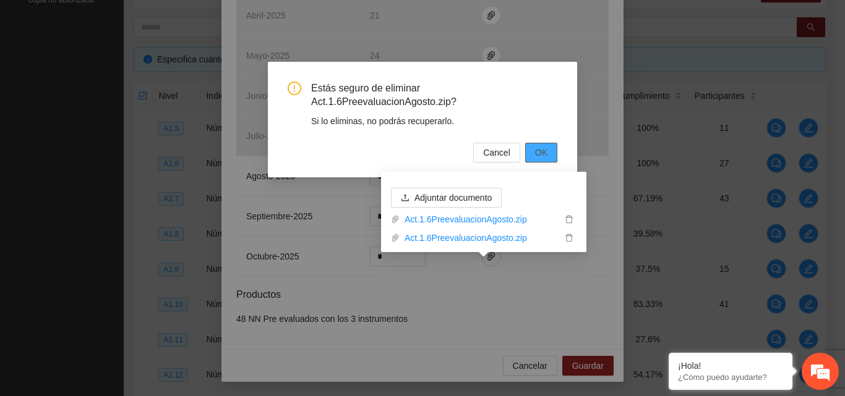
click at [543, 152] on span "OK" at bounding box center [541, 153] width 12 height 14
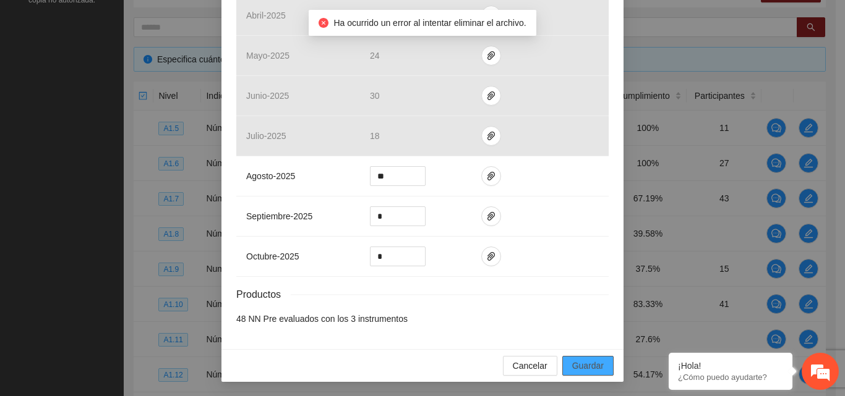
click at [589, 367] on span "Guardar" at bounding box center [588, 366] width 32 height 14
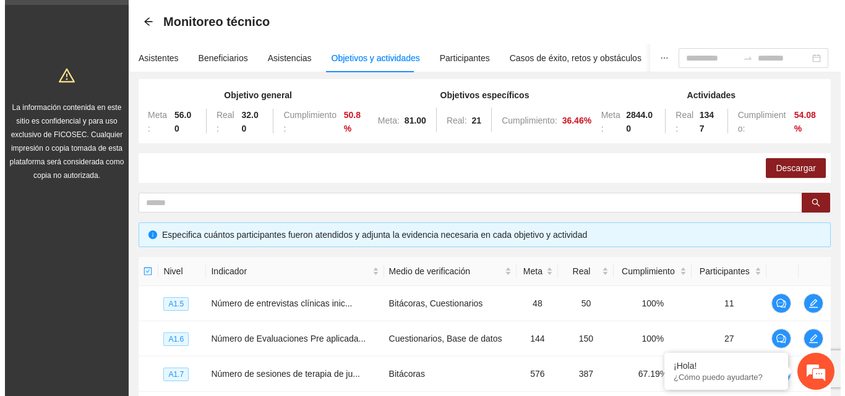
scroll to position [0, 0]
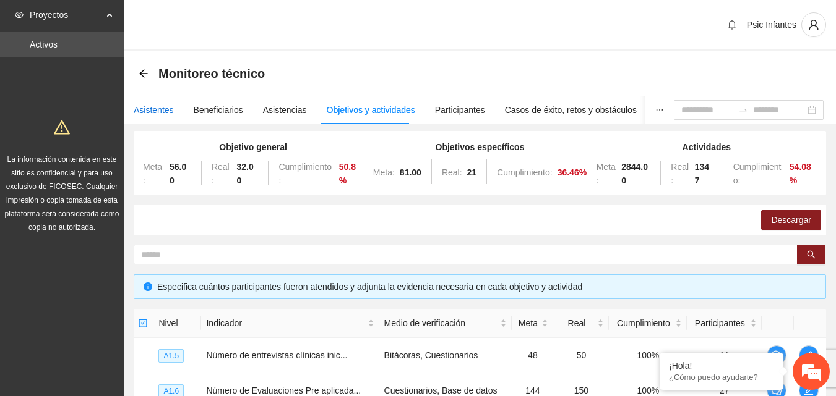
click at [147, 115] on div "Asistentes" at bounding box center [154, 110] width 40 height 14
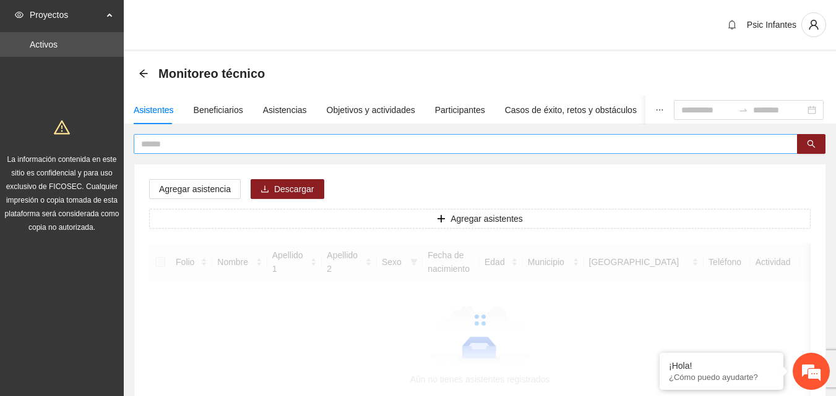
click at [183, 139] on input "text" at bounding box center [460, 144] width 639 height 14
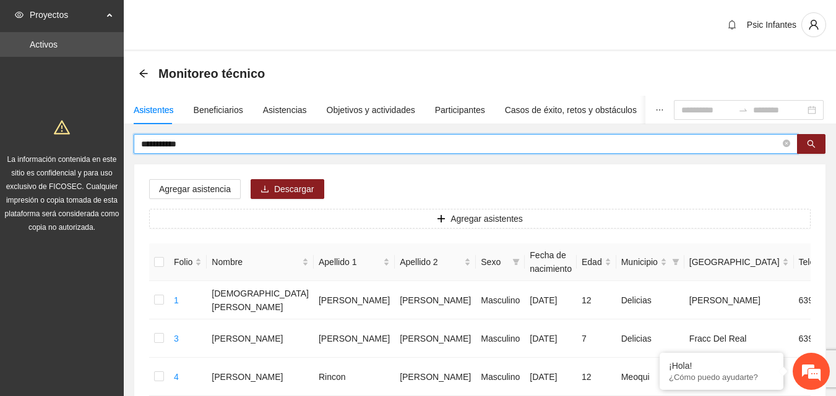
type input "**********"
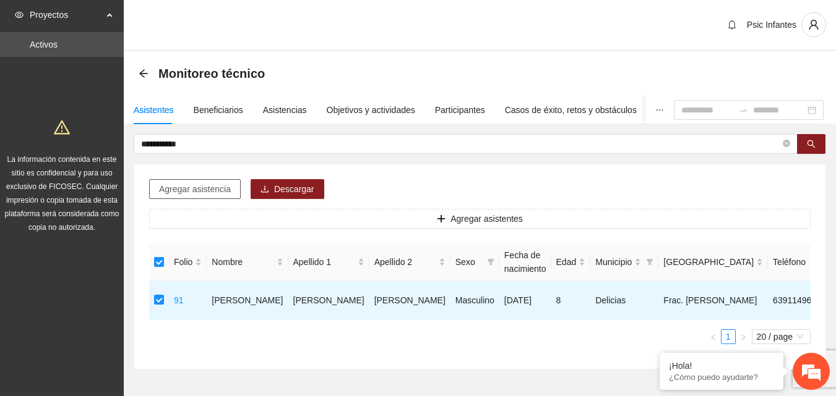
click at [193, 187] on span "Agregar asistencia" at bounding box center [195, 189] width 72 height 14
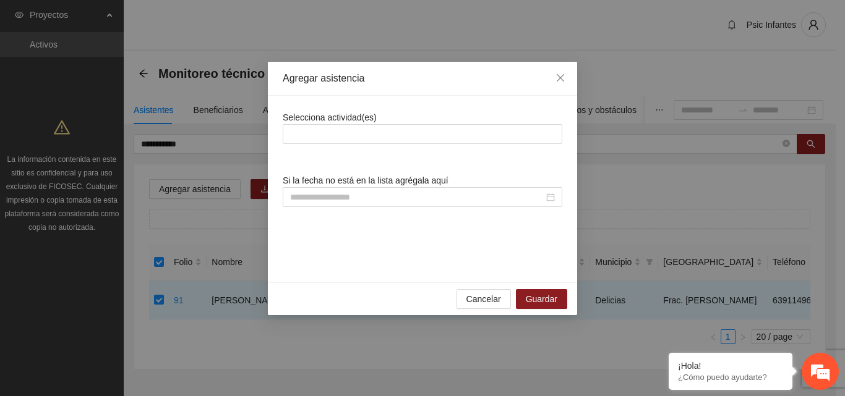
click at [398, 120] on div "Selecciona actividad(es)" at bounding box center [423, 127] width 280 height 33
click at [405, 144] on div "Selecciona actividad(es) Si la fecha no está en la lista agrégala aquí" at bounding box center [423, 189] width 280 height 157
click at [409, 129] on div at bounding box center [422, 134] width 273 height 15
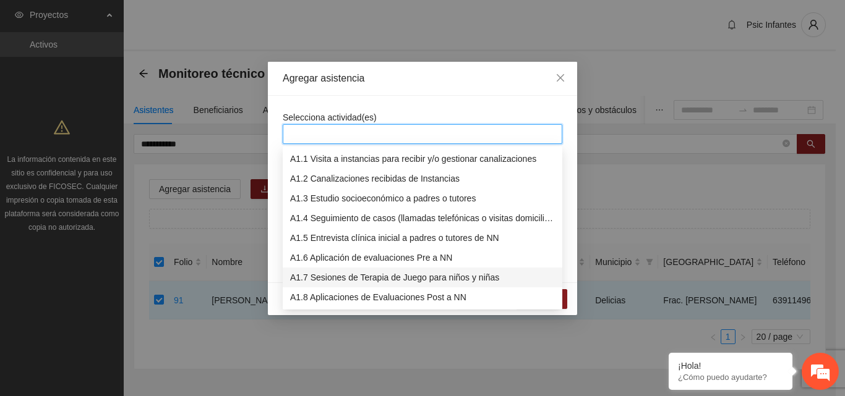
click at [359, 276] on div "A1.7 Sesiones de Terapia de Juego para niños y niñas" at bounding box center [422, 278] width 265 height 14
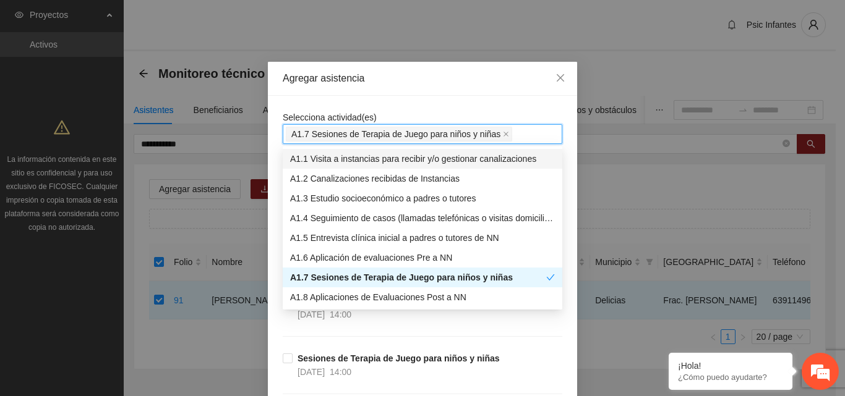
drag, startPoint x: 475, startPoint y: 103, endPoint x: 844, endPoint y: 392, distance: 468.8
click at [719, 247] on div "Agregar asistencia Selecciona actividad(es) A1.7 Sesiones de Terapia de Juego p…" at bounding box center [422, 198] width 845 height 396
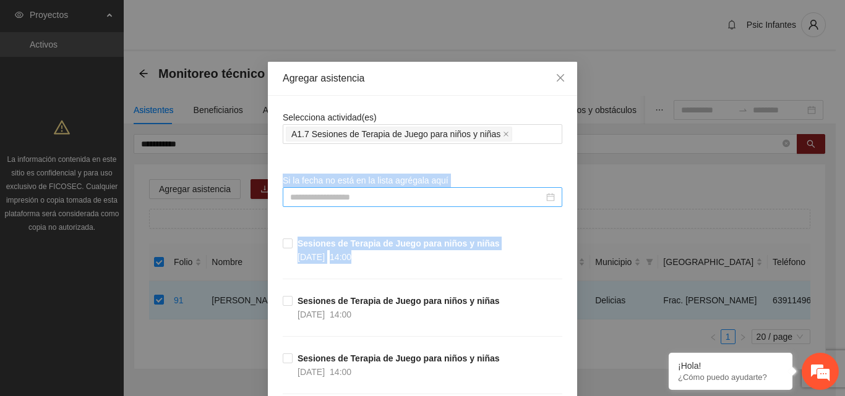
click at [345, 199] on input at bounding box center [417, 198] width 254 height 14
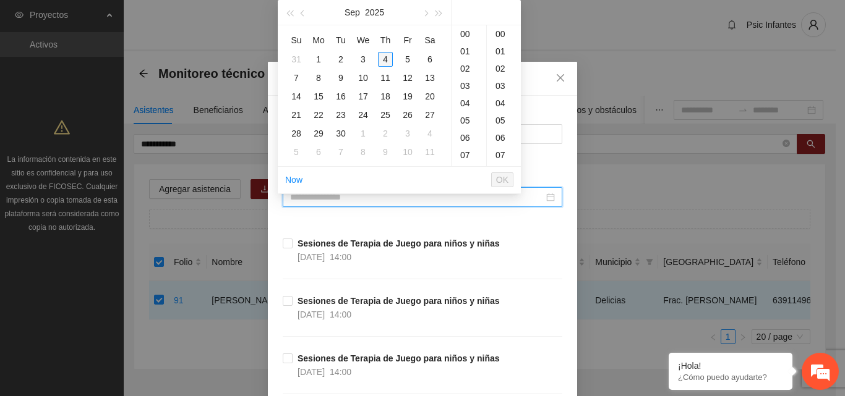
click at [385, 63] on div "4" at bounding box center [385, 59] width 15 height 15
click at [499, 35] on div "00" at bounding box center [504, 33] width 34 height 17
type input "**********"
click at [507, 183] on span "OK" at bounding box center [502, 180] width 12 height 14
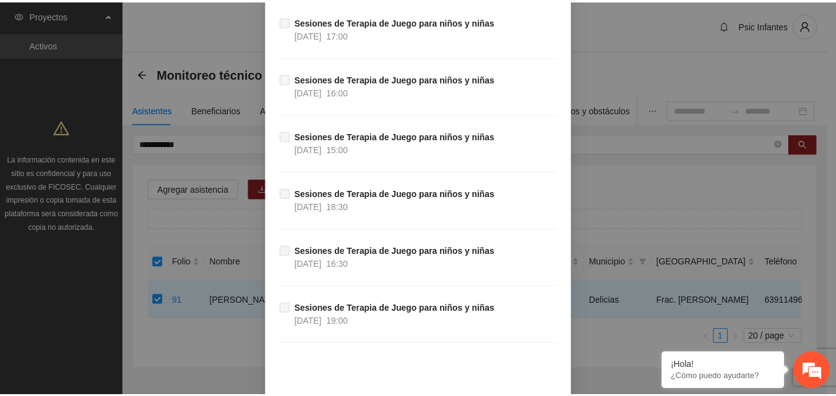
scroll to position [10805, 0]
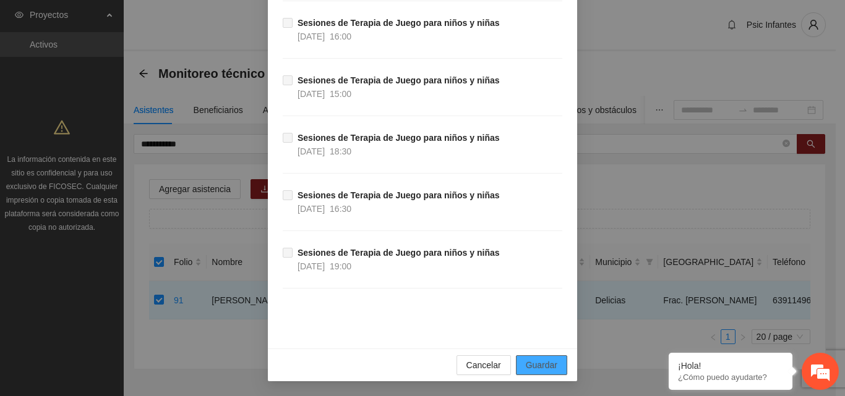
click at [554, 372] on button "Guardar" at bounding box center [541, 366] width 51 height 20
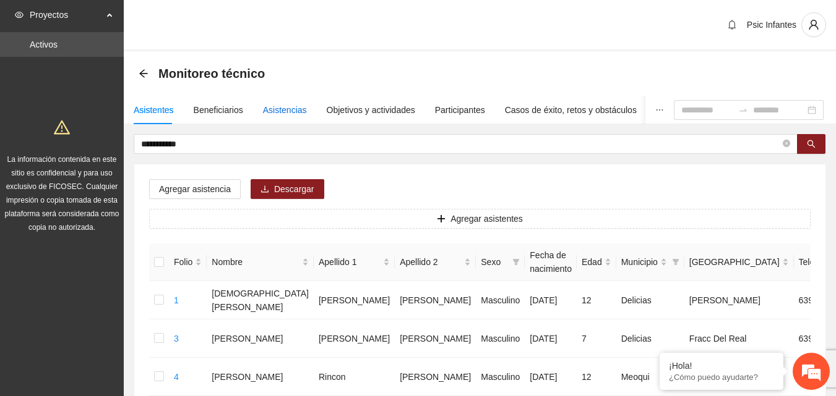
click at [263, 107] on div "Asistencias" at bounding box center [285, 110] width 44 height 14
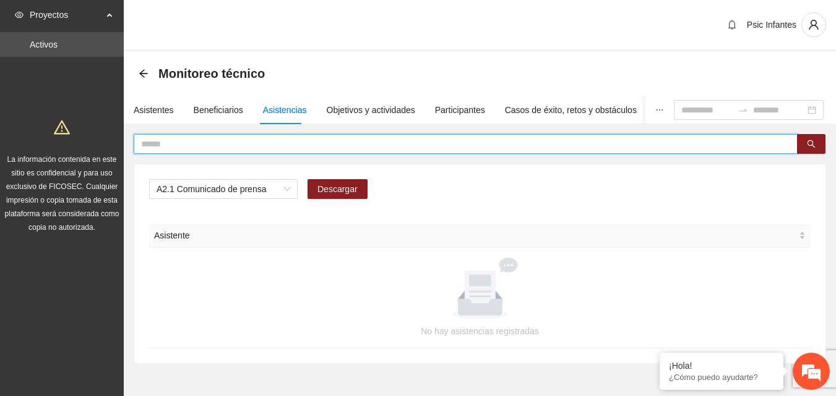
click at [258, 142] on input "text" at bounding box center [460, 144] width 639 height 14
click at [249, 194] on span "A2.1 Comunicado de prensa" at bounding box center [223, 189] width 134 height 19
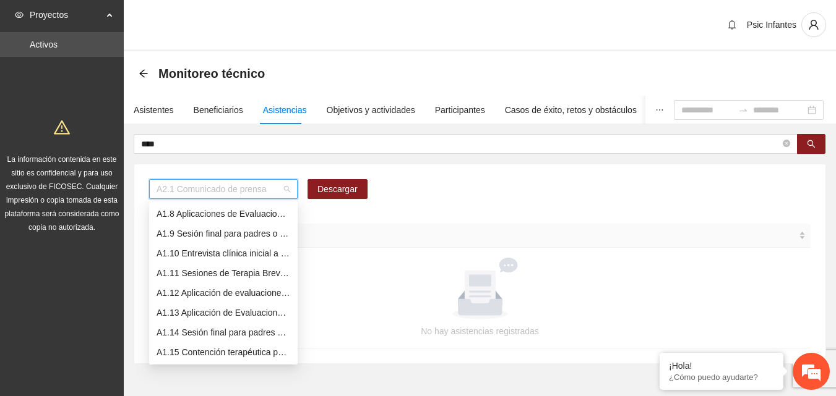
scroll to position [119, 0]
click at [252, 216] on div "A1.7 Sesiones de Terapia de Juego para niños y niñas" at bounding box center [223, 214] width 134 height 14
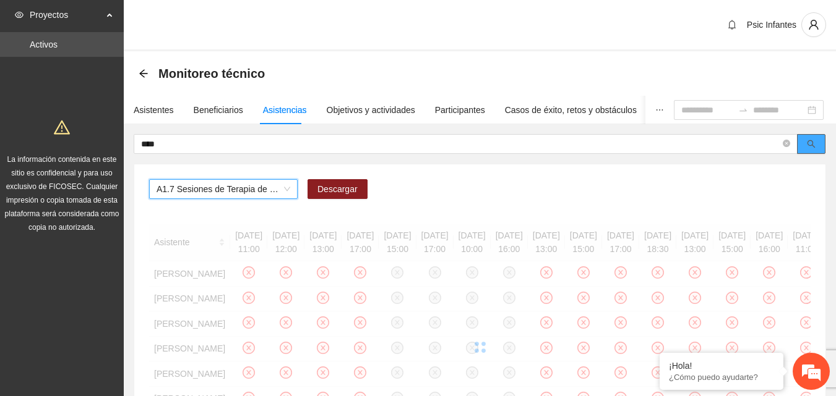
click at [823, 150] on button "button" at bounding box center [811, 144] width 28 height 20
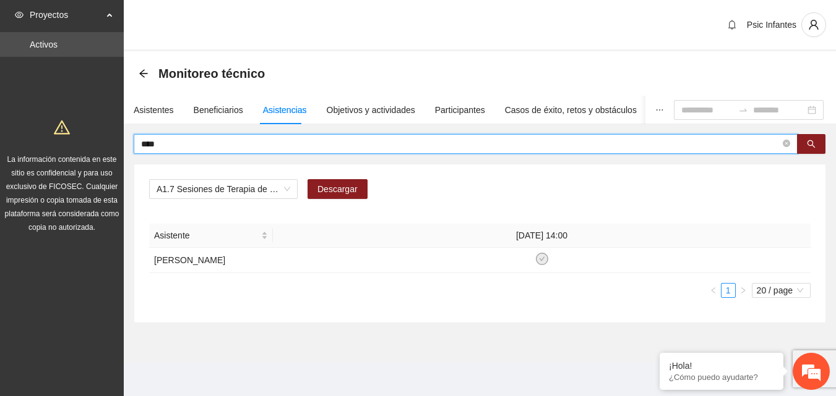
click at [186, 140] on input "****" at bounding box center [460, 144] width 639 height 14
type input "*"
click at [179, 139] on input "text" at bounding box center [460, 144] width 639 height 14
click at [278, 195] on span "A1.7 Sesiones de Terapia de Juego para niños y niñas" at bounding box center [223, 189] width 134 height 19
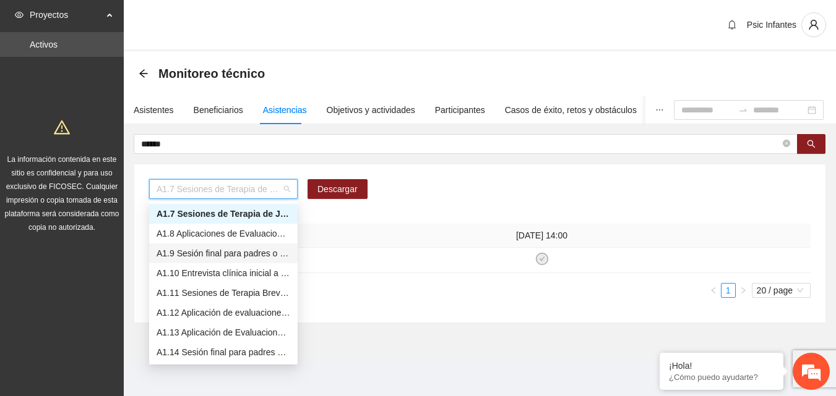
click at [273, 250] on div "A1.9 Sesión final para padres o tutores de NN" at bounding box center [223, 254] width 134 height 14
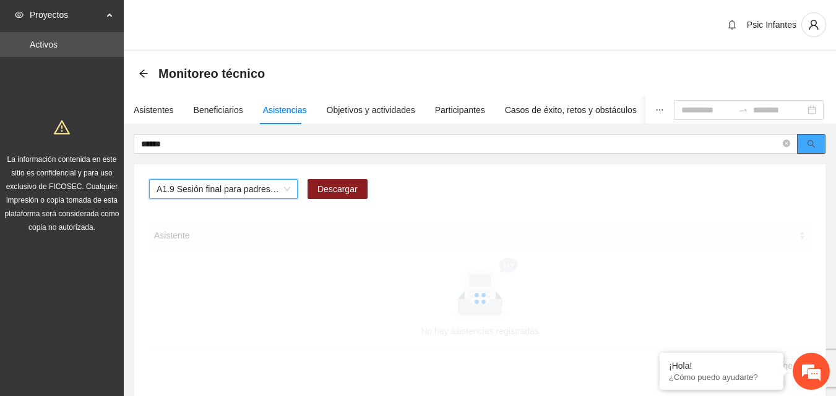
click at [816, 140] on button "button" at bounding box center [811, 144] width 28 height 20
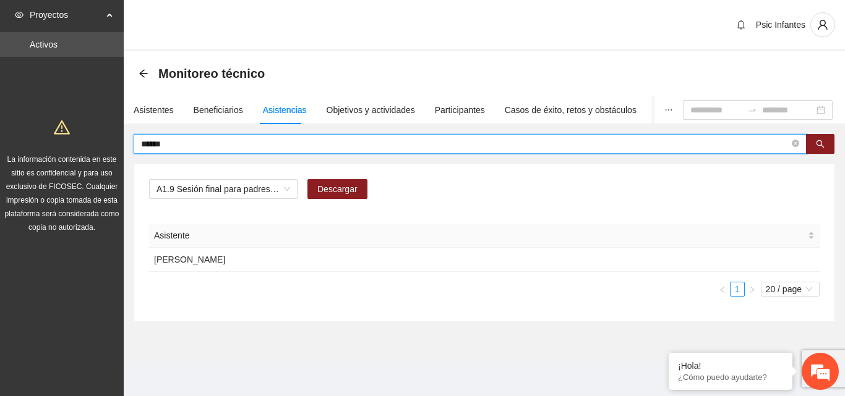
click at [189, 143] on input "******" at bounding box center [465, 144] width 648 height 14
type input "*"
click at [189, 143] on input "text" at bounding box center [465, 144] width 648 height 14
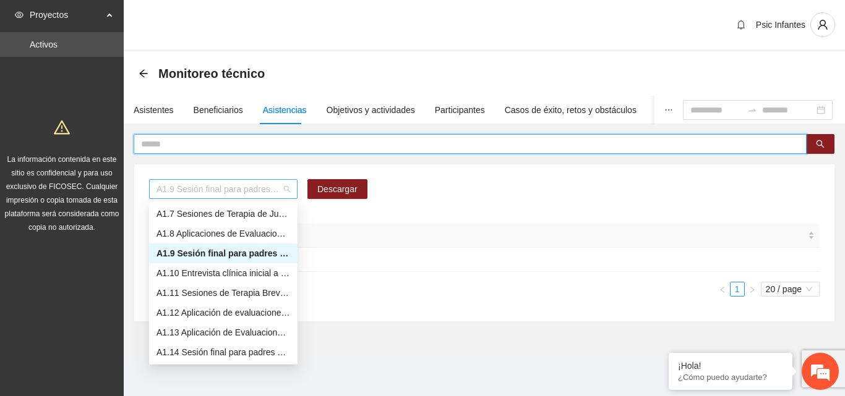
click at [288, 187] on span "A1.9 Sesión final para padres o tutores de NN" at bounding box center [223, 189] width 134 height 19
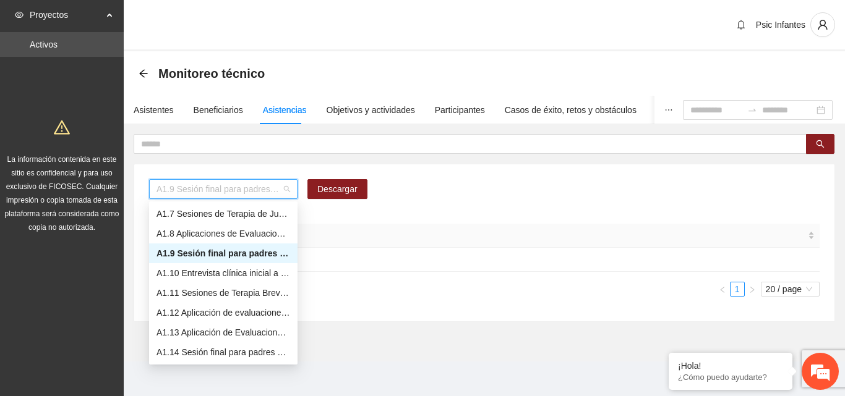
drag, startPoint x: 250, startPoint y: 233, endPoint x: 244, endPoint y: 235, distance: 6.7
click at [244, 235] on div "A1.8 Aplicaciones de Evaluaciones Post a NN" at bounding box center [223, 234] width 134 height 14
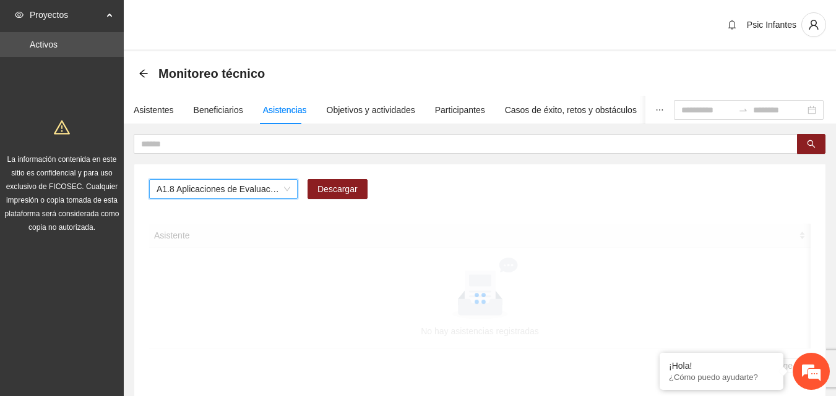
click at [244, 235] on div at bounding box center [479, 299] width 661 height 150
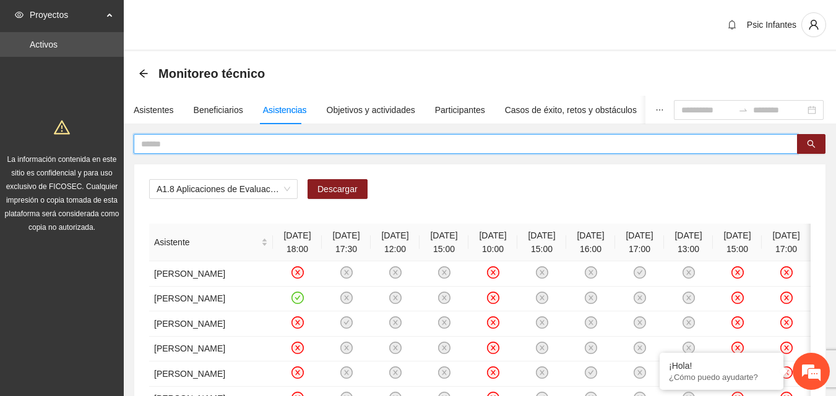
click at [234, 145] on input "text" at bounding box center [460, 144] width 639 height 14
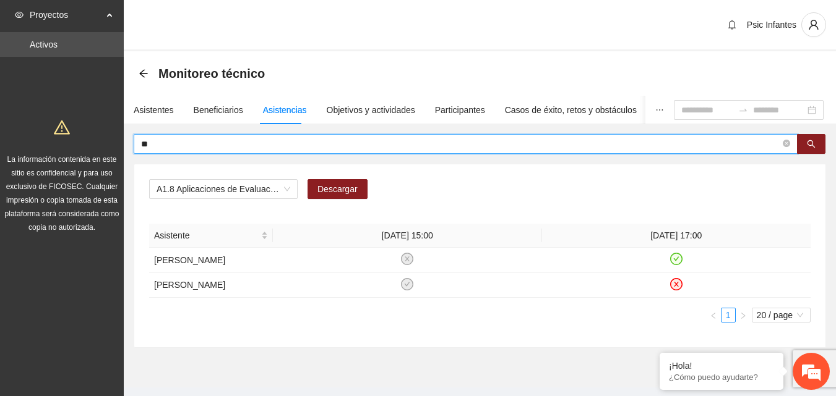
type input "*"
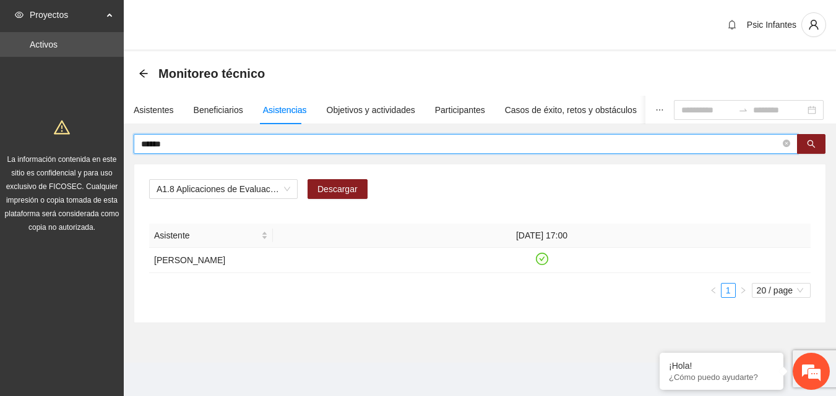
click at [173, 137] on span "******" at bounding box center [466, 144] width 664 height 20
type input "*"
type input "*****"
click at [203, 145] on input "*****" at bounding box center [460, 144] width 639 height 14
